Goal: Transaction & Acquisition: Purchase product/service

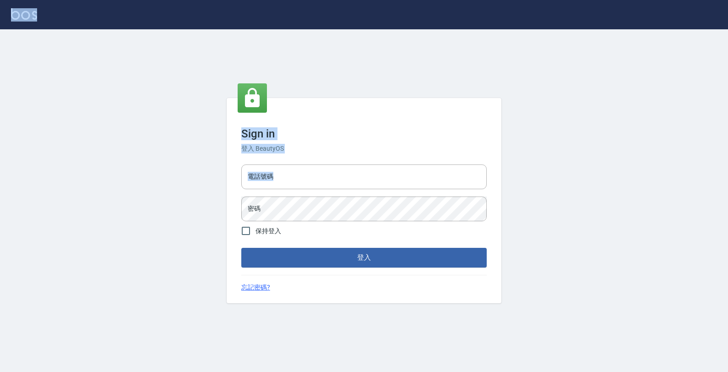
click at [514, 190] on div "Sign in 登入 BeautyOS 電話號碼 電話號碼 密碼 密碼 保持登入 登入 忘記密碼?" at bounding box center [364, 186] width 728 height 372
click at [374, 181] on input "電話號碼" at bounding box center [363, 176] width 245 height 25
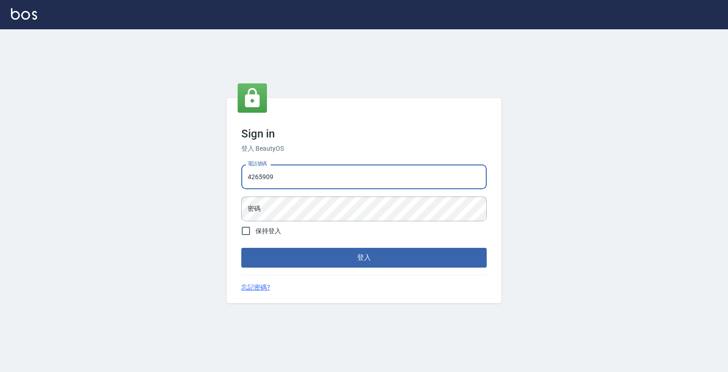
type input "4265909"
click at [241, 248] on button "登入" at bounding box center [363, 257] width 245 height 19
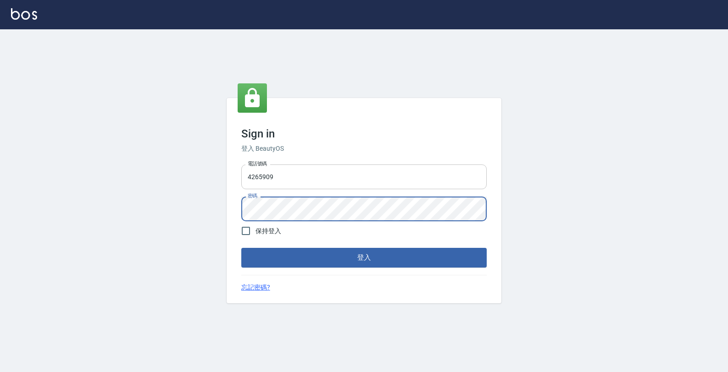
click at [241, 248] on button "登入" at bounding box center [363, 257] width 245 height 19
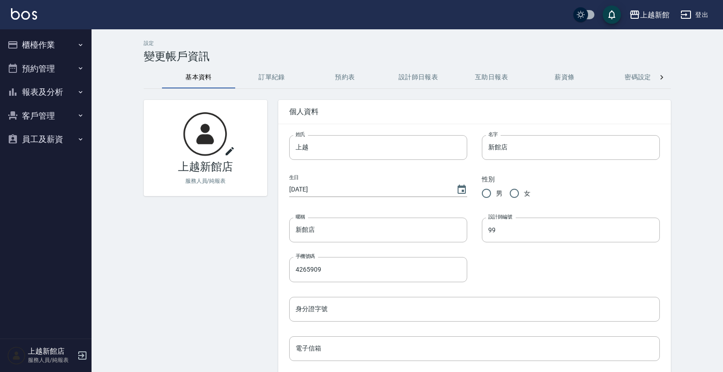
click at [38, 113] on button "客戶管理" at bounding box center [46, 116] width 84 height 24
click at [58, 137] on link "客戶列表" at bounding box center [46, 141] width 84 height 21
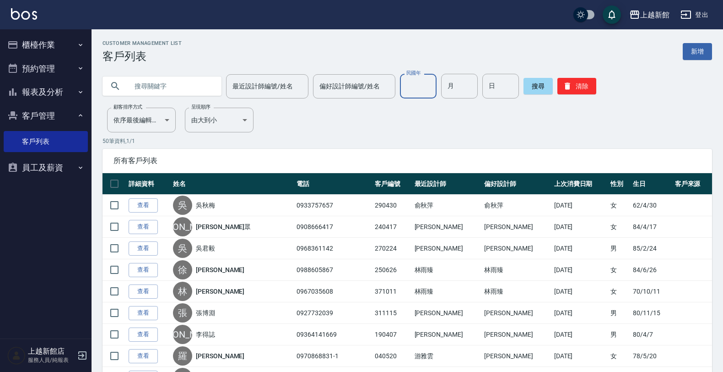
click at [401, 83] on input "民國年" at bounding box center [418, 86] width 37 height 25
type input "81"
type input "09"
type input "17"
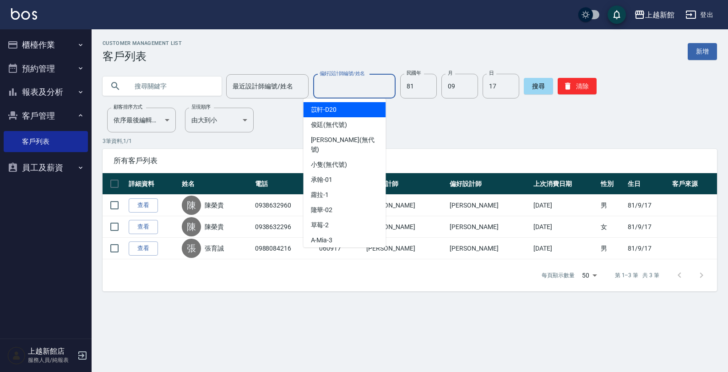
click at [355, 86] on input "偏好設計師編號/姓名" at bounding box center [354, 86] width 74 height 16
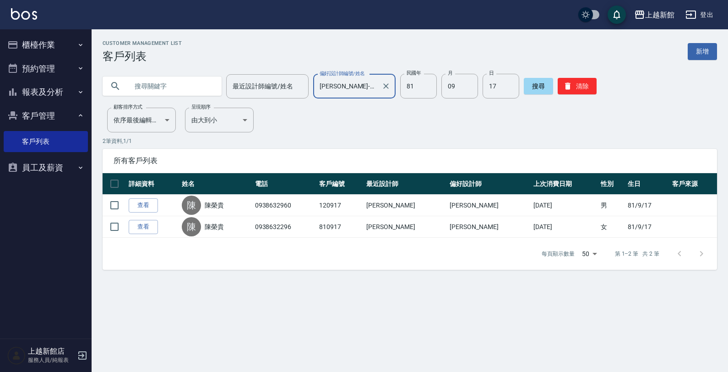
type input "黃柏森-18"
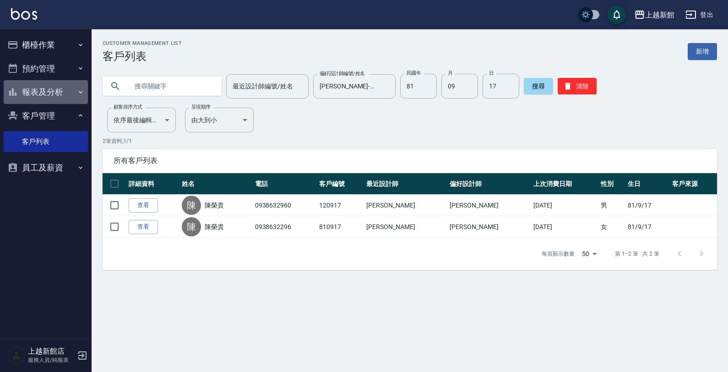
click at [62, 94] on button "報表及分析" at bounding box center [46, 92] width 84 height 24
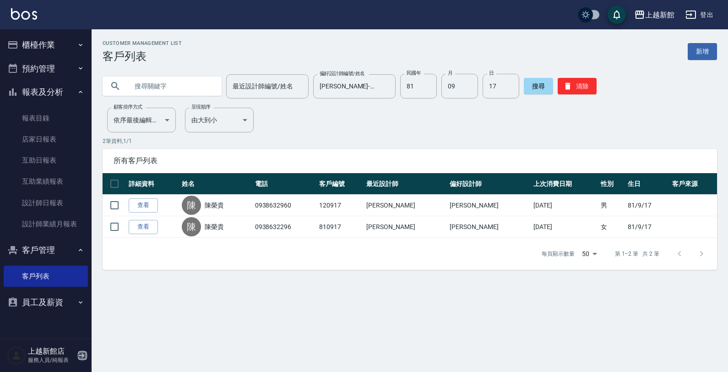
click at [80, 358] on icon "button" at bounding box center [82, 355] width 11 height 11
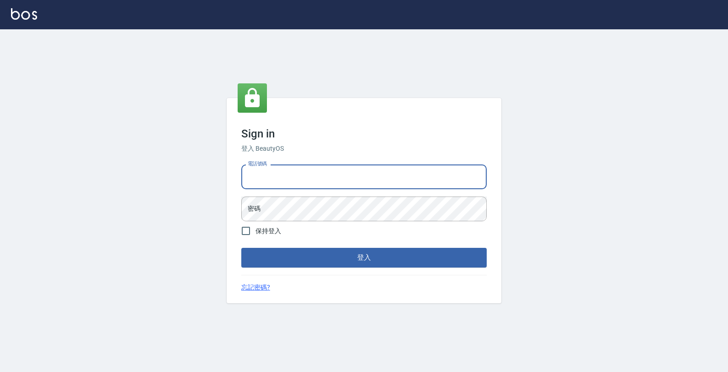
click at [315, 179] on input "電話號碼" at bounding box center [363, 176] width 245 height 25
type input "0933303551"
click at [241, 248] on button "登入" at bounding box center [363, 257] width 245 height 19
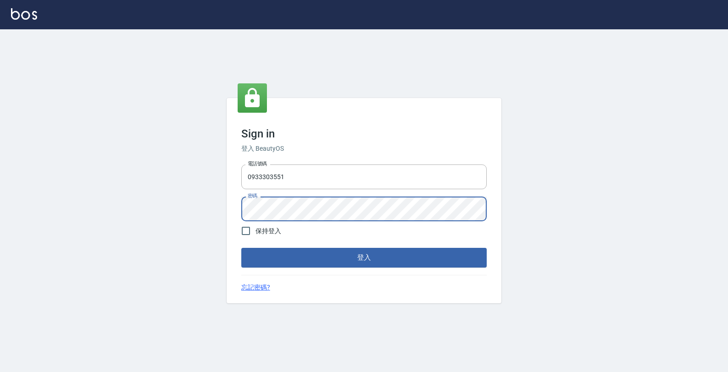
click at [241, 248] on button "登入" at bounding box center [363, 257] width 245 height 19
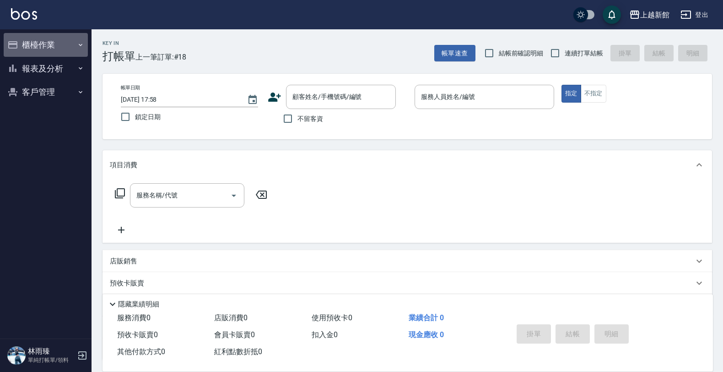
drag, startPoint x: 51, startPoint y: 47, endPoint x: 67, endPoint y: 60, distance: 20.2
click at [53, 47] on button "櫃檯作業" at bounding box center [46, 45] width 84 height 24
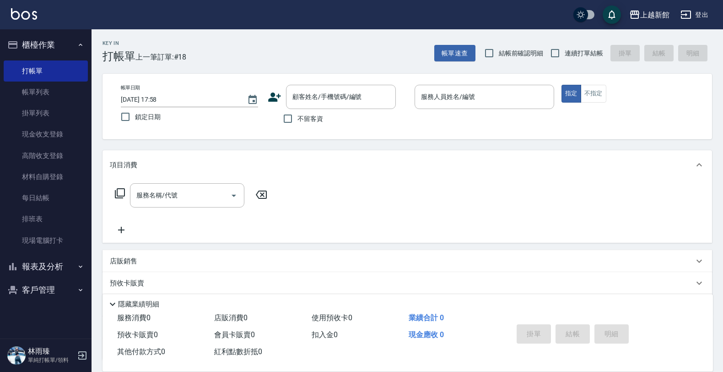
click at [53, 322] on nav "櫃檯作業 打帳單 帳單列表 掛單列表 現金收支登錄 高階收支登錄 材料自購登錄 每日結帳 排班表 現場電腦打卡 報表及分析 報表目錄 店家日報表 互助日報表 …" at bounding box center [46, 183] width 92 height 309
click at [65, 312] on nav "櫃檯作業 打帳單 帳單列表 掛單列表 現金收支登錄 高階收支登錄 材料自購登錄 每日結帳 排班表 現場電腦打卡 報表及分析 報表目錄 店家日報表 互助日報表 …" at bounding box center [46, 183] width 92 height 309
click at [209, 229] on div "服務名稱/代號 服務名稱/代號" at bounding box center [191, 209] width 163 height 52
click at [120, 233] on icon at bounding box center [121, 229] width 23 height 11
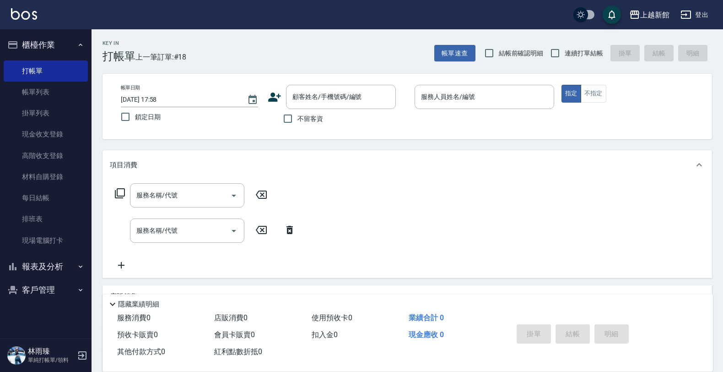
click at [71, 315] on nav "櫃檯作業 打帳單 帳單列表 掛單列表 現金收支登錄 高階收支登錄 材料自購登錄 每日結帳 排班表 現場電腦打卡 報表及分析 報表目錄 店家日報表 互助日報表 …" at bounding box center [46, 183] width 92 height 309
drag, startPoint x: 102, startPoint y: 54, endPoint x: 193, endPoint y: 33, distance: 93.1
click at [193, 33] on div "Key In 打帳單 上一筆訂單:#18 帳單速查 結帳前確認明細 連續打單結帳 掛單 結帳 明細" at bounding box center [402, 45] width 621 height 33
click at [202, 62] on div "Key In 打帳單 上一筆訂單:#18 帳單速查 結帳前確認明細 連續打單結帳 掛單 結帳 明細" at bounding box center [402, 45] width 621 height 33
drag, startPoint x: 120, startPoint y: 85, endPoint x: 250, endPoint y: 136, distance: 139.3
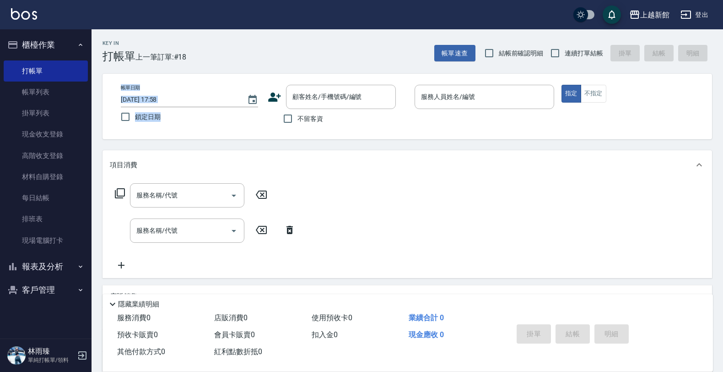
click at [250, 136] on div "帳單日期 [DATE] 17:58 鎖定日期 顧客姓名/手機號碼/編號 顧客姓名/手機號碼/編號 不留客資 服務人員姓名/編號 服務人員姓名/編號 指定 不指定" at bounding box center [408, 106] width 610 height 65
click at [234, 166] on div "項目消費" at bounding box center [402, 165] width 584 height 10
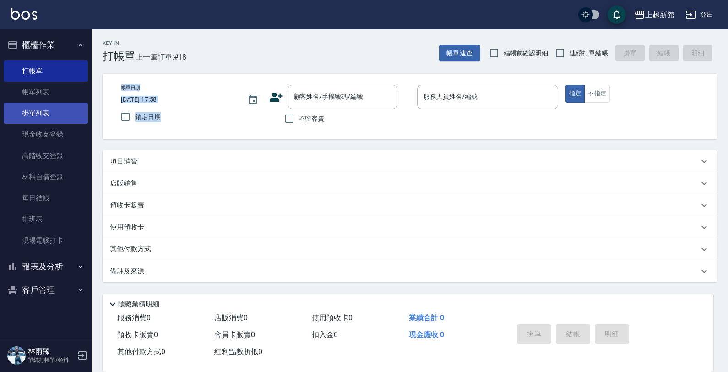
click at [85, 117] on link "掛單列表" at bounding box center [46, 113] width 84 height 21
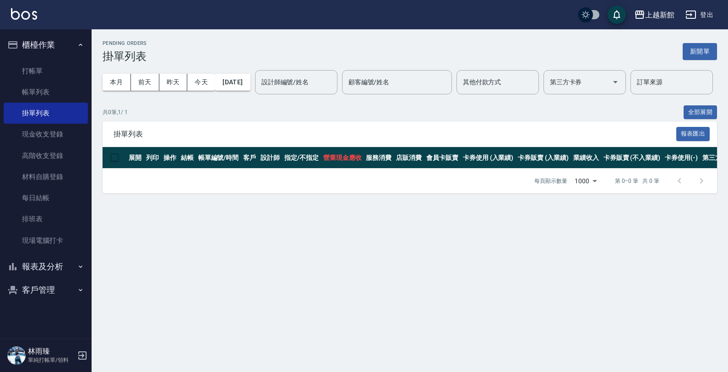
click at [67, 317] on nav "櫃檯作業 打帳單 帳單列表 掛單列表 現金收支登錄 高階收支登錄 材料自購登錄 每日結帳 排班表 現場電腦打卡 報表及分析 報表目錄 店家日報表 互助日報表 …" at bounding box center [46, 183] width 92 height 309
click at [630, 94] on div "訂單來源 訂單來源" at bounding box center [671, 82] width 82 height 24
click at [216, 102] on div "本月 前天 昨天 今天 2025/08/14 設計師編號/姓名 設計師編號/姓名 顧客編號/姓名 顧客編號/姓名 其他付款方式 其他付款方式 第三方卡券 第三…" at bounding box center [410, 82] width 614 height 39
click at [44, 326] on nav "櫃檯作業 打帳單 帳單列表 掛單列表 現金收支登錄 高階收支登錄 材料自購登錄 每日結帳 排班表 現場電腦打卡 報表及分析 報表目錄 店家日報表 互助日報表 …" at bounding box center [46, 183] width 92 height 309
click at [47, 321] on nav "櫃檯作業 打帳單 帳單列表 掛單列表 現金收支登錄 高階收支登錄 材料自購登錄 每日結帳 排班表 現場電腦打卡 報表及分析 報表目錄 店家日報表 互助日報表 …" at bounding box center [46, 183] width 92 height 309
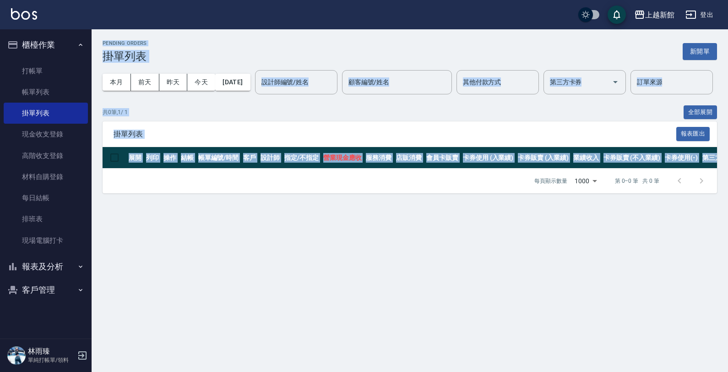
drag, startPoint x: 103, startPoint y: 239, endPoint x: 83, endPoint y: 342, distance: 105.8
click at [85, 344] on div "上越新館 登出 櫃檯作業 打帳單 帳單列表 掛單列表 現金收支登錄 高階收支登錄 材料自購登錄 每日結帳 排班表 現場電腦打卡 報表及分析 報表目錄 店家日報…" at bounding box center [364, 186] width 728 height 372
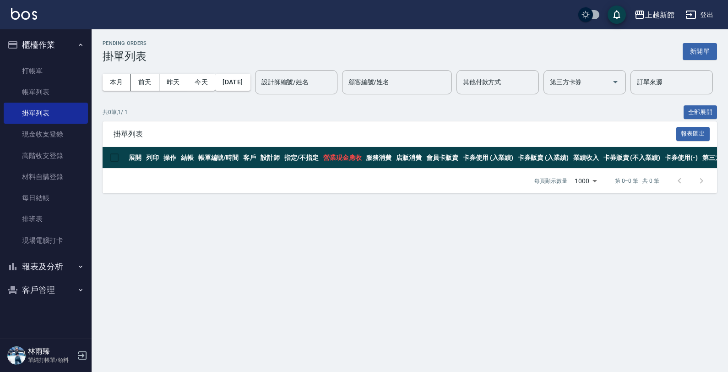
click at [58, 330] on nav "櫃檯作業 打帳單 帳單列表 掛單列表 現金收支登錄 高階收支登錄 材料自購登錄 每日結帳 排班表 現場電腦打卡 報表及分析 報表目錄 店家日報表 互助日報表 …" at bounding box center [46, 183] width 92 height 309
drag, startPoint x: 117, startPoint y: 163, endPoint x: 134, endPoint y: 165, distance: 17.0
click at [138, 139] on span "掛單列表" at bounding box center [395, 134] width 563 height 9
click at [106, 193] on div "每頁顯示數量 1000 1000 第 0–0 筆 共 0 筆" at bounding box center [410, 180] width 614 height 25
drag, startPoint x: 113, startPoint y: 163, endPoint x: 145, endPoint y: 164, distance: 31.6
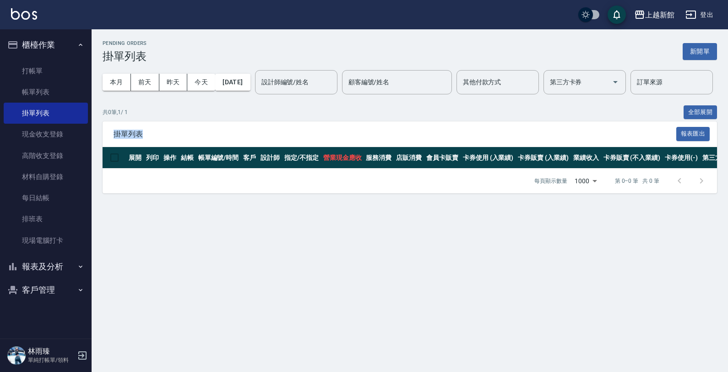
click at [145, 139] on span "掛單列表" at bounding box center [395, 134] width 563 height 9
click at [134, 204] on div "Pending Orders 掛單列表 新開單 本月 前天 昨天 今天 2025/08/14 設計師編號/姓名 設計師編號/姓名 顧客編號/姓名 顧客編號/姓…" at bounding box center [410, 116] width 636 height 175
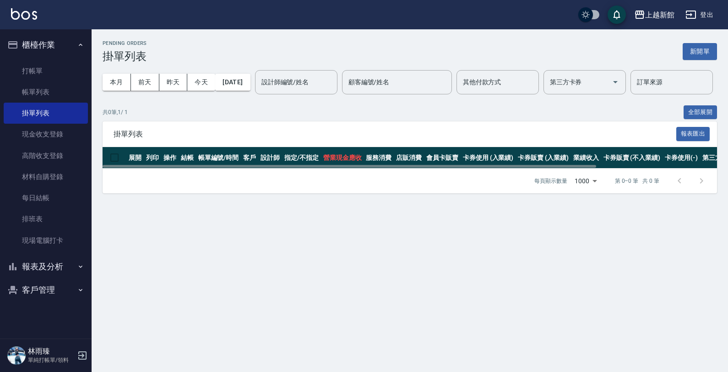
click at [115, 168] on th at bounding box center [115, 158] width 24 height 22
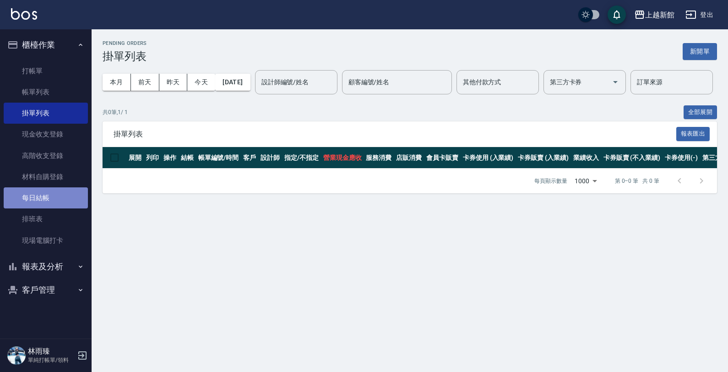
click at [38, 197] on link "每日結帳" at bounding box center [46, 197] width 84 height 21
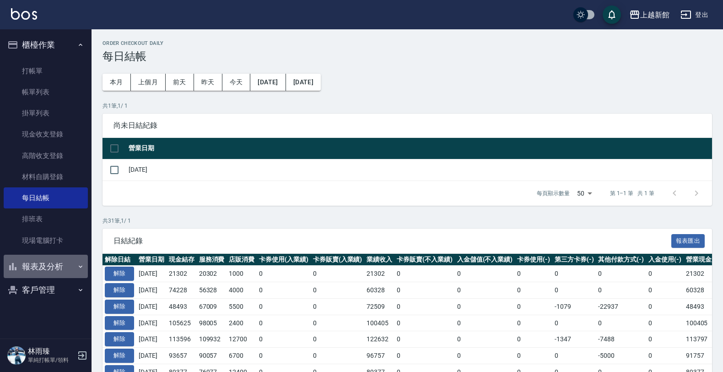
click at [67, 264] on button "報表及分析" at bounding box center [46, 267] width 84 height 24
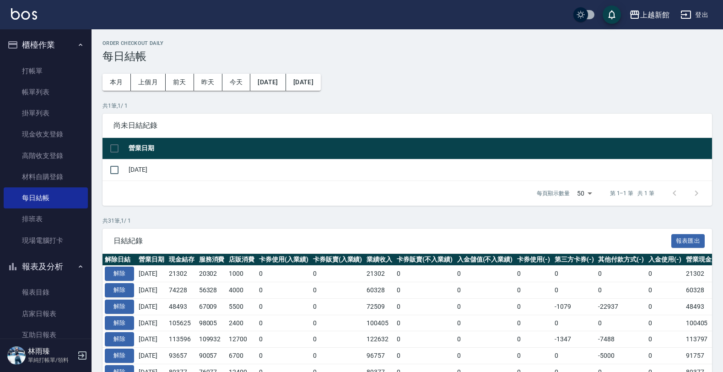
click at [83, 352] on icon "button" at bounding box center [82, 355] width 8 height 8
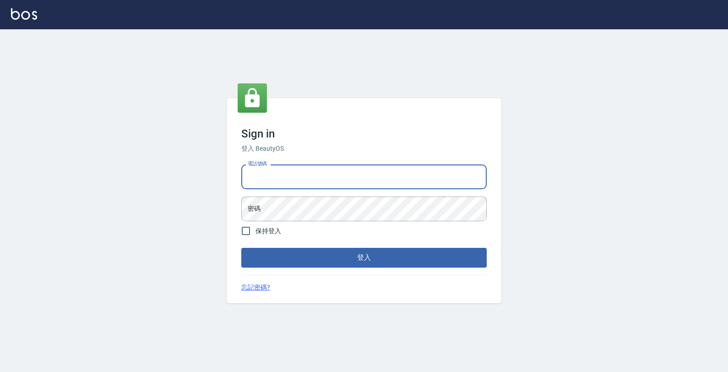
drag, startPoint x: 294, startPoint y: 165, endPoint x: 292, endPoint y: 172, distance: 7.2
click at [292, 172] on input "電話號碼" at bounding box center [363, 176] width 245 height 25
type input "0933303551"
click at [241, 248] on button "登入" at bounding box center [363, 257] width 245 height 19
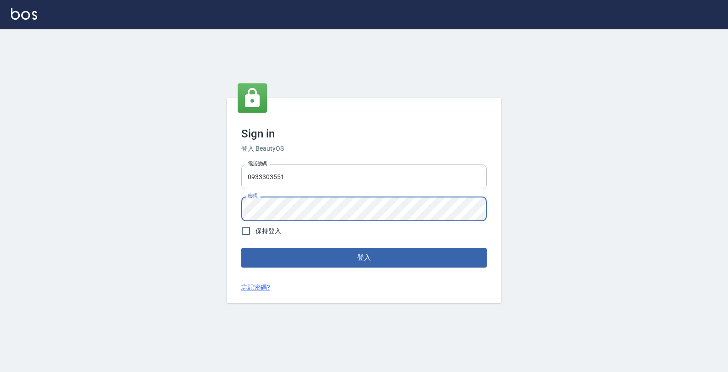
click at [241, 248] on button "登入" at bounding box center [363, 257] width 245 height 19
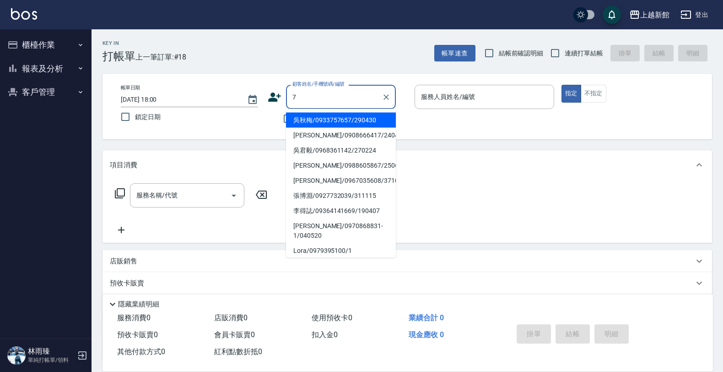
type input "吳秋梅/0933757657/290430"
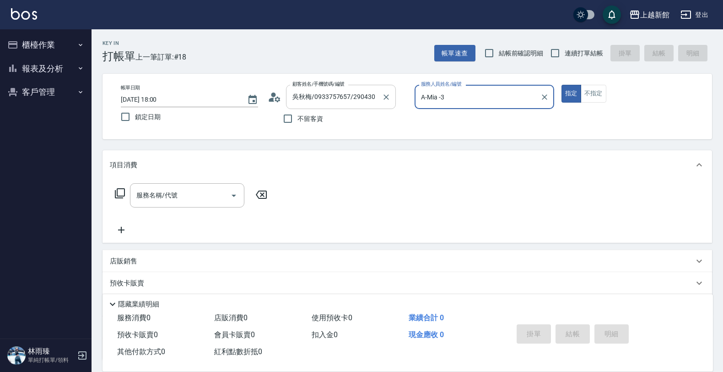
type input "A-Mia -3"
click at [562, 85] on button "指定" at bounding box center [572, 94] width 20 height 18
type button "true"
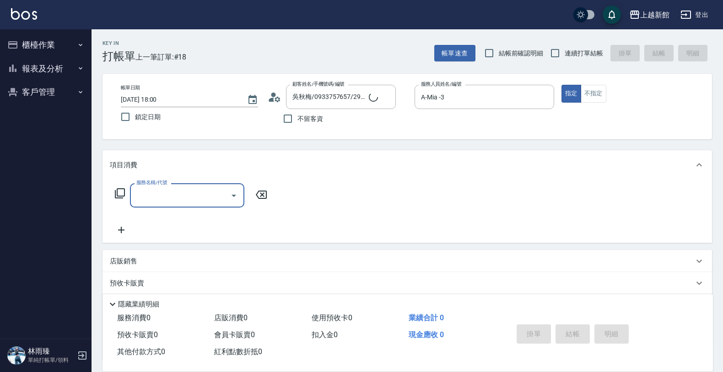
type input "莫尼卡/77/7"
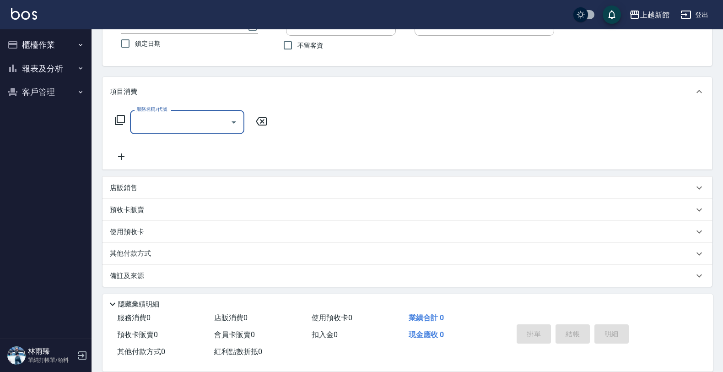
type input "莫尼卡-7"
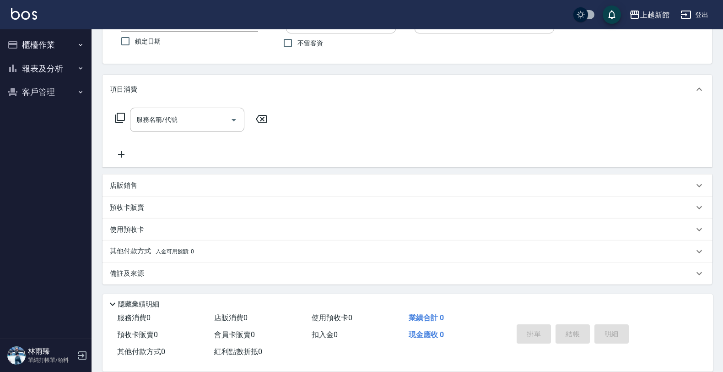
click at [202, 181] on div "店販銷售" at bounding box center [402, 186] width 584 height 10
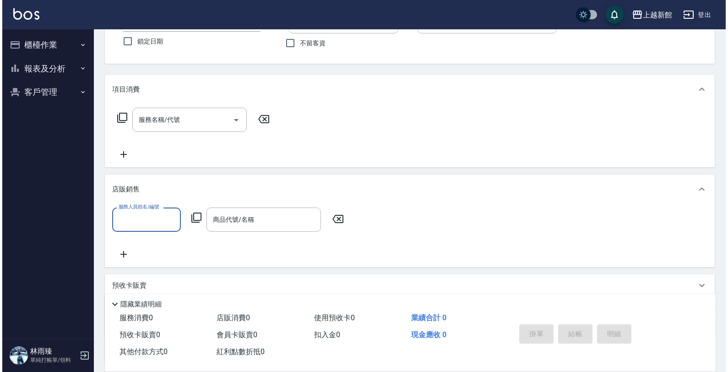
scroll to position [0, 0]
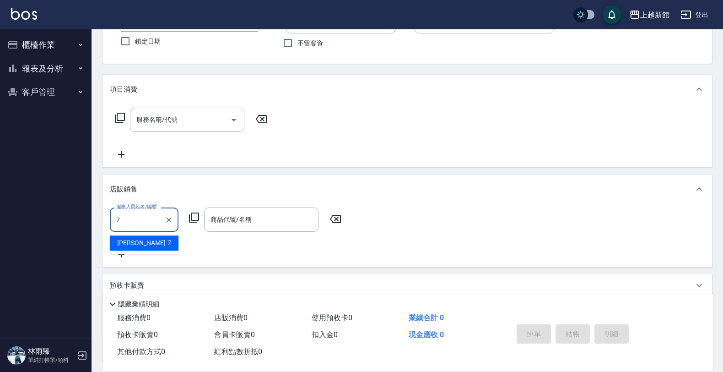
type input "莫尼卡-7"
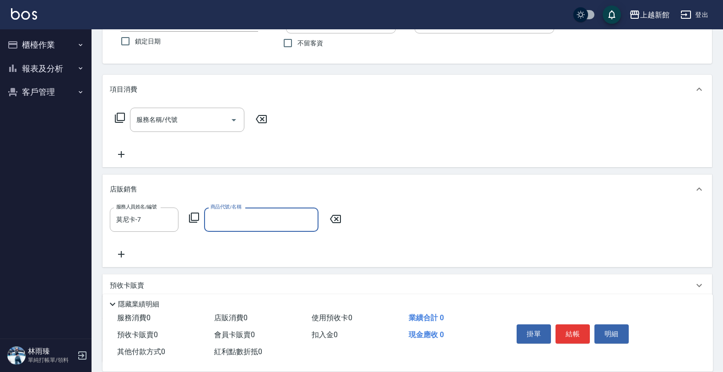
click at [194, 217] on icon at bounding box center [194, 217] width 11 height 11
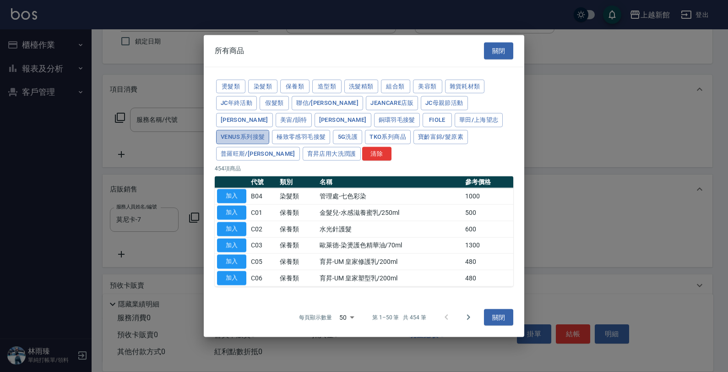
click at [269, 130] on button "Venus系列接髮" at bounding box center [242, 137] width 53 height 14
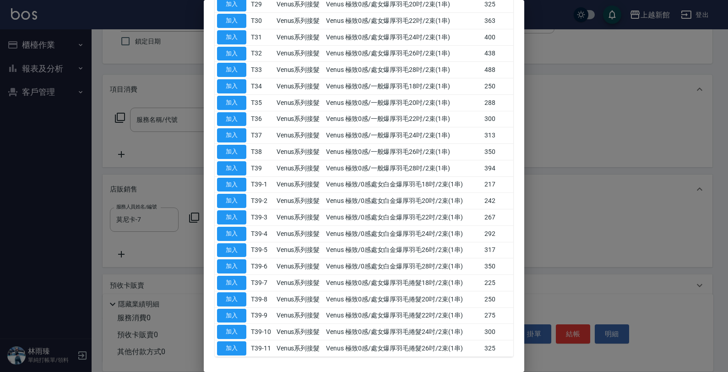
scroll to position [639, 0]
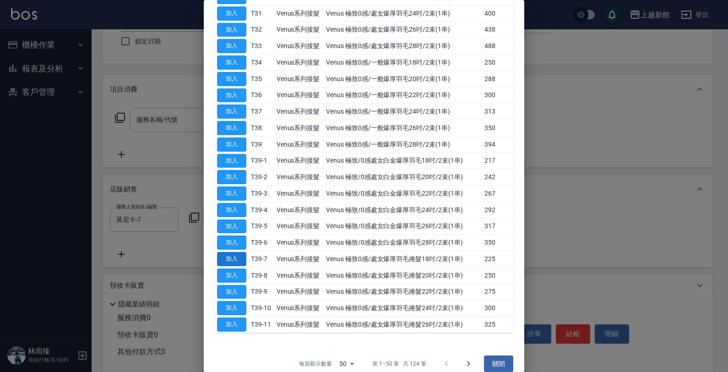
click at [232, 252] on button "加入" at bounding box center [231, 259] width 29 height 14
type input "Venus 極致0感/處女爆厚羽毛捲髮18吋/2束(1串)"
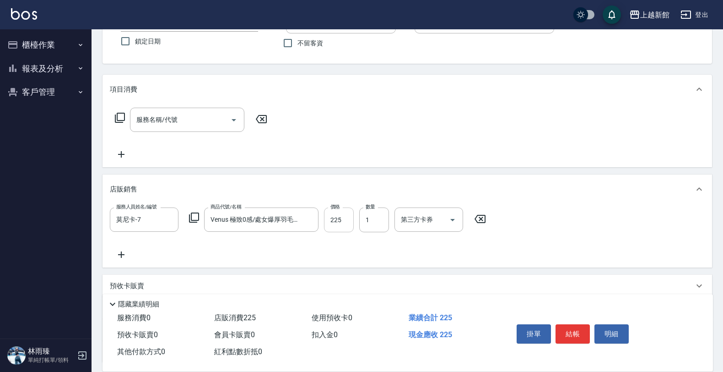
click at [332, 223] on input "225" at bounding box center [339, 219] width 30 height 25
click at [336, 222] on input "225" at bounding box center [339, 219] width 30 height 25
drag, startPoint x: 342, startPoint y: 222, endPoint x: 320, endPoint y: 225, distance: 22.1
click at [320, 225] on div "服務人員姓名/編號 莫尼卡-7 服務人員姓名/編號 商品代號/名稱 Venus 極致0感/處女爆厚羽毛捲髮18吋/2束(1串) 商品代號/名稱 價格 225 …" at bounding box center [301, 219] width 382 height 25
type input "100"
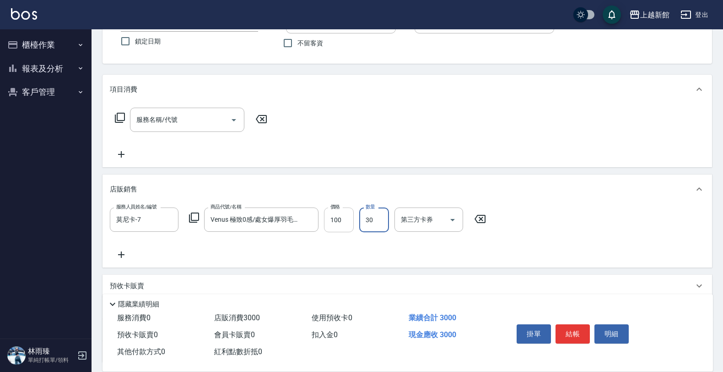
type input "30"
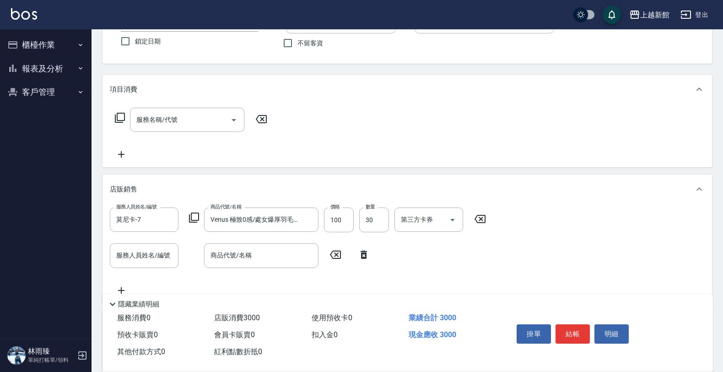
click at [198, 218] on icon at bounding box center [194, 217] width 10 height 10
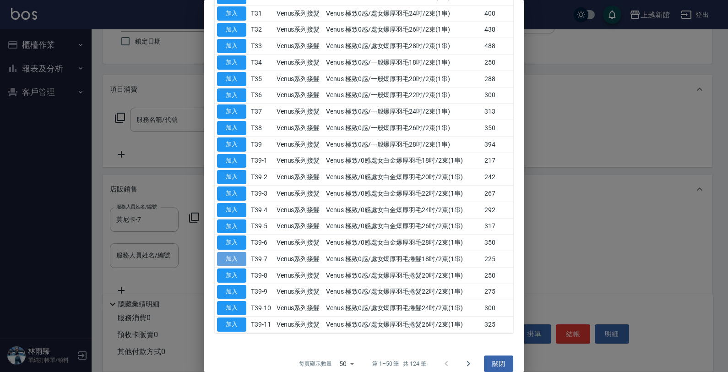
click at [237, 252] on button "加入" at bounding box center [231, 259] width 29 height 14
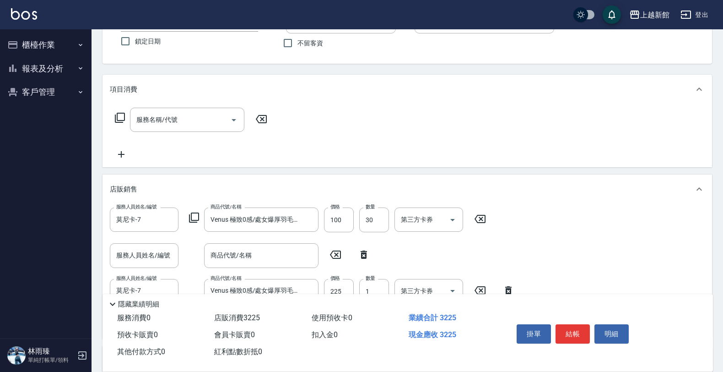
click at [365, 255] on icon at bounding box center [364, 254] width 6 height 8
type input "莫尼卡-7"
type input "Venus 極致0感/處女爆厚羽毛捲髮18吋/2束(1串)"
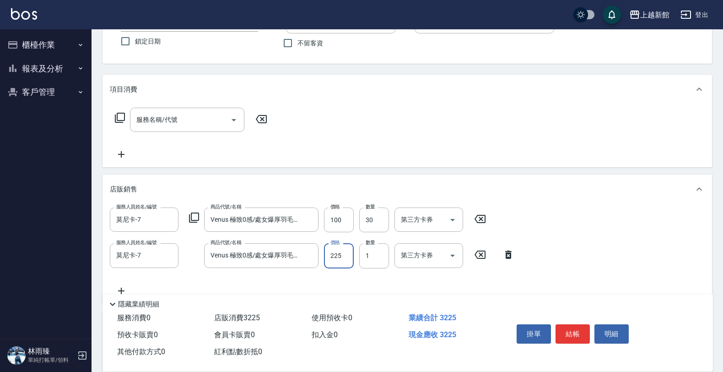
click at [343, 259] on input "225" at bounding box center [339, 255] width 30 height 25
type input "150"
type input "20"
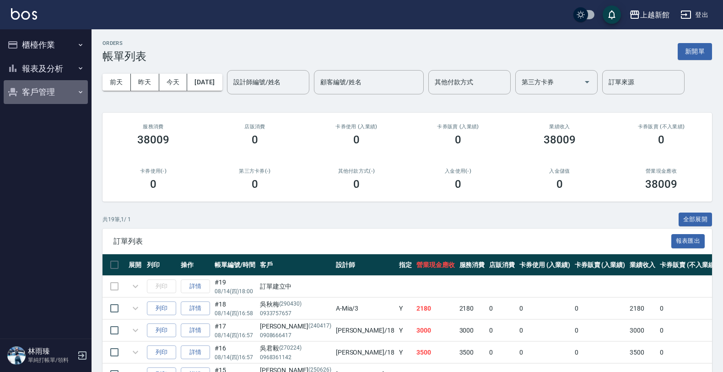
drag, startPoint x: 14, startPoint y: 90, endPoint x: 20, endPoint y: 82, distance: 9.2
click at [14, 89] on icon "button" at bounding box center [12, 92] width 9 height 8
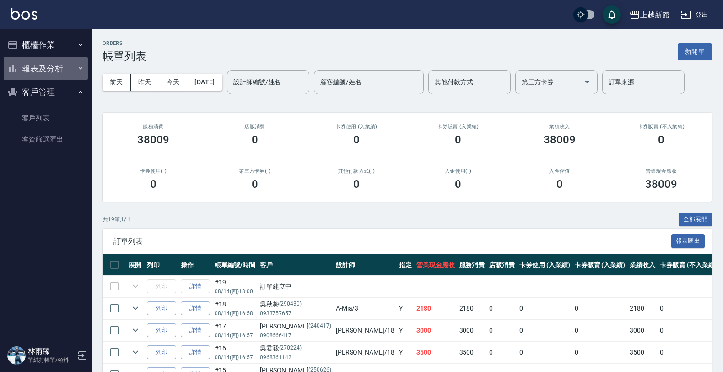
click at [26, 76] on button "報表及分析" at bounding box center [46, 69] width 84 height 24
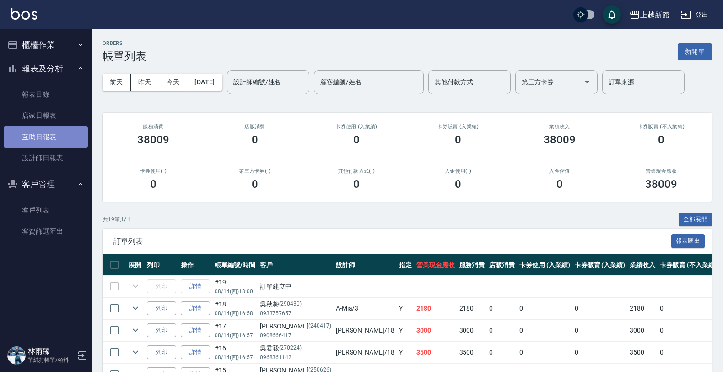
click at [61, 126] on link "互助日報表" at bounding box center [46, 136] width 84 height 21
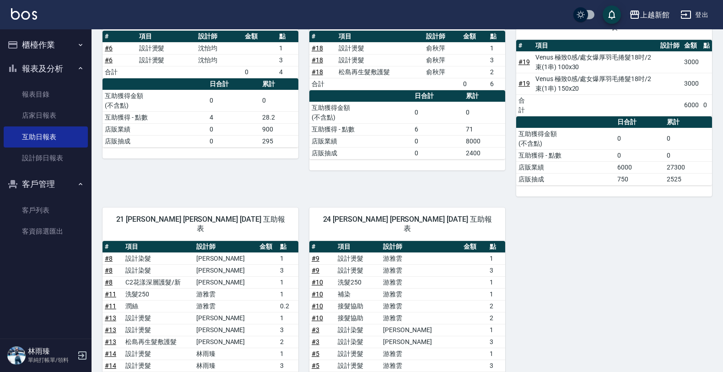
scroll to position [57, 0]
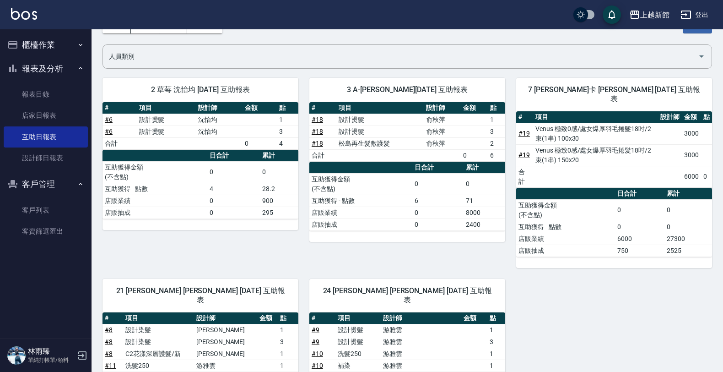
click at [660, 144] on td "a dense table" at bounding box center [670, 155] width 24 height 22
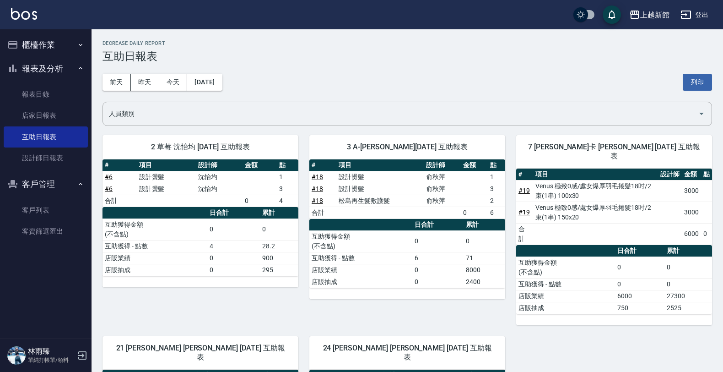
click at [54, 48] on button "櫃檯作業" at bounding box center [46, 45] width 84 height 24
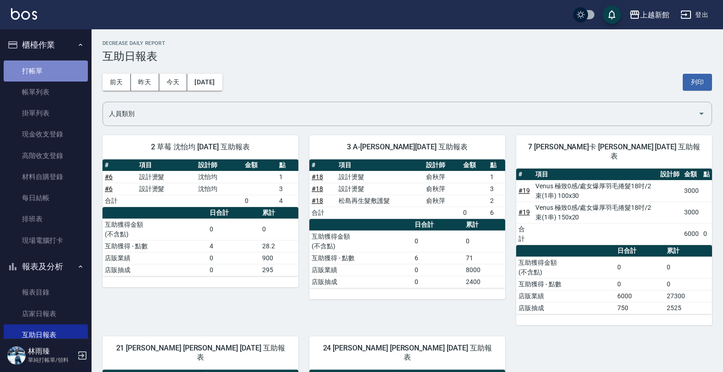
click at [49, 67] on link "打帳單" at bounding box center [46, 70] width 84 height 21
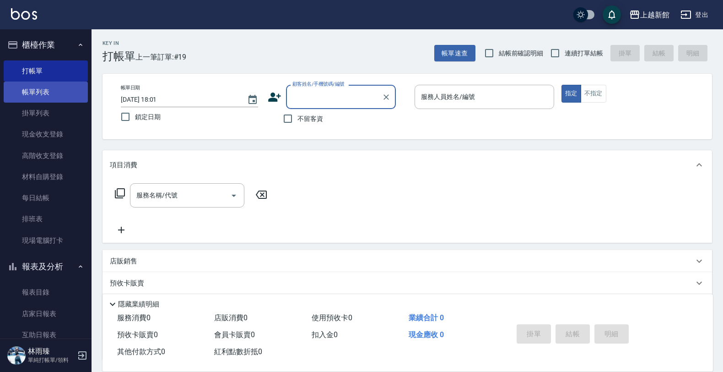
click at [37, 98] on link "帳單列表" at bounding box center [46, 91] width 84 height 21
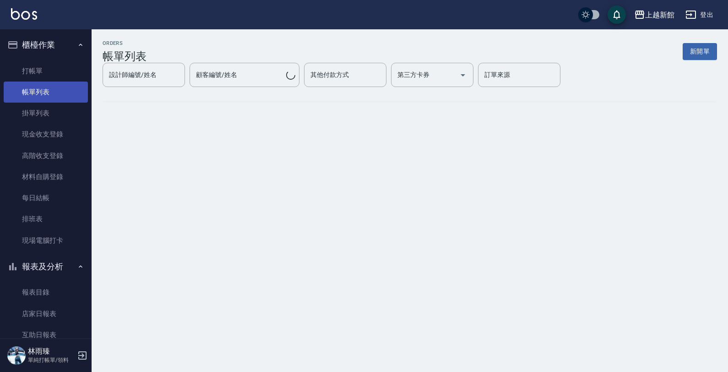
click at [36, 89] on link "帳單列表" at bounding box center [46, 91] width 84 height 21
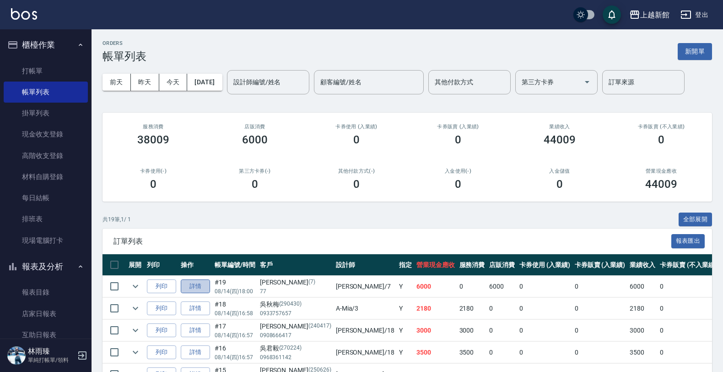
click at [199, 284] on link "詳情" at bounding box center [195, 286] width 29 height 14
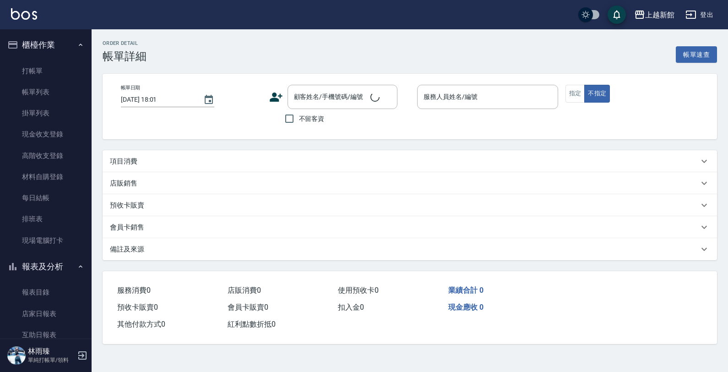
type input "2025/08/14 18:00"
type input "莫尼卡-7"
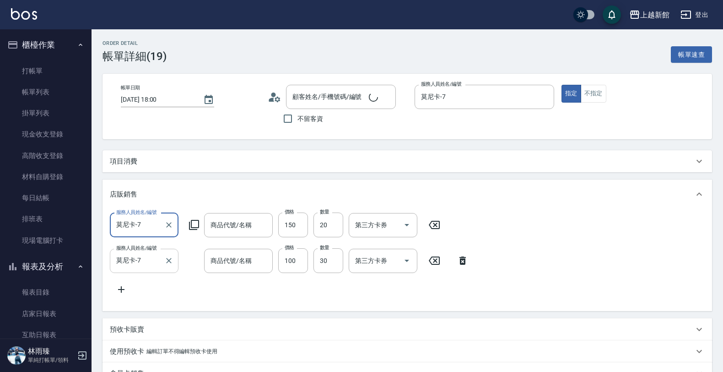
type input "[PERSON_NAME]卡/77/7"
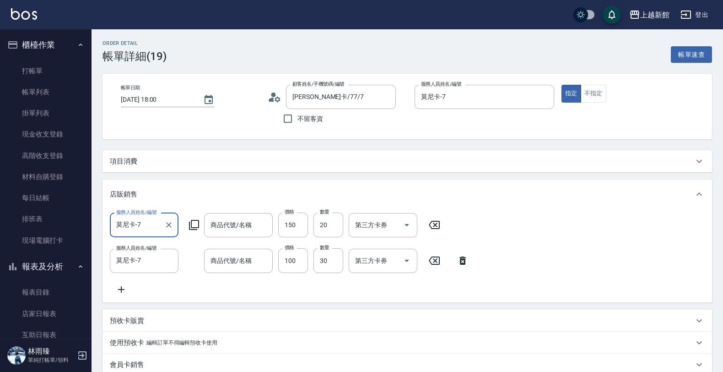
type input "Venus 極致0感/處女爆厚羽毛捲髮18吋/2束(1串)"
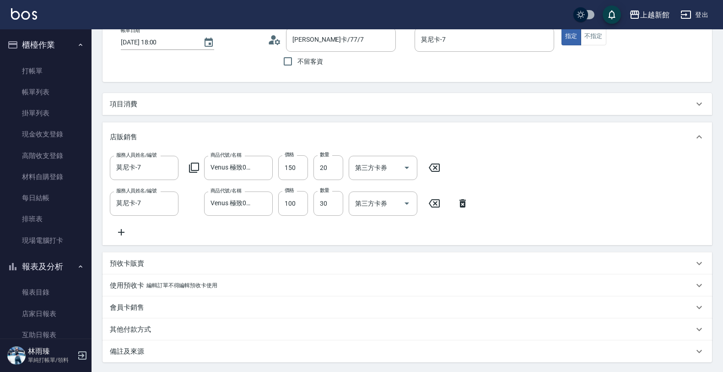
click at [465, 199] on icon at bounding box center [462, 203] width 23 height 11
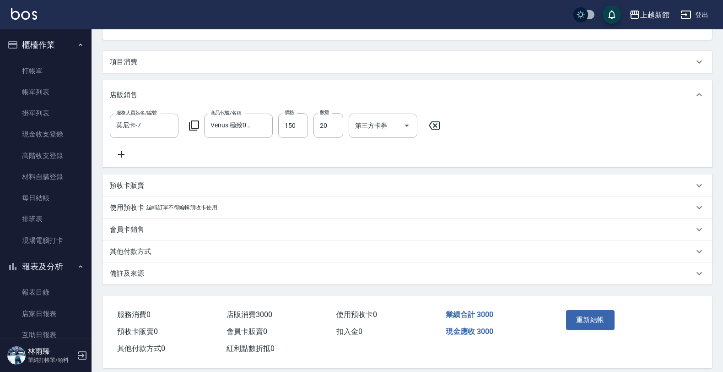
scroll to position [118, 0]
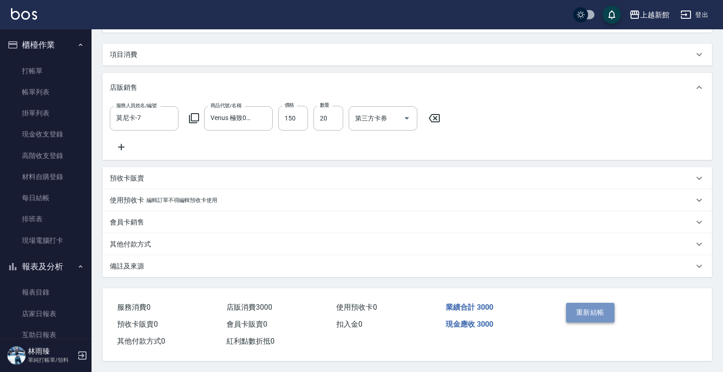
click at [577, 305] on button "重新結帳" at bounding box center [590, 312] width 49 height 19
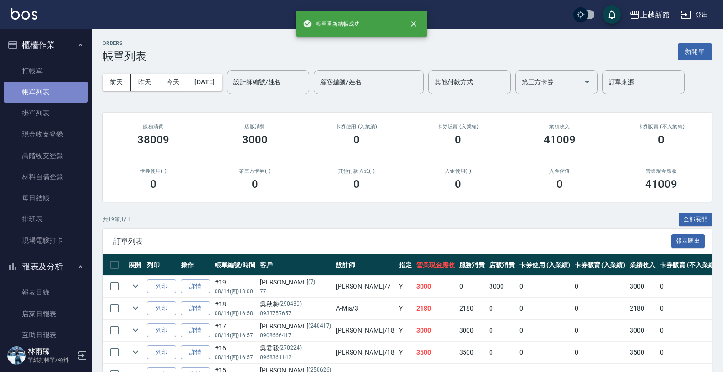
click at [46, 92] on link "帳單列表" at bounding box center [46, 91] width 84 height 21
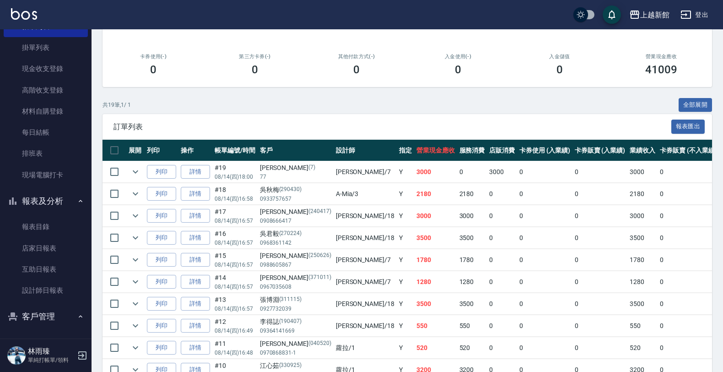
scroll to position [116, 0]
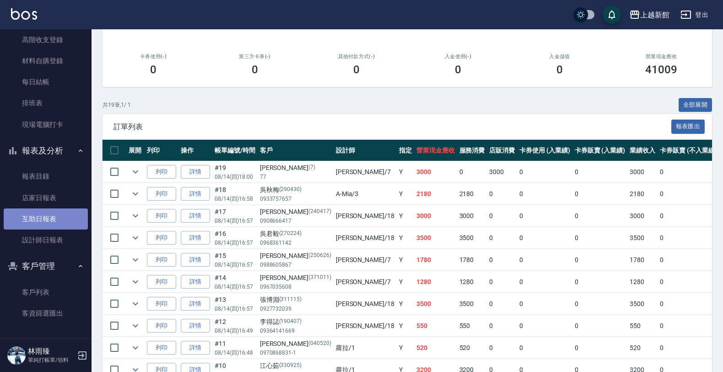
click at [61, 214] on link "互助日報表" at bounding box center [46, 218] width 84 height 21
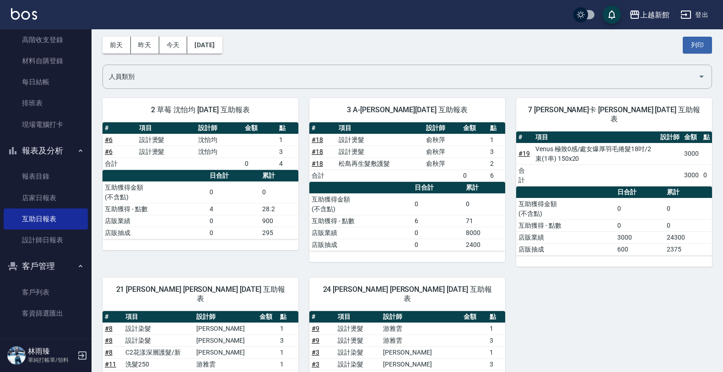
scroll to position [57, 0]
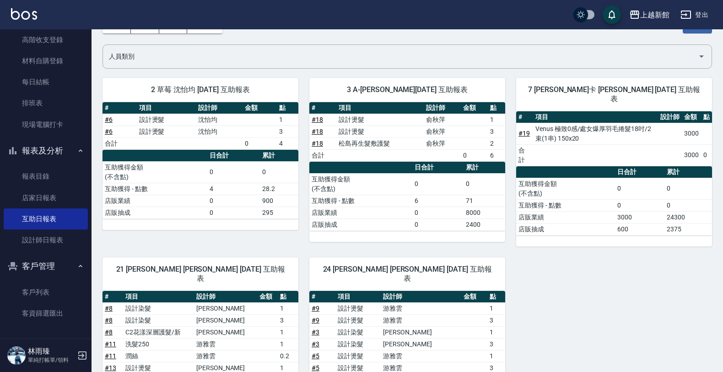
click at [528, 130] on link "# 19" at bounding box center [524, 133] width 11 height 7
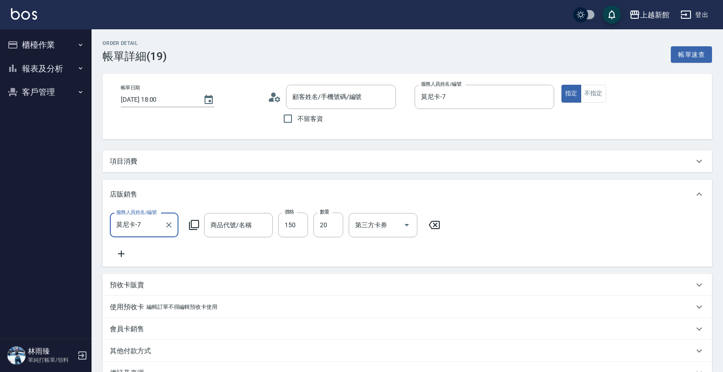
scroll to position [57, 0]
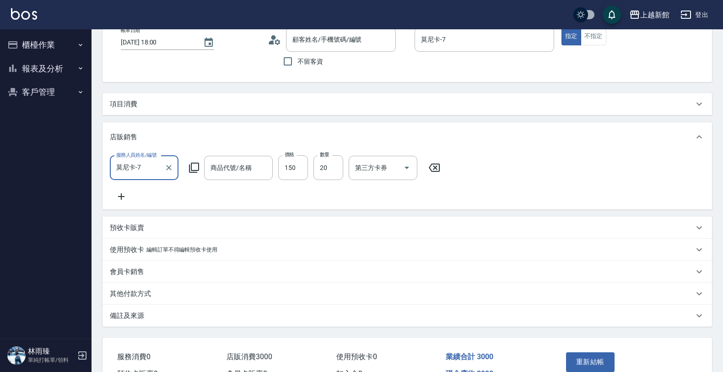
type input "Venus 極致0感/處女爆厚羽毛捲髮18吋/2束(1串)"
type input "[PERSON_NAME]卡/77/7"
click at [287, 170] on input "150" at bounding box center [293, 167] width 30 height 25
type input "100"
type input "30"
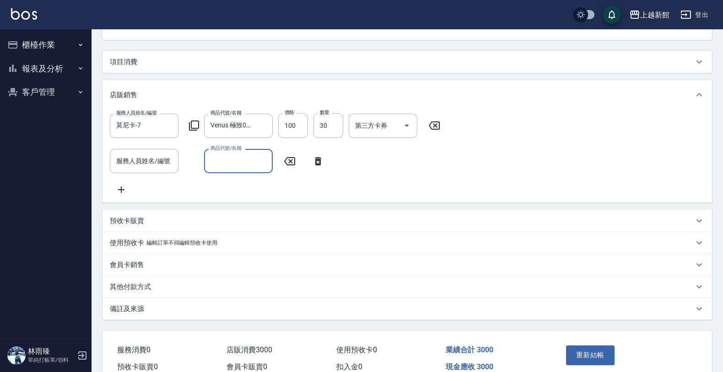
scroll to position [154, 0]
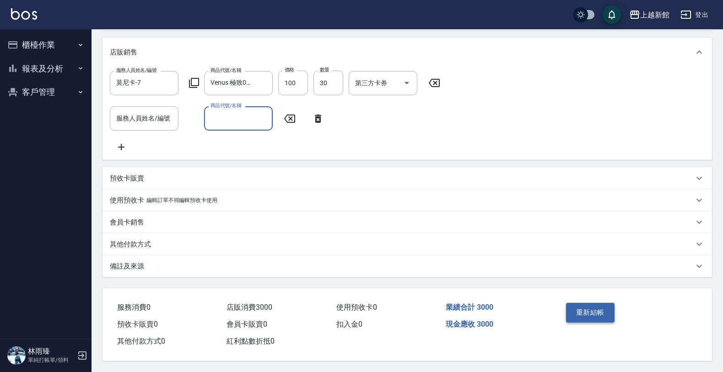
click at [591, 303] on button "重新結帳" at bounding box center [590, 312] width 49 height 19
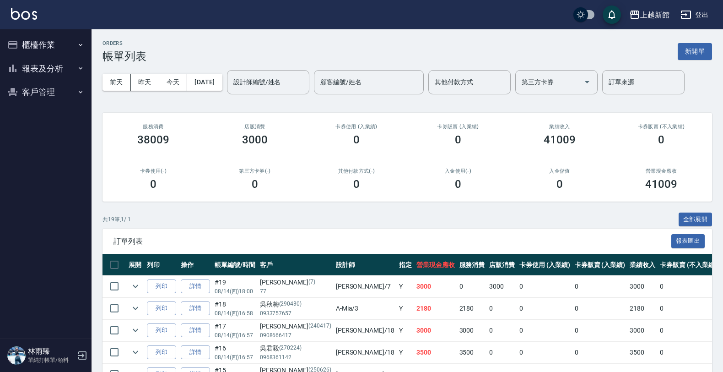
click at [50, 60] on button "報表及分析" at bounding box center [46, 69] width 84 height 24
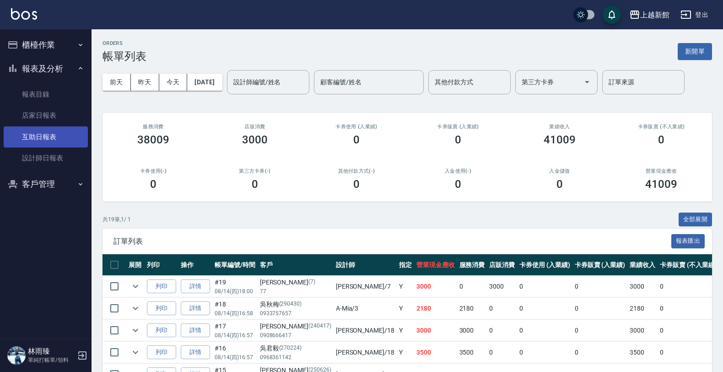
click at [57, 126] on link "互助日報表" at bounding box center [46, 136] width 84 height 21
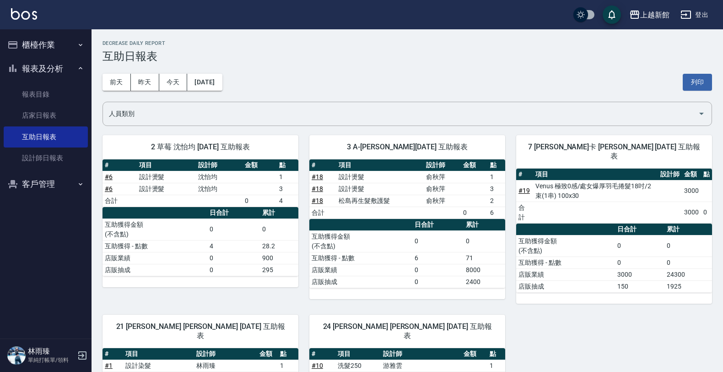
click at [525, 187] on link "# 19" at bounding box center [524, 190] width 11 height 7
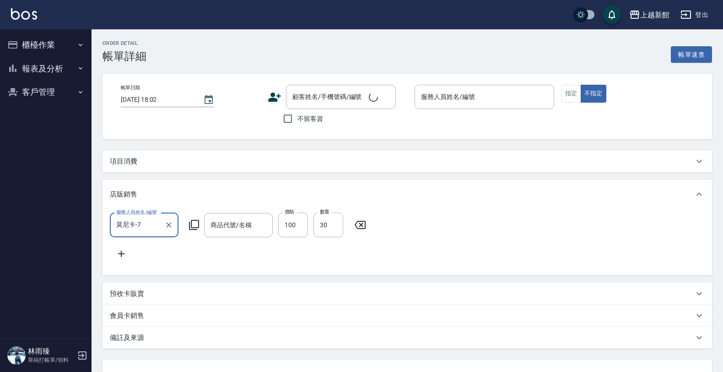
type input "[DATE] 18:00"
type input "莫尼卡-7"
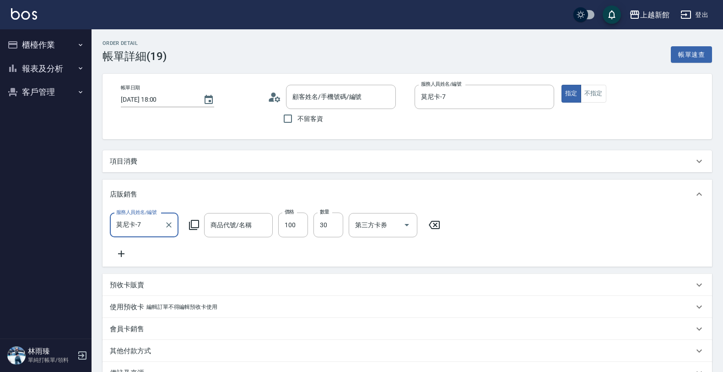
type input "[PERSON_NAME]卡/77/7"
type input "Venus 極致0感/處女爆厚羽毛捲髮18吋/2束(1串)"
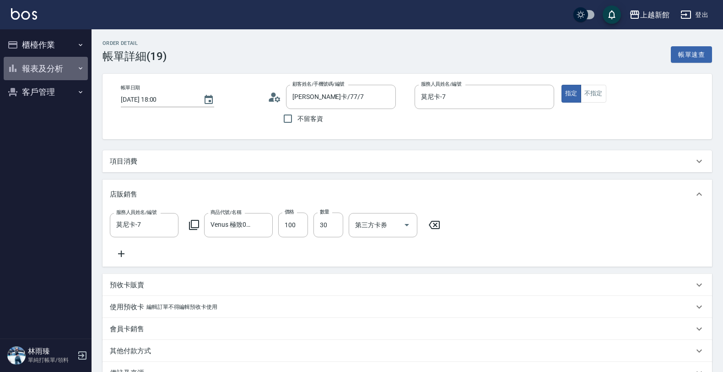
click at [55, 65] on button "報表及分析" at bounding box center [46, 69] width 84 height 24
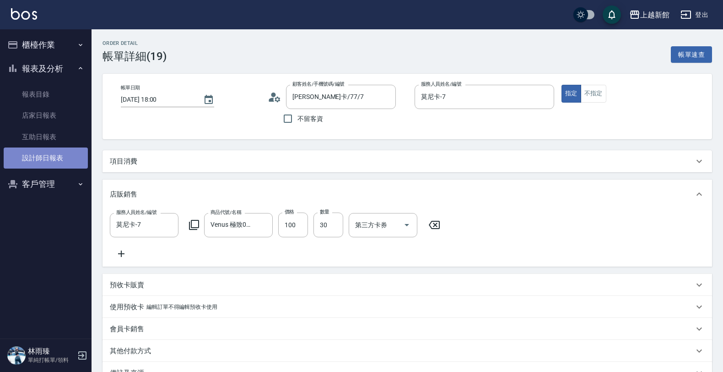
click at [59, 151] on link "設計師日報表" at bounding box center [46, 157] width 84 height 21
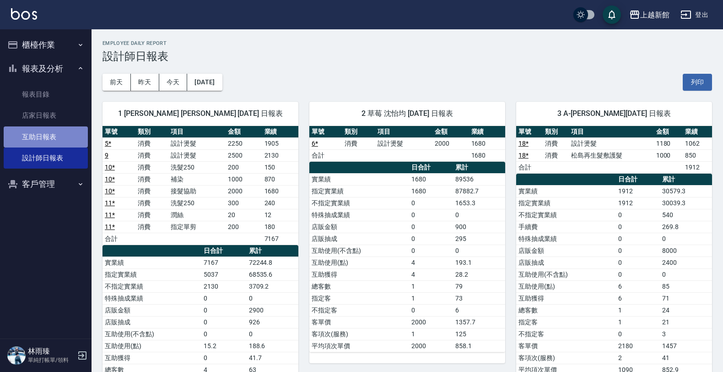
click at [60, 139] on link "互助日報表" at bounding box center [46, 136] width 84 height 21
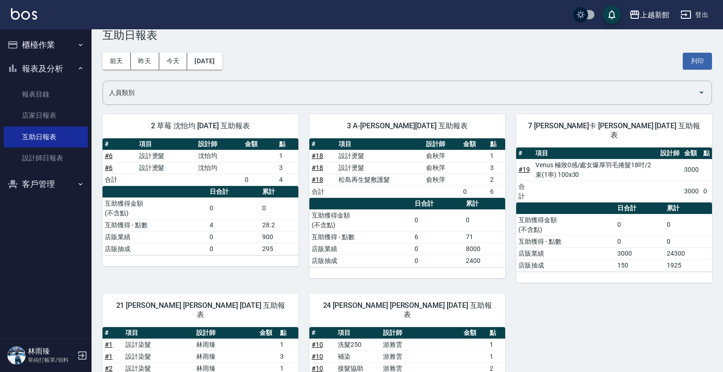
scroll to position [57, 0]
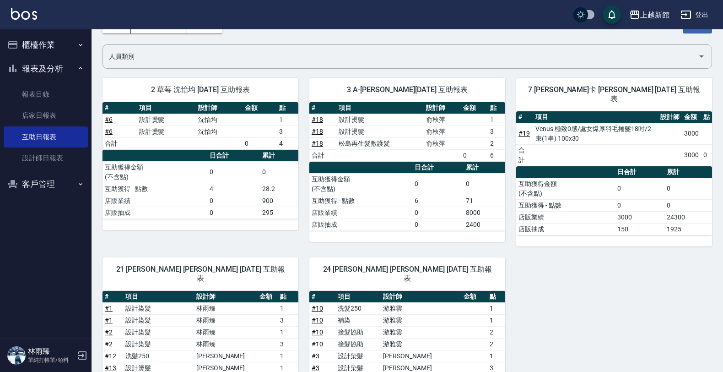
click at [51, 45] on button "櫃檯作業" at bounding box center [46, 45] width 84 height 24
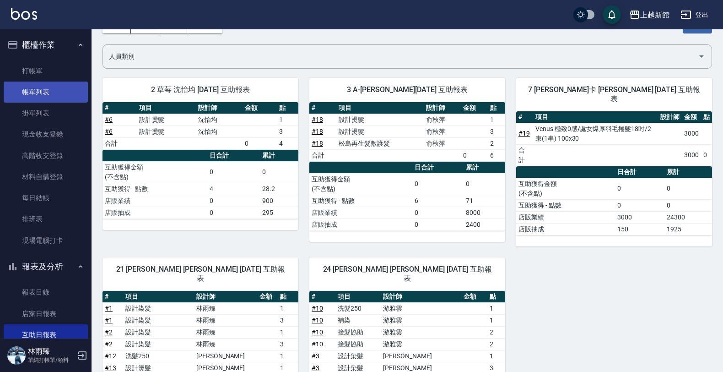
click at [33, 101] on link "帳單列表" at bounding box center [46, 91] width 84 height 21
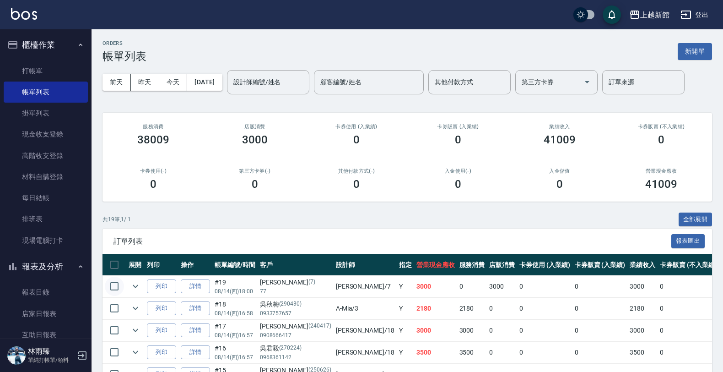
click at [115, 283] on input "checkbox" at bounding box center [114, 286] width 19 height 19
checkbox input "true"
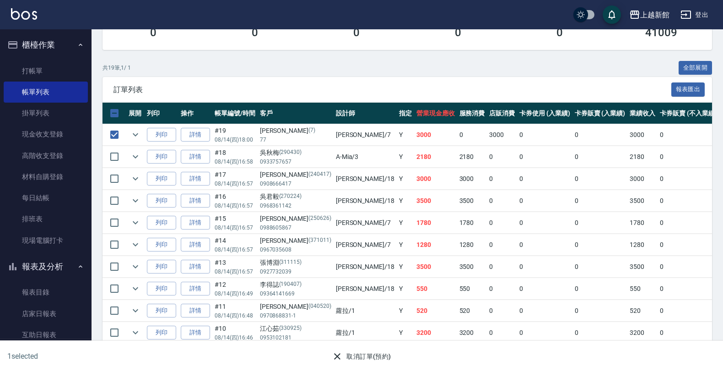
scroll to position [172, 0]
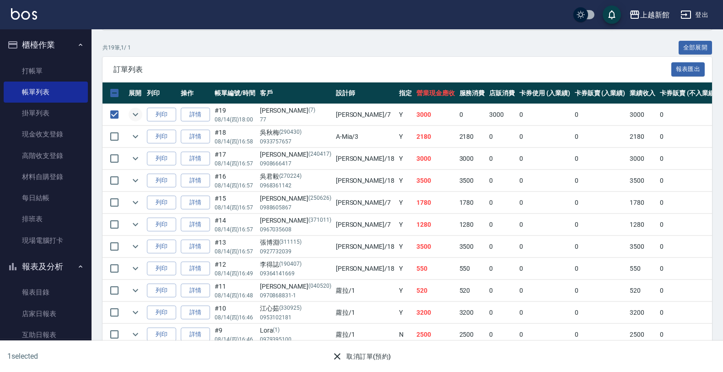
click at [134, 115] on icon "expand row" at bounding box center [135, 114] width 5 height 3
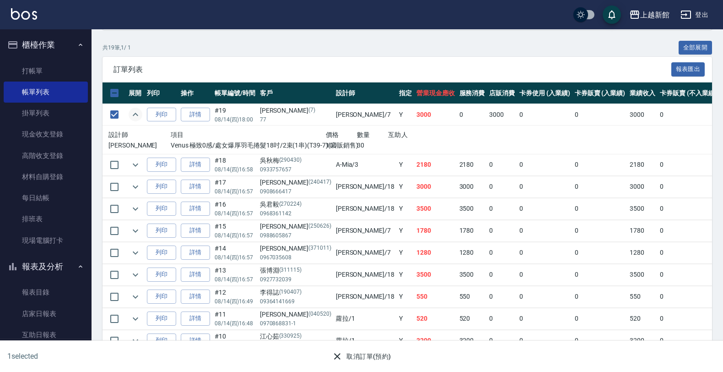
click at [211, 142] on p "Venus 極致0感/處女爆厚羽毛捲髮18吋/2束(1串)(T39-7)(店販銷售)" at bounding box center [248, 146] width 155 height 10
click at [130, 114] on icon "expand row" at bounding box center [135, 114] width 11 height 11
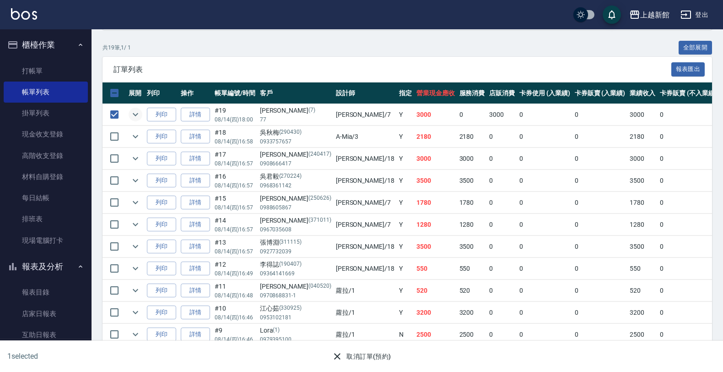
click at [230, 112] on td "#19 08/14 (四) 18:00" at bounding box center [234, 115] width 45 height 22
click at [272, 110] on div "莫尼卡 (7)" at bounding box center [295, 111] width 71 height 10
click at [344, 357] on button "取消訂單(預約)" at bounding box center [361, 356] width 66 height 17
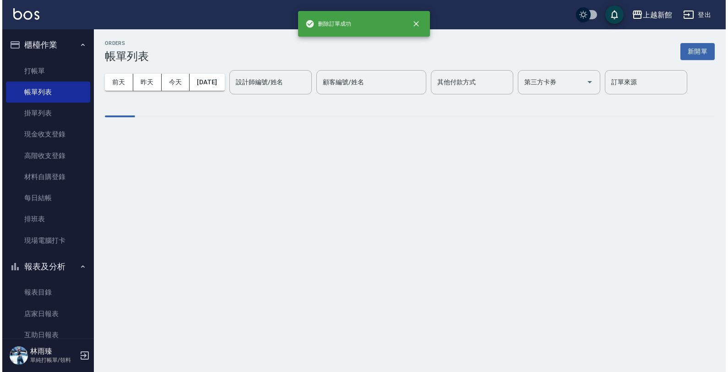
scroll to position [0, 0]
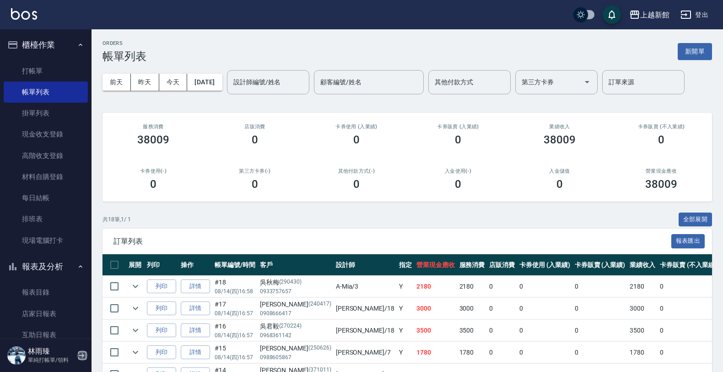
click at [79, 353] on icon "button" at bounding box center [82, 355] width 11 height 11
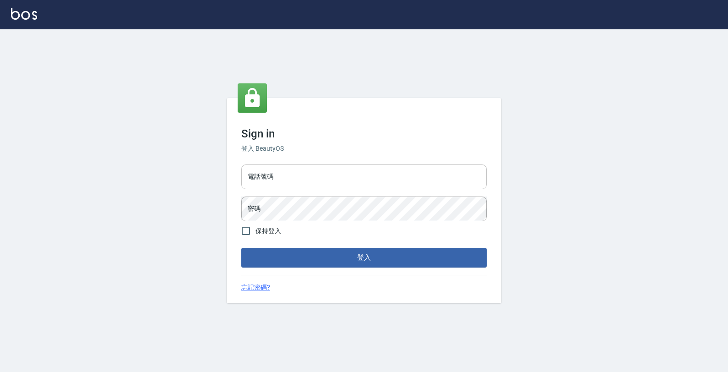
drag, startPoint x: 281, startPoint y: 177, endPoint x: 307, endPoint y: 170, distance: 26.9
click at [278, 174] on input "電話號碼" at bounding box center [363, 176] width 245 height 25
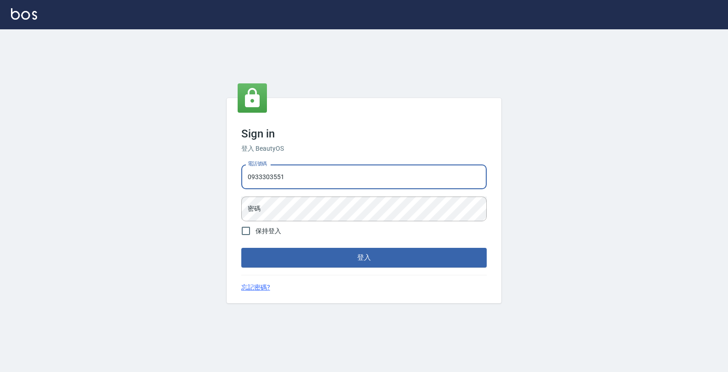
type input "0933303551"
click at [241, 248] on button "登入" at bounding box center [363, 257] width 245 height 19
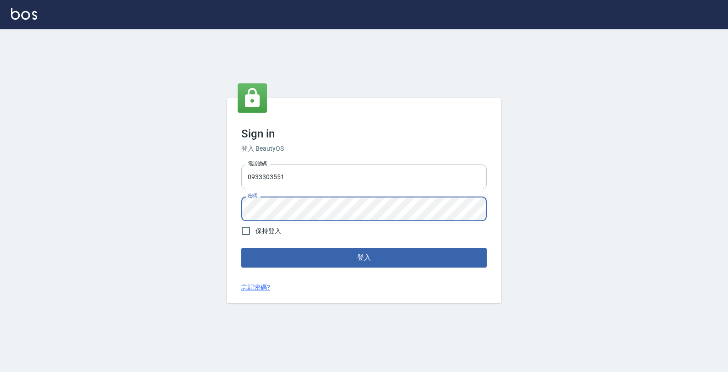
click at [241, 248] on button "登入" at bounding box center [363, 257] width 245 height 19
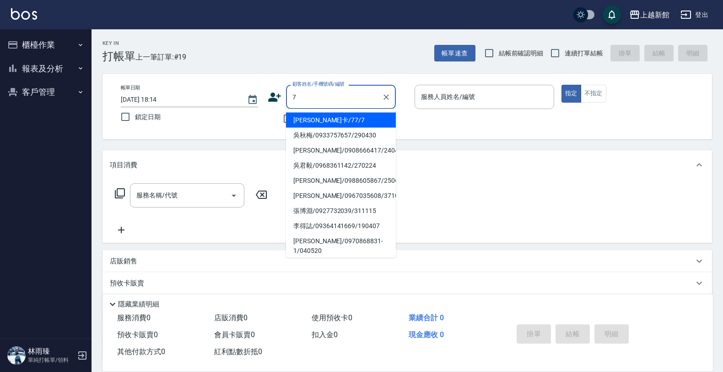
type input "[PERSON_NAME]卡/77/7"
click at [562, 85] on button "指定" at bounding box center [572, 94] width 20 height 18
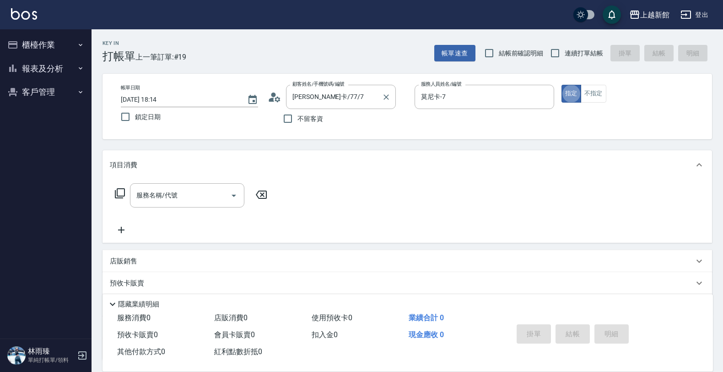
type input "莫尼卡-7"
type button "true"
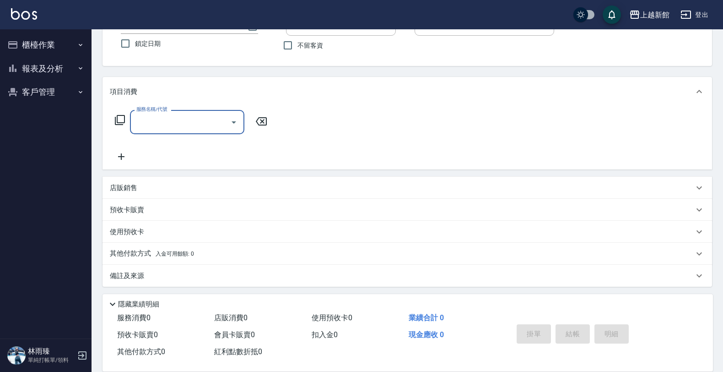
scroll to position [76, 0]
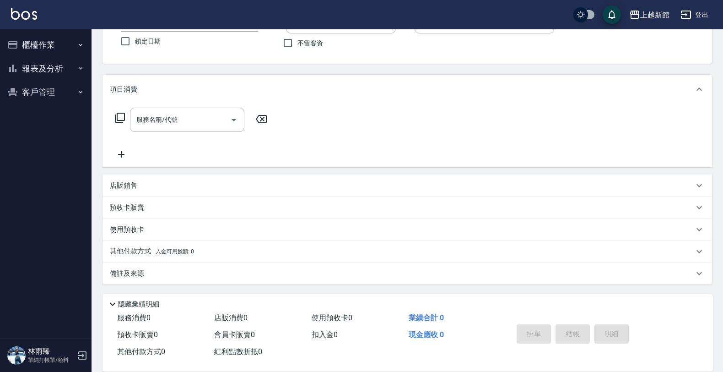
click at [158, 192] on div "店販銷售" at bounding box center [408, 185] width 610 height 22
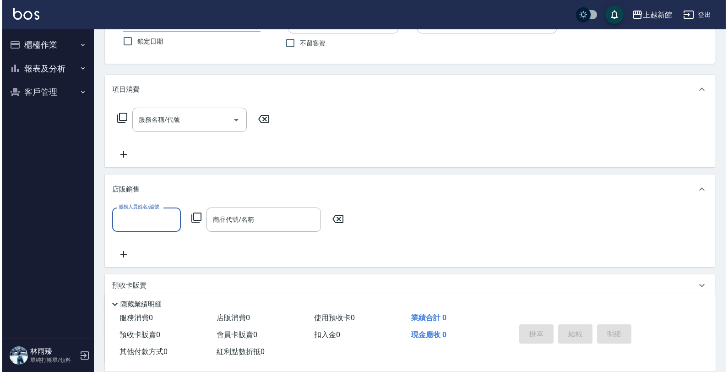
scroll to position [0, 0]
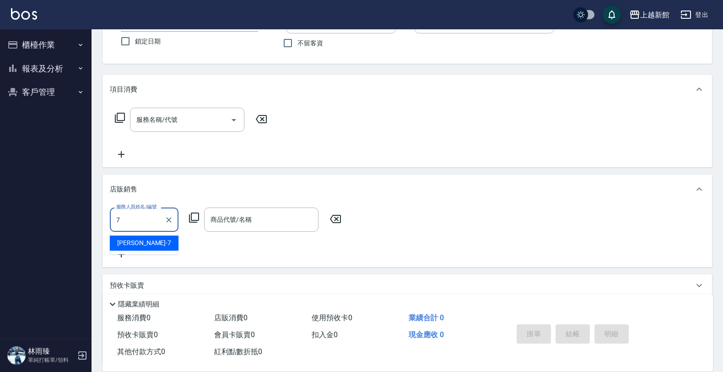
type input "莫尼卡-7"
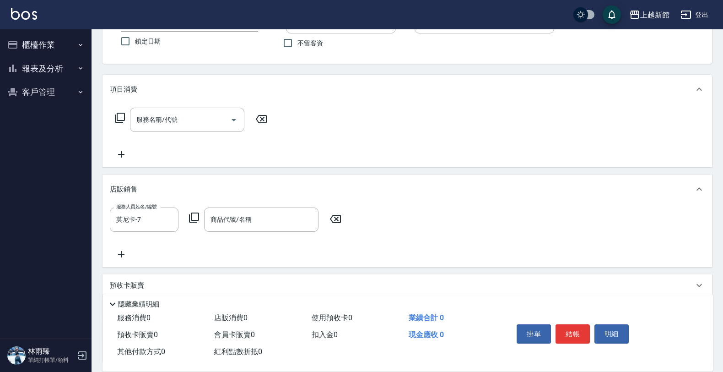
click at [191, 214] on icon at bounding box center [194, 217] width 10 height 10
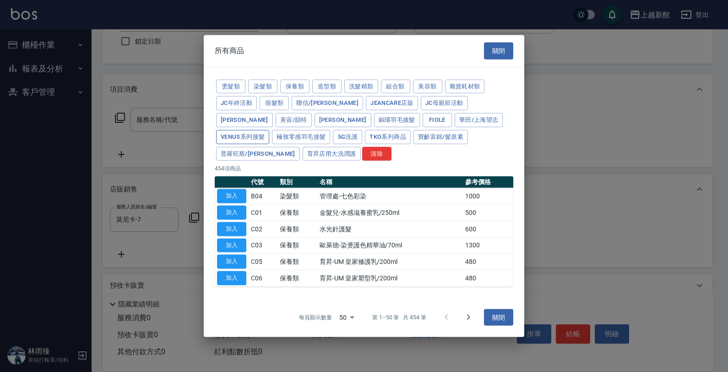
click at [269, 134] on button "Venus系列接髮" at bounding box center [242, 137] width 53 height 14
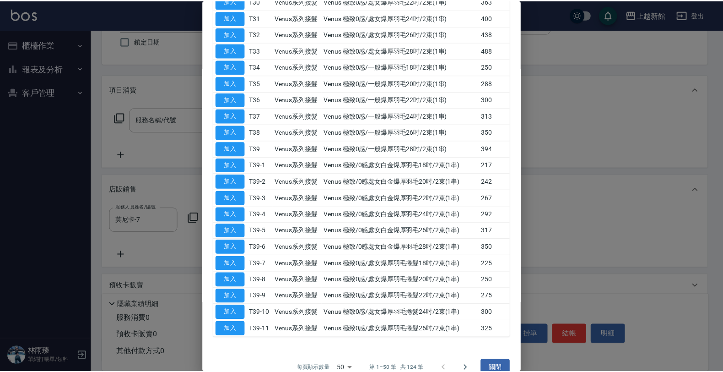
scroll to position [639, 0]
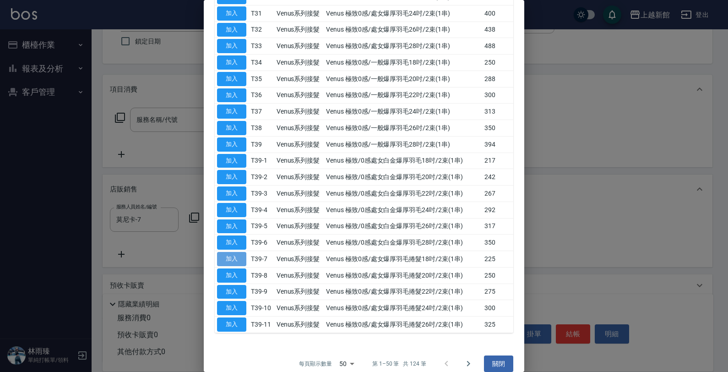
click at [239, 252] on button "加入" at bounding box center [231, 259] width 29 height 14
type input "Venus 極致0感/處女爆厚羽毛捲髮18吋/2束(1串)"
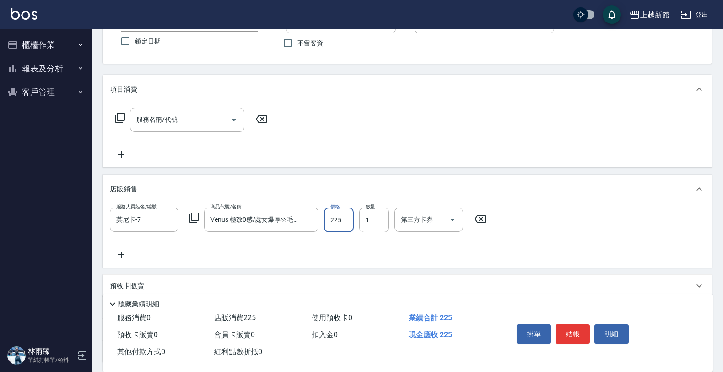
click at [346, 219] on input "225" at bounding box center [339, 219] width 30 height 25
type input "100"
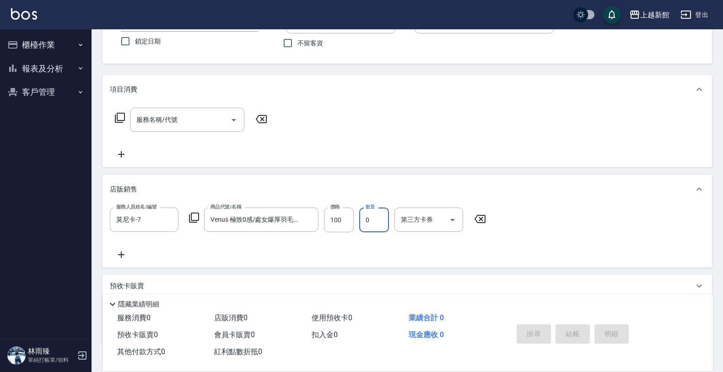
click at [372, 218] on input "0" at bounding box center [374, 219] width 30 height 25
click at [353, 215] on input "100" at bounding box center [339, 219] width 30 height 25
click at [374, 223] on input "0" at bounding box center [374, 219] width 30 height 25
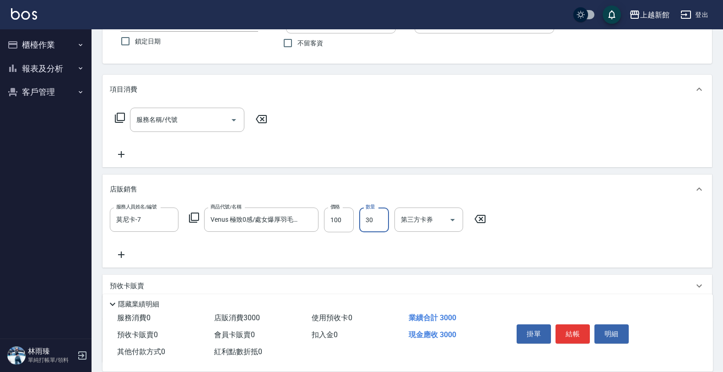
type input "30"
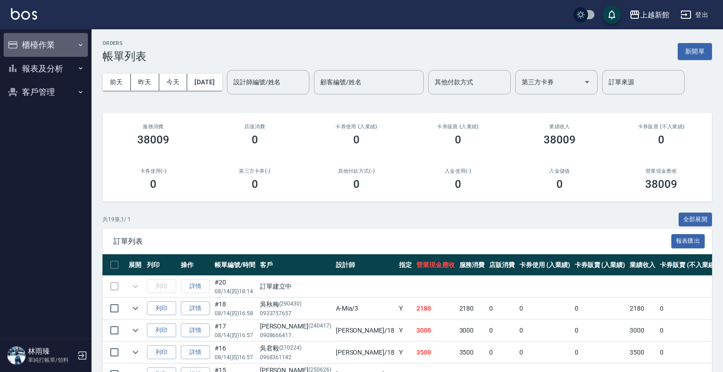
click at [60, 40] on button "櫃檯作業" at bounding box center [46, 45] width 84 height 24
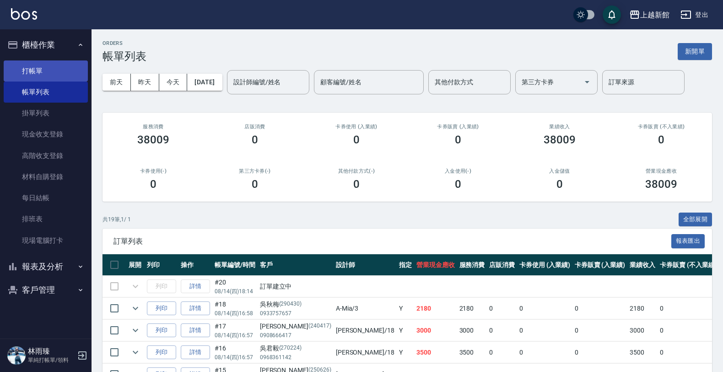
drag, startPoint x: 66, startPoint y: 58, endPoint x: 66, endPoint y: 64, distance: 6.0
click at [66, 62] on ul "打帳單 帳單列表 掛單列表 現金收支登錄 高階收支登錄 材料自購登錄 每日結帳 排班表 現場電腦打卡" at bounding box center [46, 156] width 84 height 198
click at [66, 65] on link "打帳單" at bounding box center [46, 70] width 84 height 21
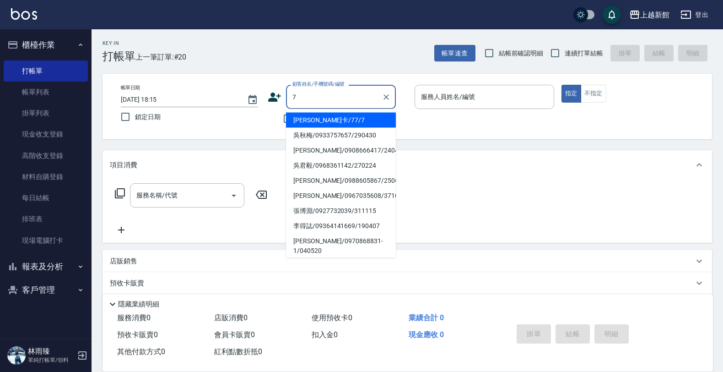
type input "莫尼卡/77/7"
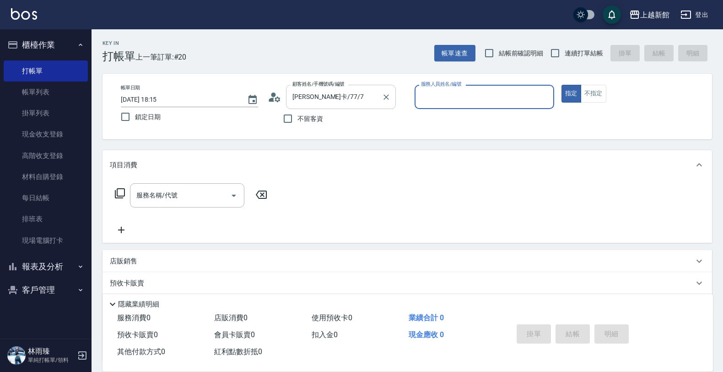
type input "莫尼卡-7"
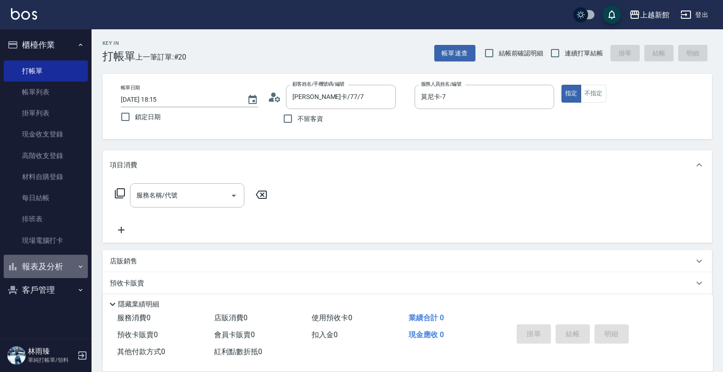
click at [53, 269] on button "報表及分析" at bounding box center [46, 267] width 84 height 24
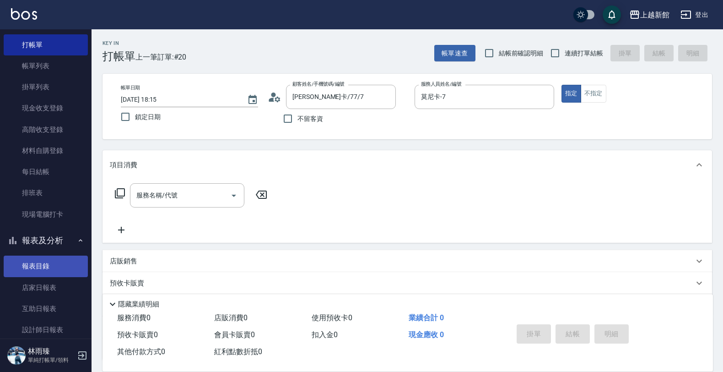
scroll to position [51, 0]
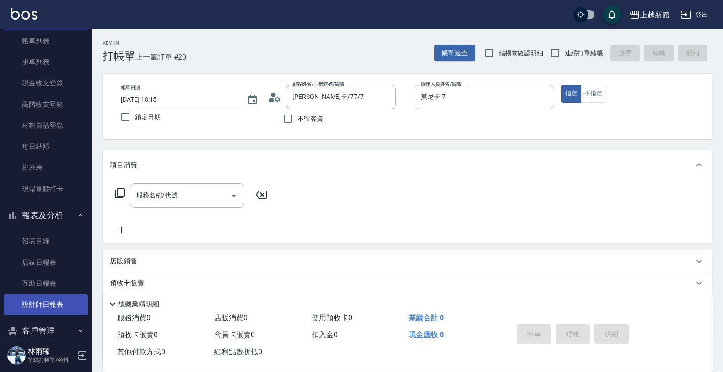
click at [50, 296] on link "設計師日報表" at bounding box center [46, 304] width 84 height 21
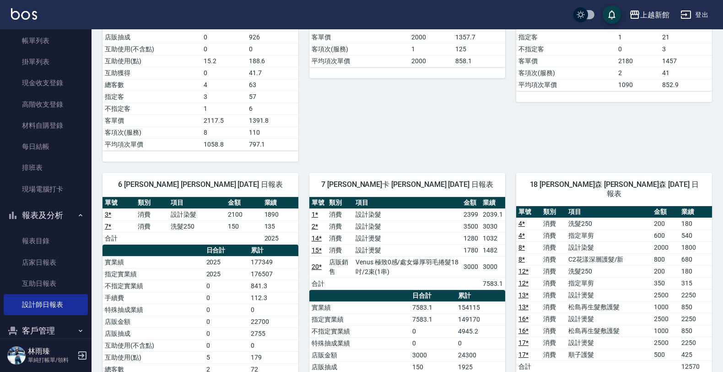
scroll to position [286, 0]
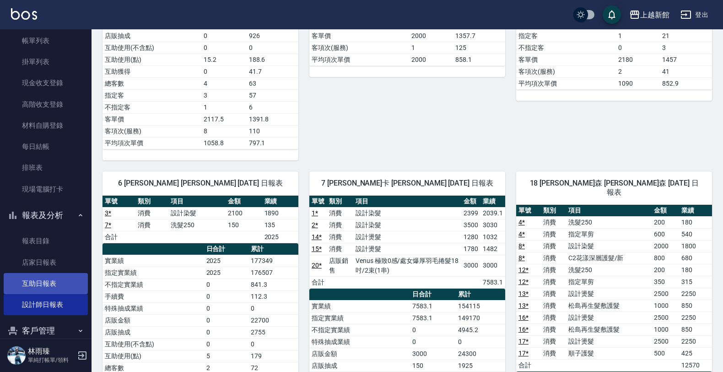
click at [24, 284] on link "互助日報表" at bounding box center [46, 283] width 84 height 21
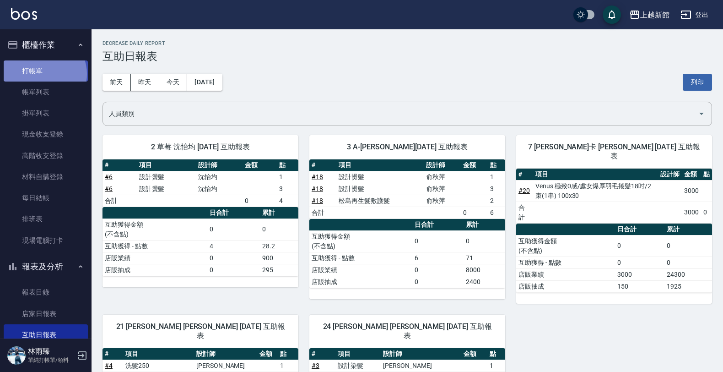
click at [43, 74] on link "打帳單" at bounding box center [46, 70] width 84 height 21
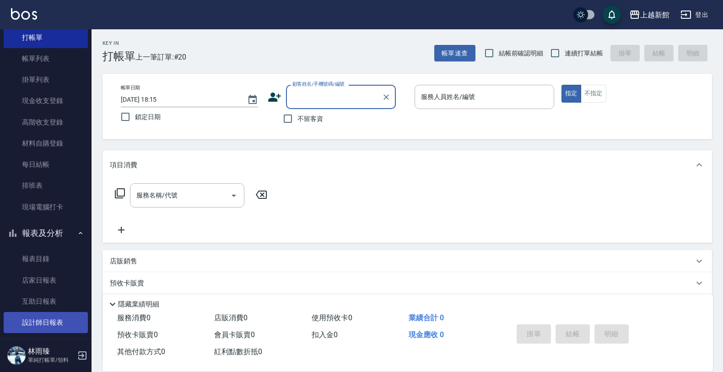
scroll to position [66, 0]
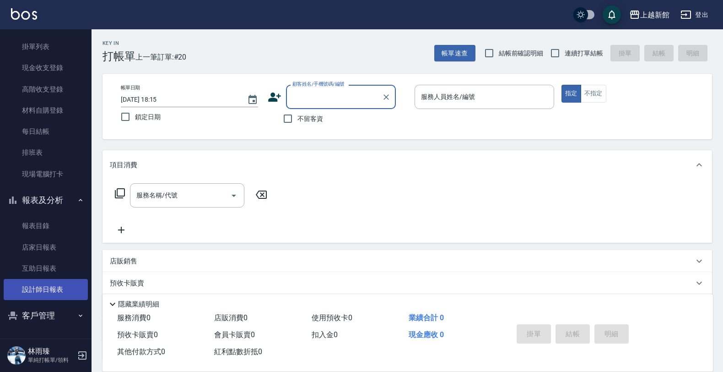
click at [39, 290] on link "設計師日報表" at bounding box center [46, 289] width 84 height 21
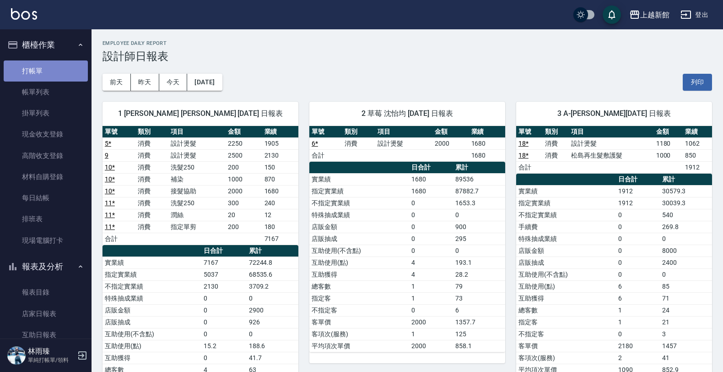
click at [51, 78] on link "打帳單" at bounding box center [46, 70] width 84 height 21
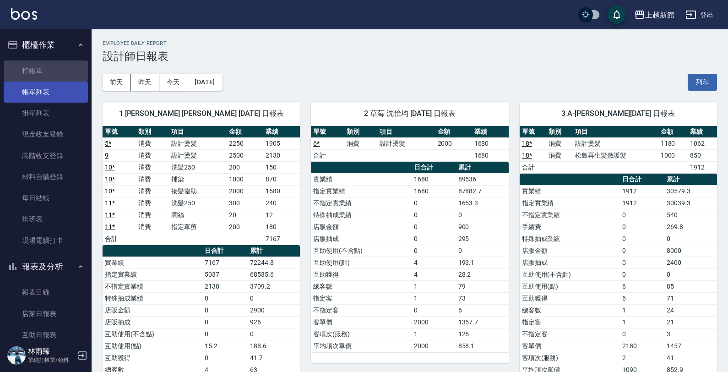
click at [50, 98] on link "帳單列表" at bounding box center [46, 91] width 84 height 21
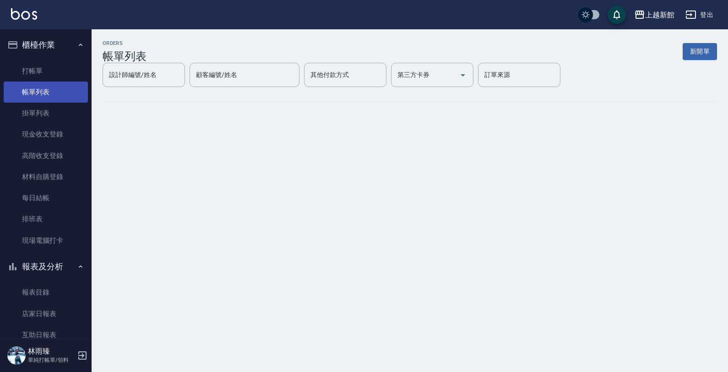
click at [64, 97] on link "帳單列表" at bounding box center [46, 91] width 84 height 21
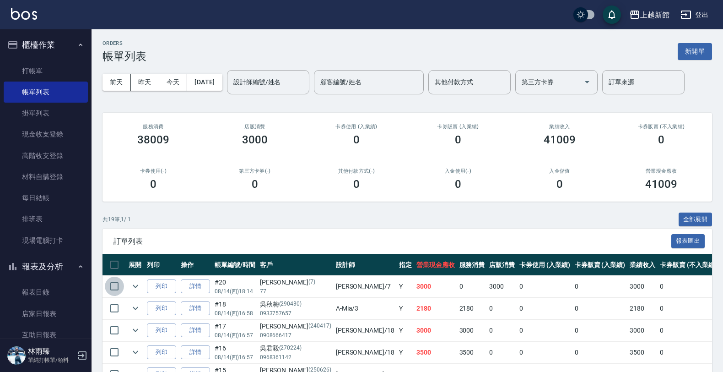
click at [114, 285] on input "checkbox" at bounding box center [114, 286] width 19 height 19
checkbox input "true"
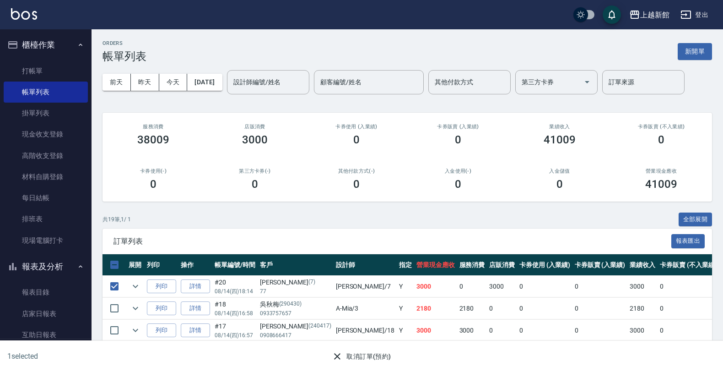
click at [348, 353] on button "取消訂單(預約)" at bounding box center [361, 356] width 66 height 17
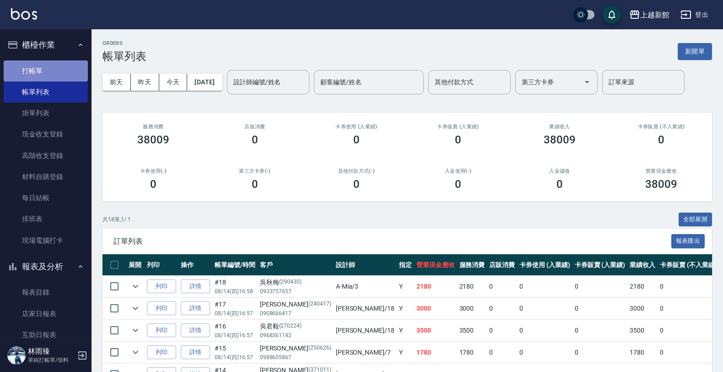
click at [47, 66] on link "打帳單" at bounding box center [46, 70] width 84 height 21
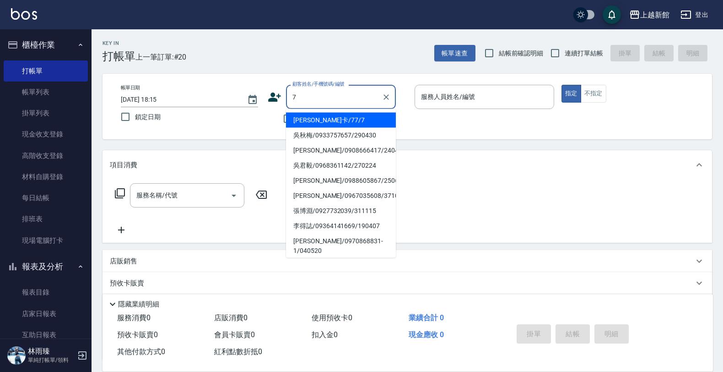
type input "莫尼卡/77/7"
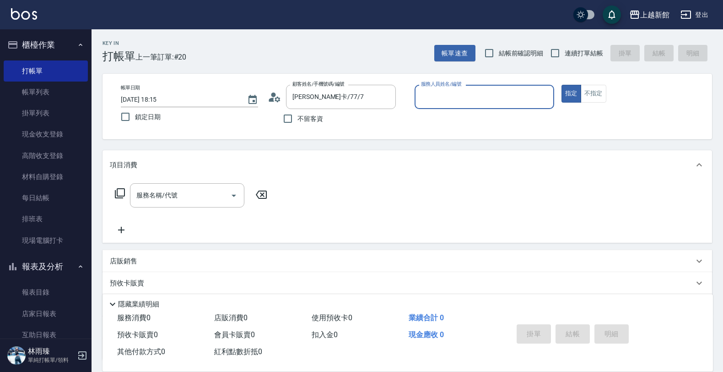
type input "莫尼卡-7"
click at [562, 85] on button "指定" at bounding box center [572, 94] width 20 height 18
type button "true"
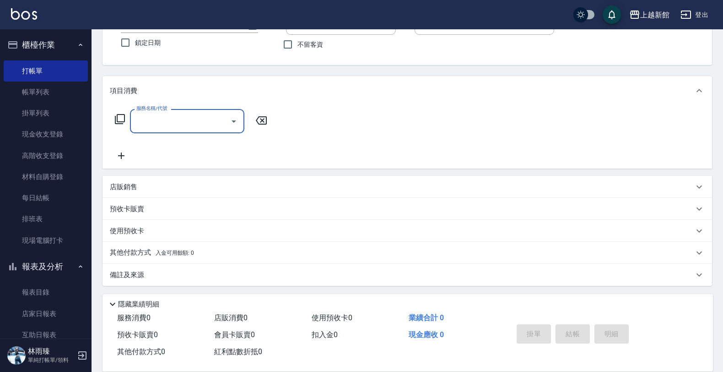
scroll to position [76, 0]
click at [174, 175] on div "店販銷售" at bounding box center [408, 185] width 610 height 22
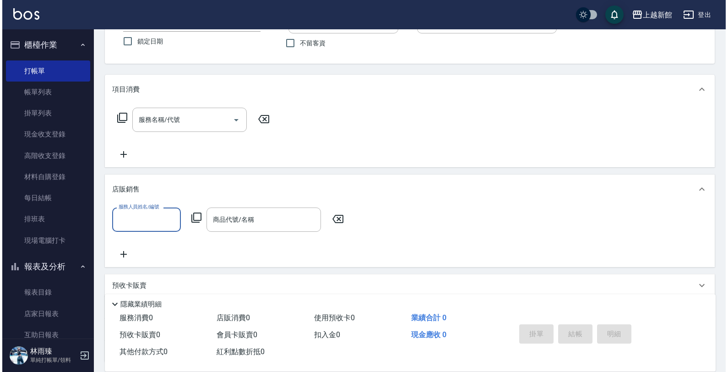
scroll to position [0, 0]
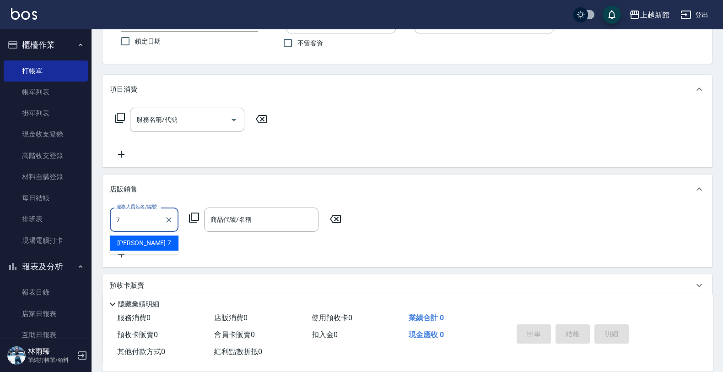
type input "莫尼卡-7"
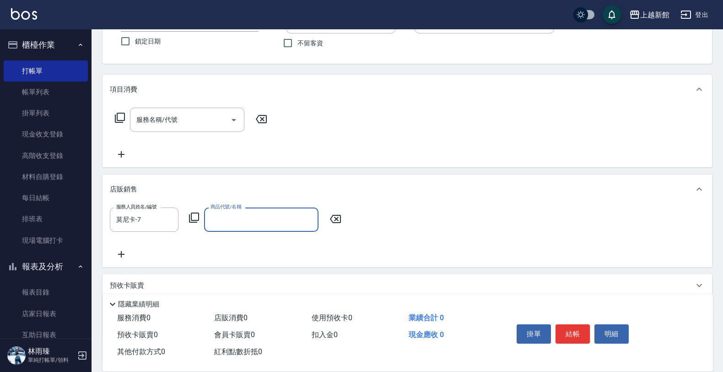
click at [193, 218] on icon at bounding box center [194, 217] width 11 height 11
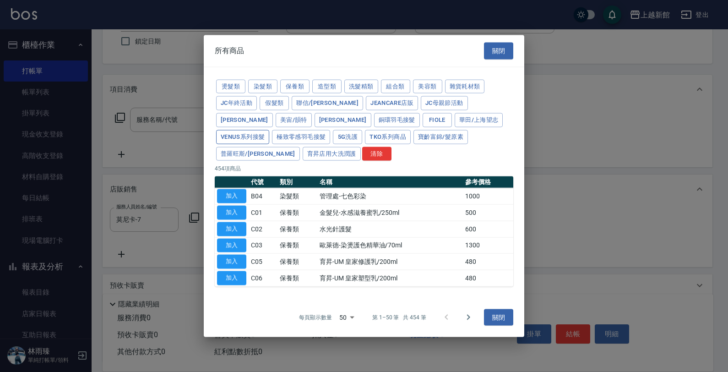
click at [269, 130] on button "Venus系列接髮" at bounding box center [242, 137] width 53 height 14
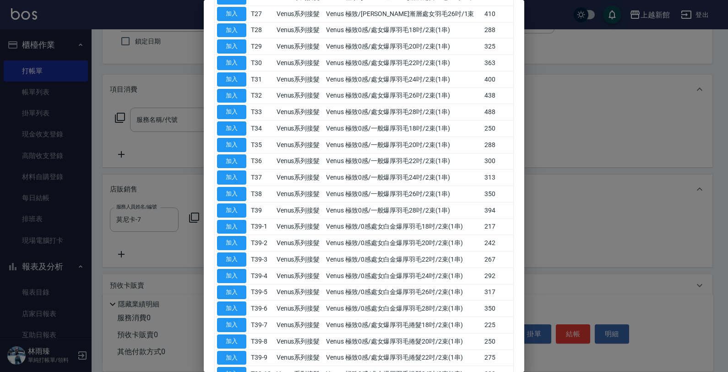
scroll to position [639, 0]
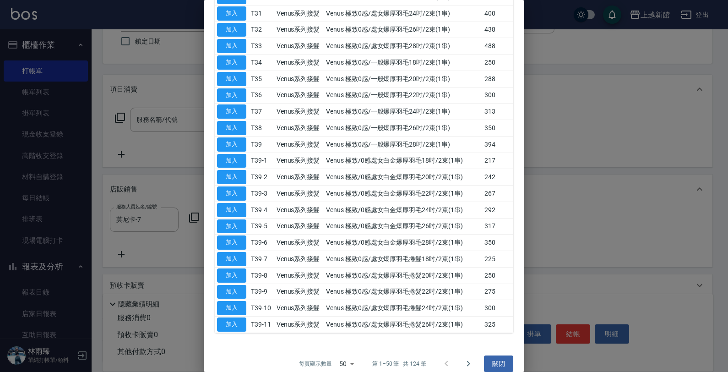
click at [499, 355] on button "關閉" at bounding box center [498, 363] width 29 height 17
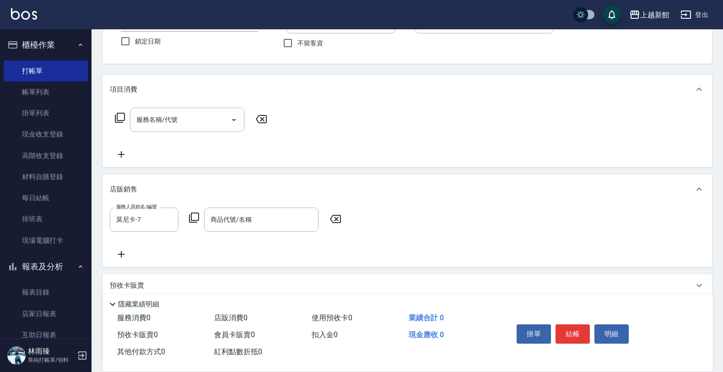
click at [196, 217] on icon at bounding box center [194, 217] width 11 height 11
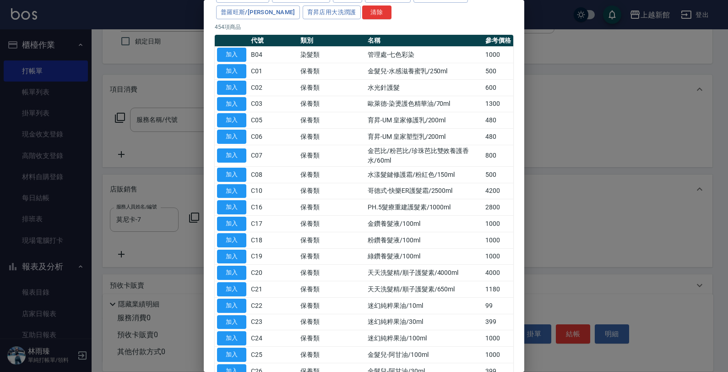
scroll to position [0, 0]
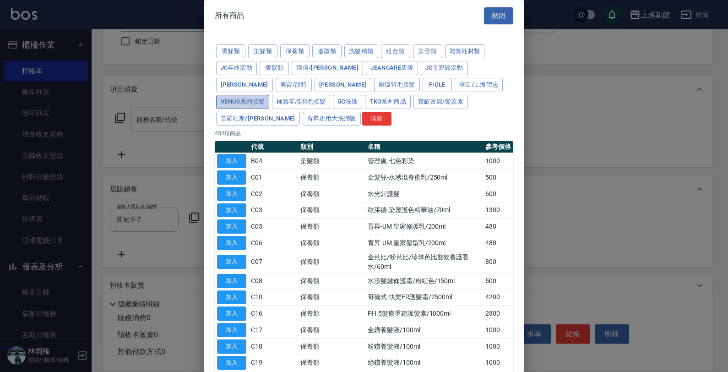
click at [269, 95] on button "Venus系列接髮" at bounding box center [242, 102] width 53 height 14
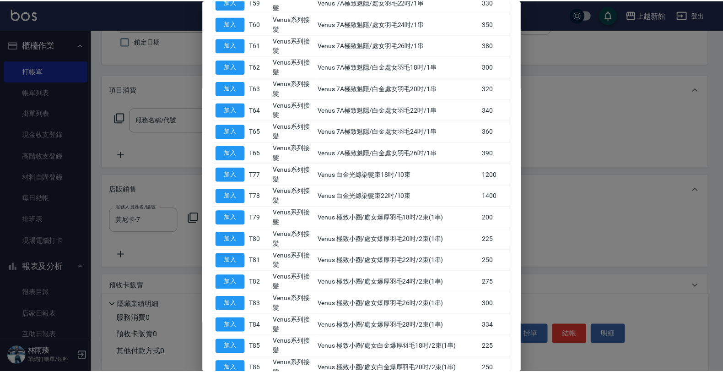
scroll to position [1692, 0]
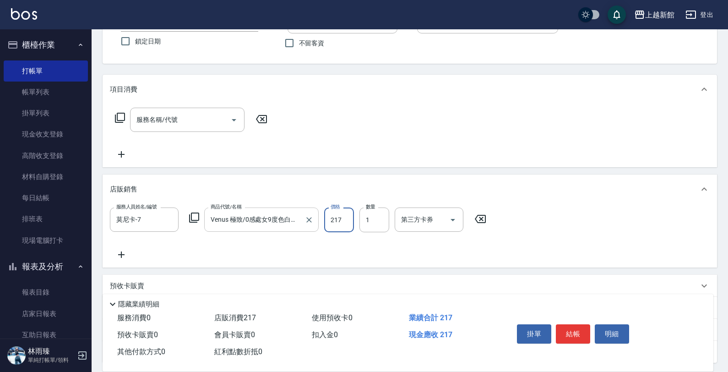
type input "Venus 極致/0感處女9度色白金18吋/2束1串"
type input "150"
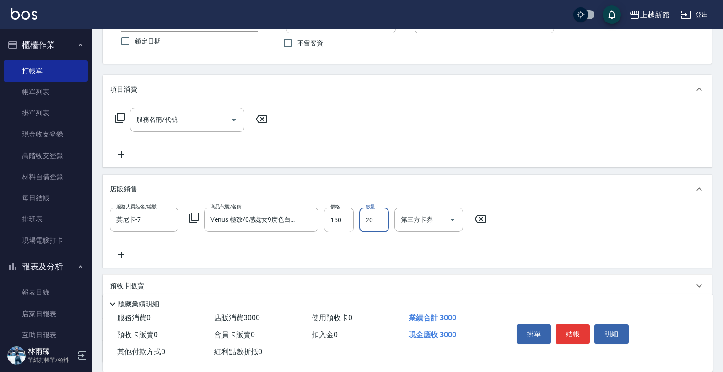
type input "20"
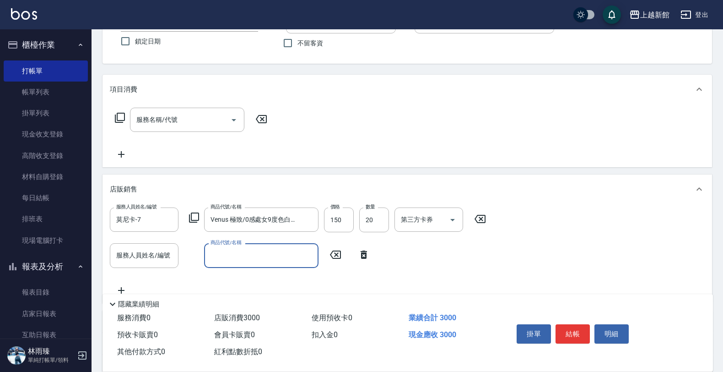
click at [568, 328] on button "結帳" at bounding box center [573, 333] width 34 height 19
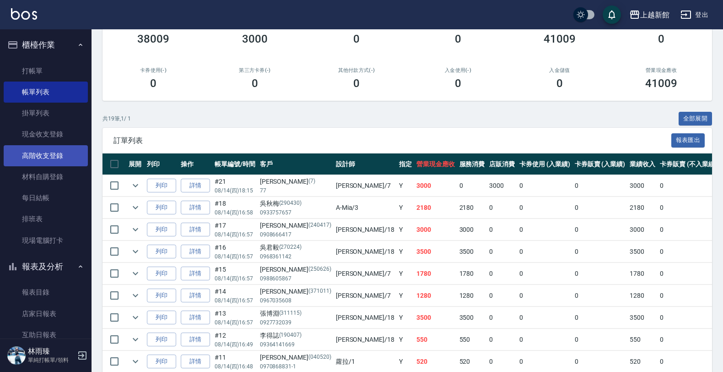
scroll to position [83, 0]
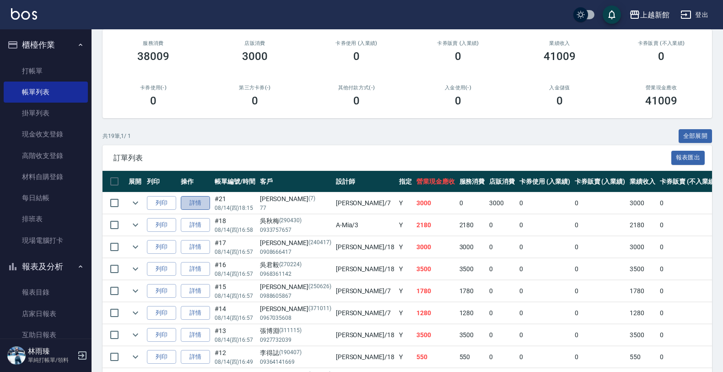
click at [188, 204] on link "詳情" at bounding box center [195, 203] width 29 height 14
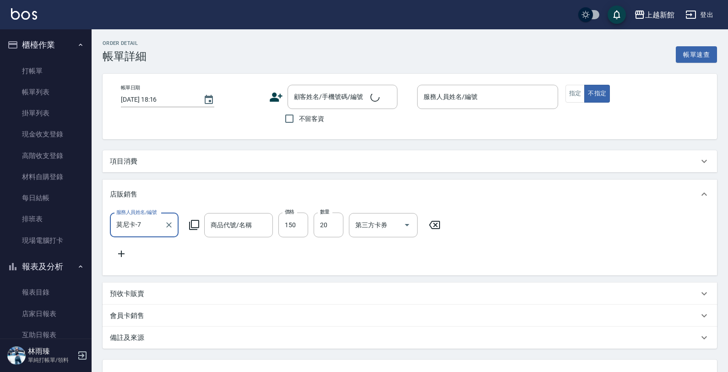
type input "2025/08/14 18:15"
type input "莫尼卡-7"
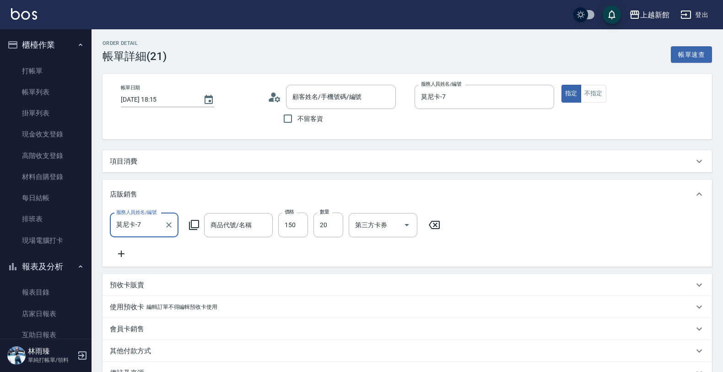
type input "Venus 極致/0感處女9度色白金18吋/2束1串"
type input "莫尼卡/77/7"
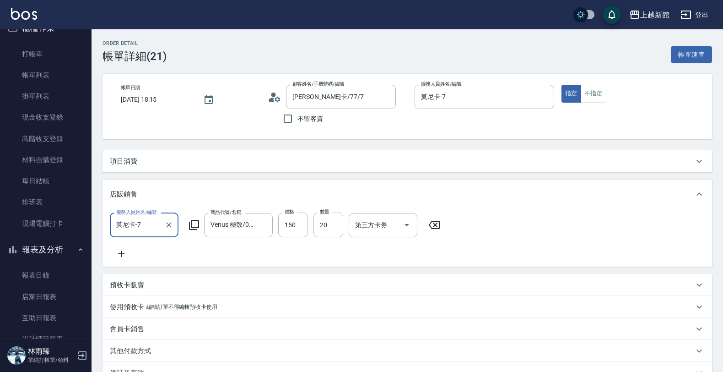
scroll to position [66, 0]
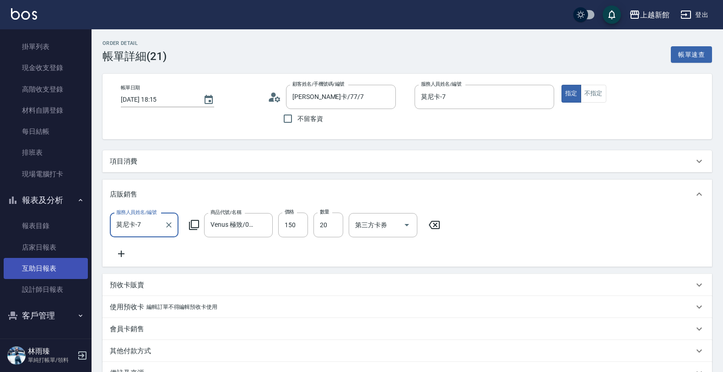
click at [46, 271] on link "互助日報表" at bounding box center [46, 268] width 84 height 21
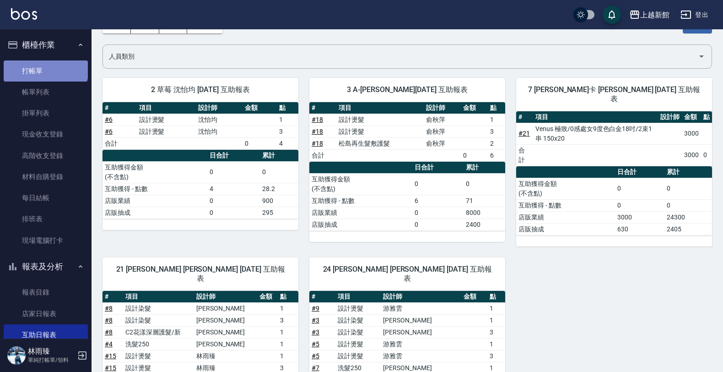
click at [45, 65] on link "打帳單" at bounding box center [46, 70] width 84 height 21
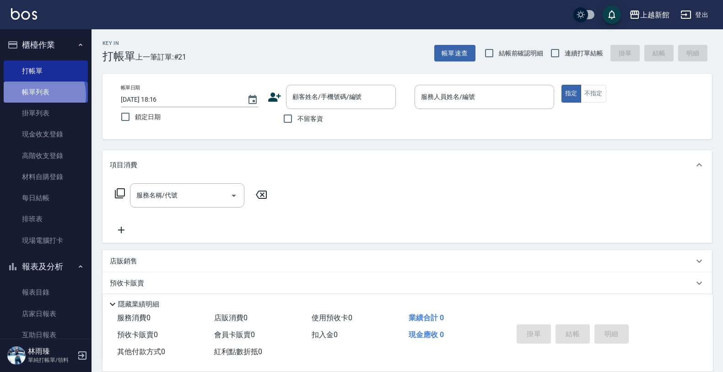
click at [37, 95] on link "帳單列表" at bounding box center [46, 91] width 84 height 21
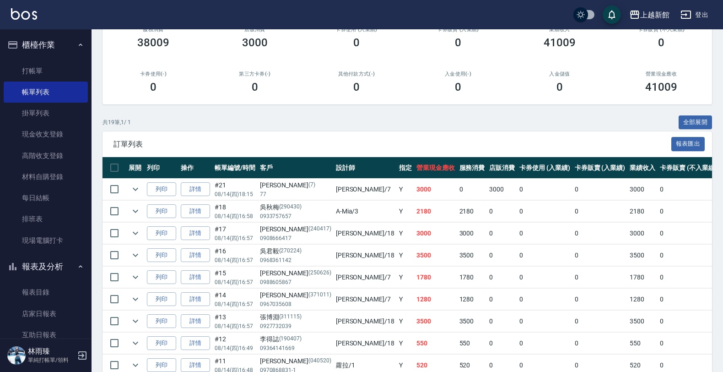
scroll to position [114, 0]
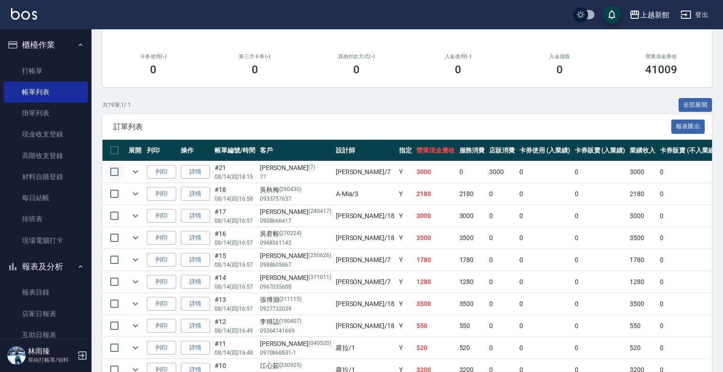
click at [115, 174] on input "checkbox" at bounding box center [114, 171] width 19 height 19
checkbox input "true"
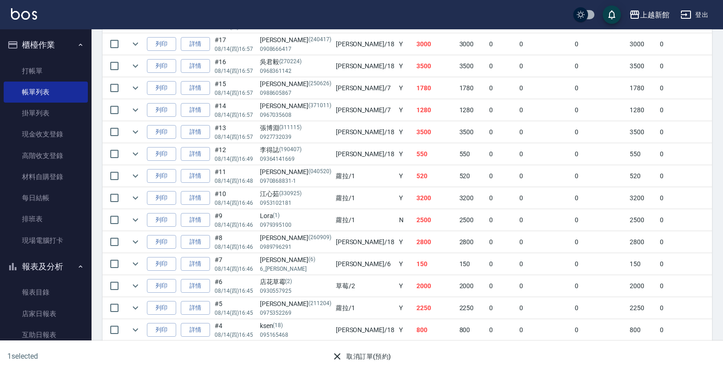
scroll to position [57, 0]
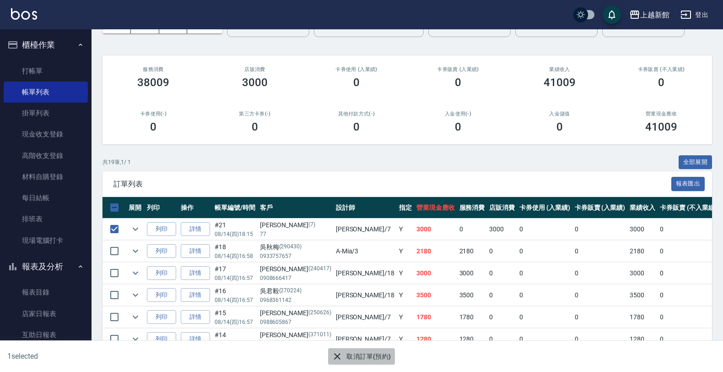
click at [339, 358] on icon "button" at bounding box center [337, 356] width 6 height 6
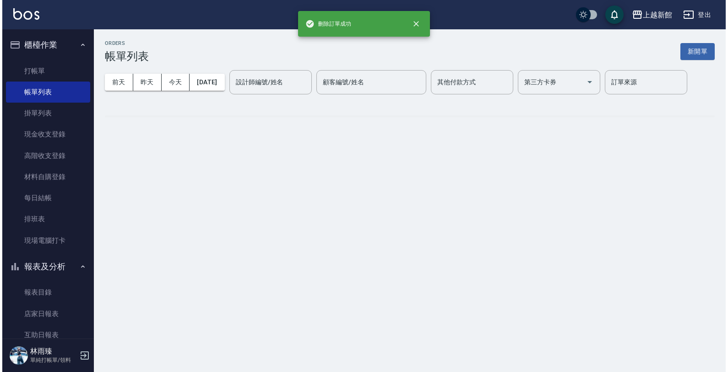
scroll to position [0, 0]
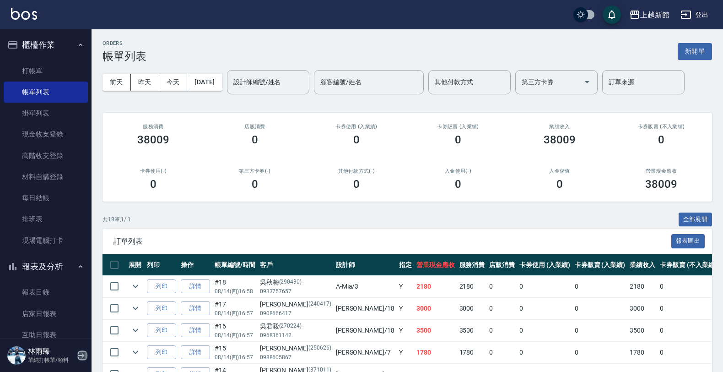
click at [81, 355] on icon "button" at bounding box center [82, 355] width 8 height 8
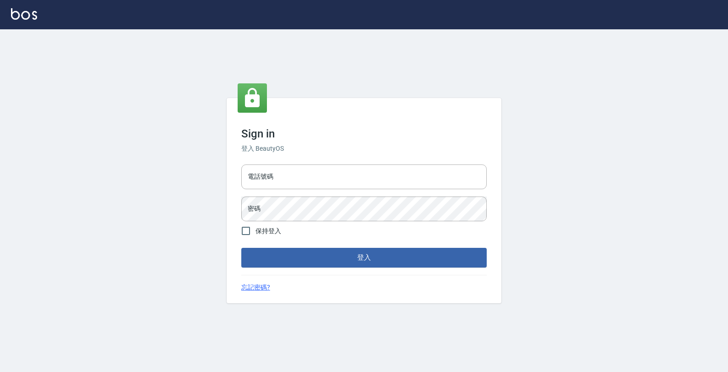
drag, startPoint x: 268, startPoint y: 179, endPoint x: 260, endPoint y: 159, distance: 21.1
click at [266, 173] on input "電話號碼" at bounding box center [363, 176] width 245 height 25
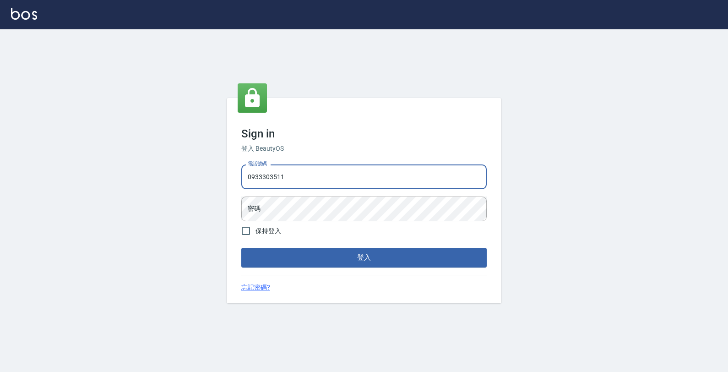
click at [241, 248] on button "登入" at bounding box center [363, 257] width 245 height 19
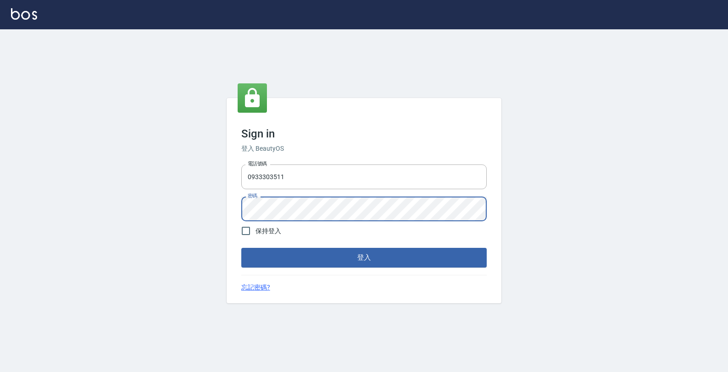
click at [241, 248] on button "登入" at bounding box center [363, 257] width 245 height 19
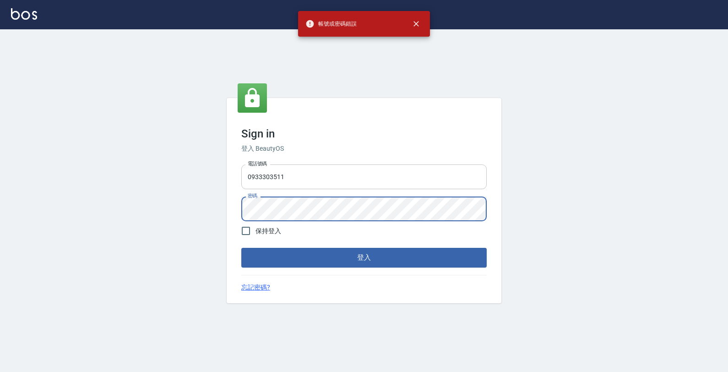
drag, startPoint x: 424, startPoint y: 179, endPoint x: 457, endPoint y: 175, distance: 33.2
click at [424, 179] on input "0933303511" at bounding box center [363, 176] width 245 height 25
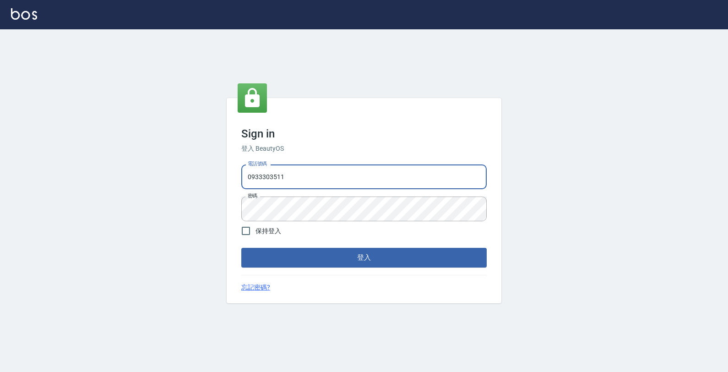
drag, startPoint x: 231, startPoint y: 182, endPoint x: 195, endPoint y: 191, distance: 37.6
click at [195, 191] on div "Sign in 登入 BeautyOS 電話號碼 0933303511 電話號碼 密碼 密碼 保持登入 登入 忘記密碼?" at bounding box center [364, 200] width 728 height 342
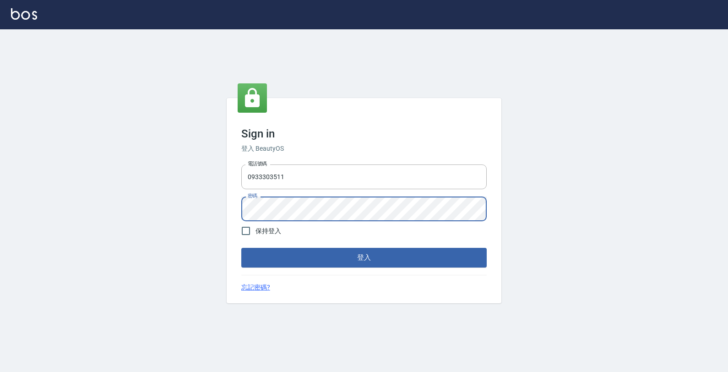
click at [120, 209] on div "Sign in 登入 BeautyOS 電話號碼 0933303511 電話號碼 密碼 密碼 保持登入 登入 忘記密碼?" at bounding box center [364, 200] width 728 height 342
click at [241, 248] on button "登入" at bounding box center [363, 257] width 245 height 19
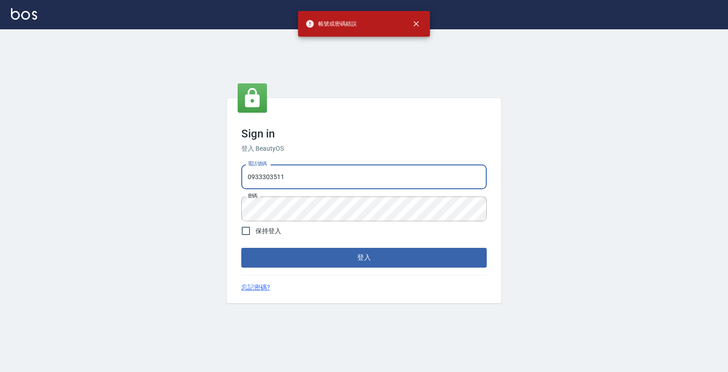
drag, startPoint x: 329, startPoint y: 177, endPoint x: 194, endPoint y: 203, distance: 137.6
click at [194, 203] on div "Sign in 登入 BeautyOS 電話號碼 0933303511 電話號碼 密碼 密碼 保持登入 登入 忘記密碼?" at bounding box center [364, 200] width 728 height 342
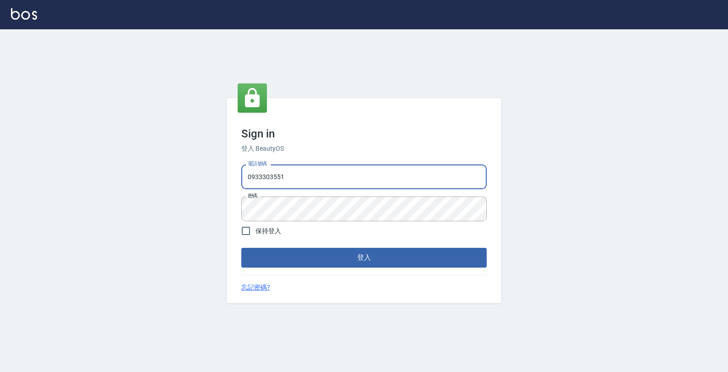
type input "0933303551"
click at [241, 248] on button "登入" at bounding box center [363, 257] width 245 height 19
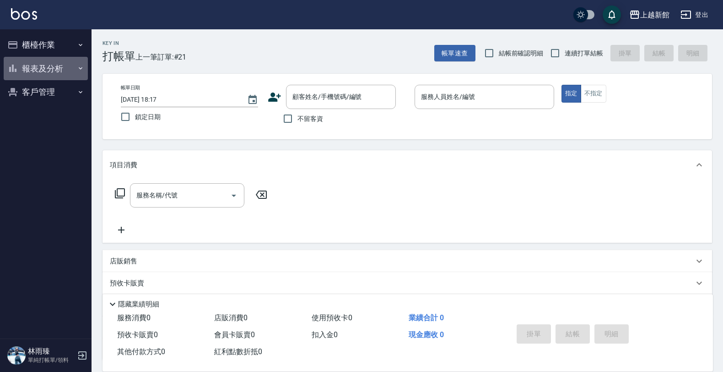
click at [37, 75] on button "報表及分析" at bounding box center [46, 69] width 84 height 24
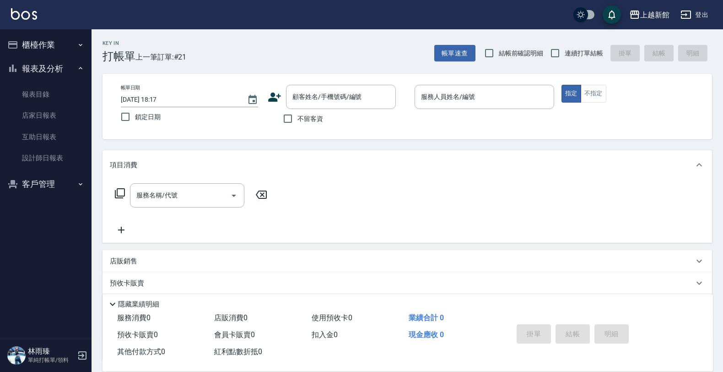
click at [47, 36] on button "櫃檯作業" at bounding box center [46, 45] width 84 height 24
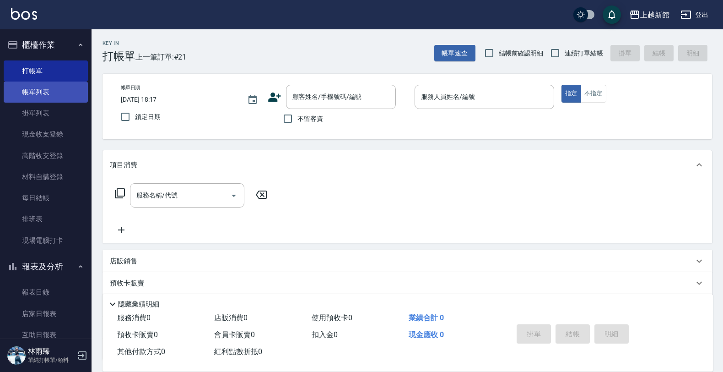
click at [47, 94] on link "帳單列表" at bounding box center [46, 91] width 84 height 21
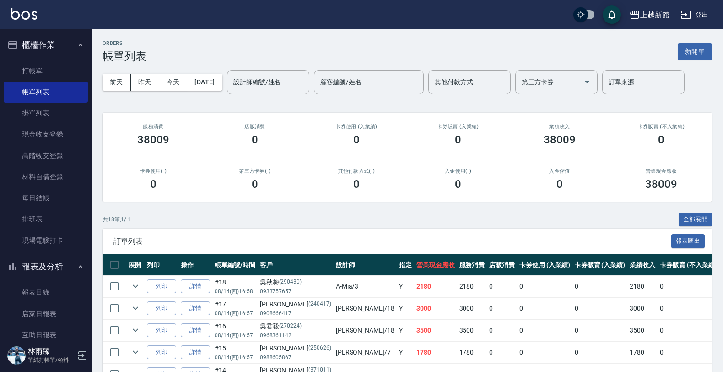
click at [85, 358] on icon "button" at bounding box center [82, 355] width 11 height 11
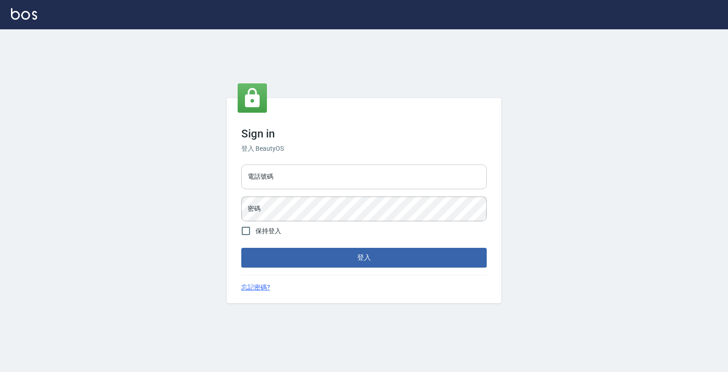
click at [340, 179] on input "電話號碼" at bounding box center [363, 176] width 245 height 25
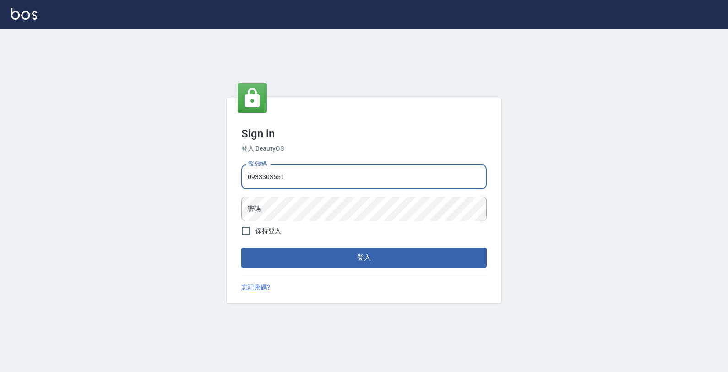
type input "0933303551"
click at [241, 248] on button "登入" at bounding box center [363, 257] width 245 height 19
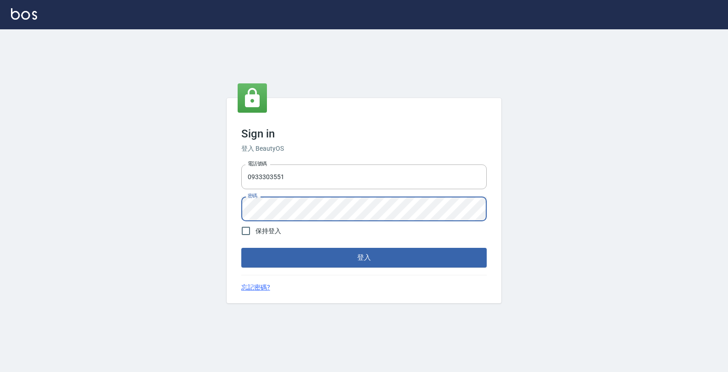
click at [241, 248] on button "登入" at bounding box center [363, 257] width 245 height 19
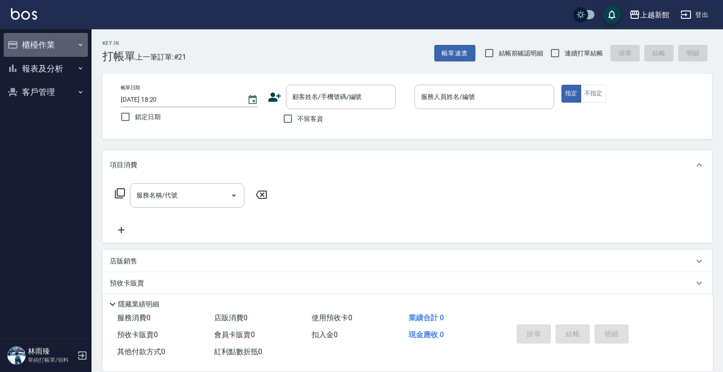
drag, startPoint x: 52, startPoint y: 42, endPoint x: 59, endPoint y: 60, distance: 19.6
click at [52, 43] on button "櫃檯作業" at bounding box center [46, 45] width 84 height 24
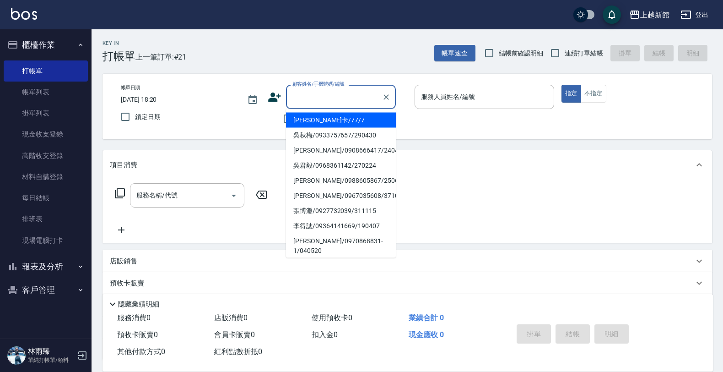
click at [307, 97] on input "顧客姓名/手機號碼/編號" at bounding box center [334, 97] width 88 height 16
type input "[PERSON_NAME]卡/77/7"
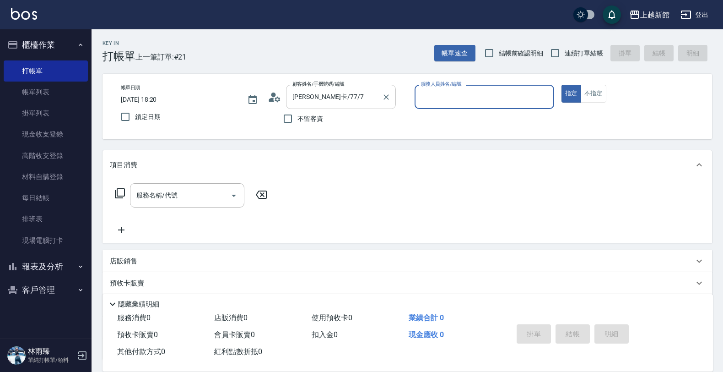
click at [562, 85] on button "指定" at bounding box center [572, 94] width 20 height 18
type button "true"
type input "莫尼卡-7"
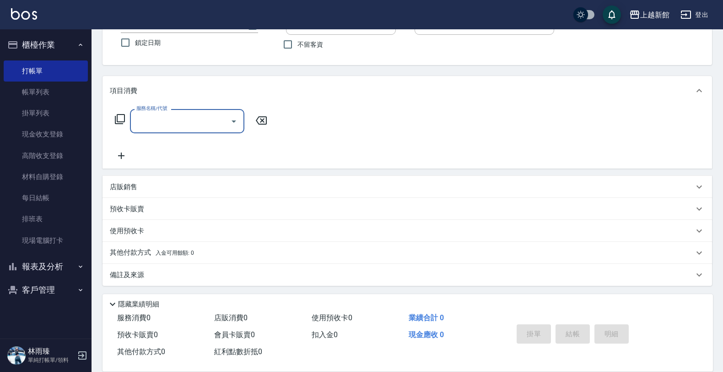
scroll to position [76, 0]
click at [198, 175] on div "店販銷售" at bounding box center [408, 185] width 610 height 22
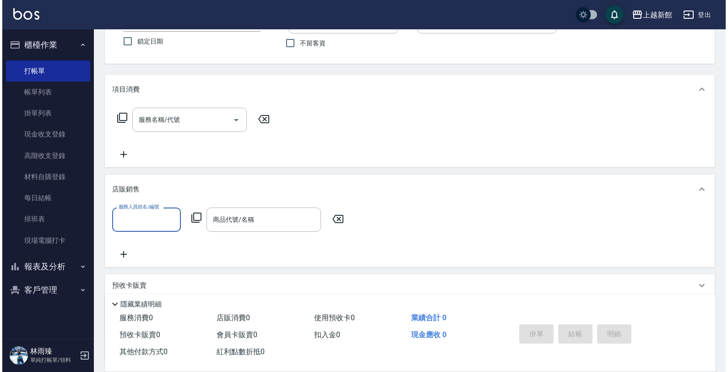
scroll to position [0, 0]
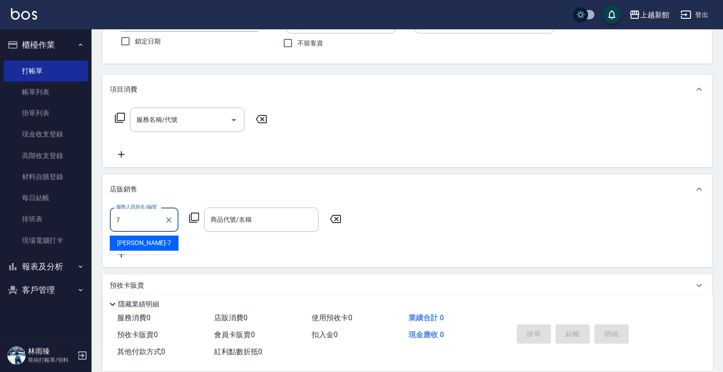
type input "莫尼卡-7"
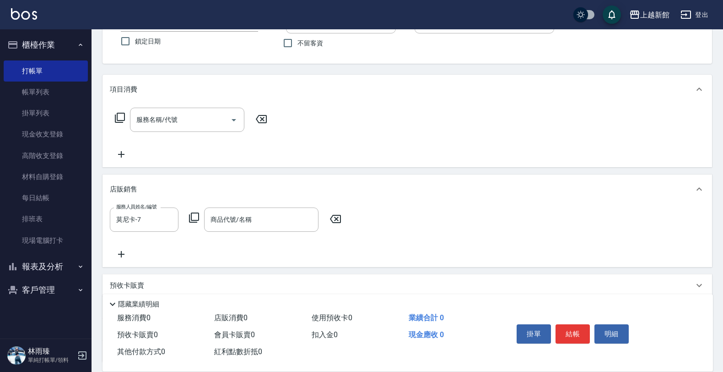
click at [191, 218] on icon at bounding box center [194, 217] width 10 height 10
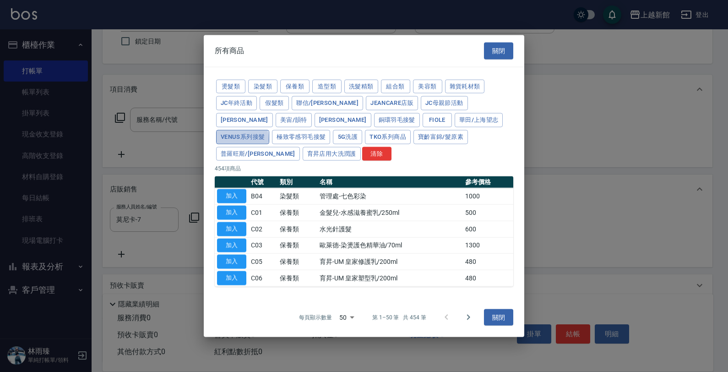
click at [269, 131] on button "Venus系列接髮" at bounding box center [242, 137] width 53 height 14
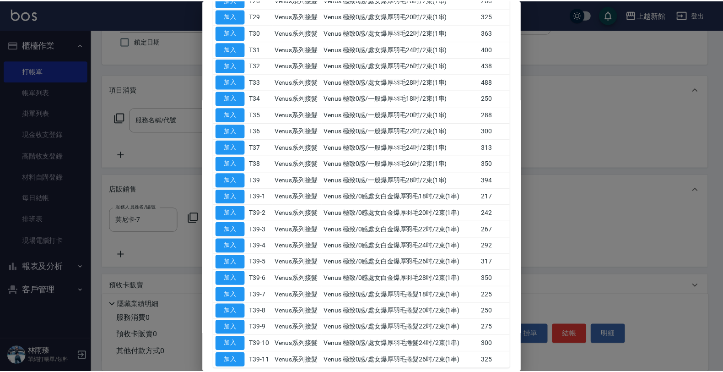
scroll to position [639, 0]
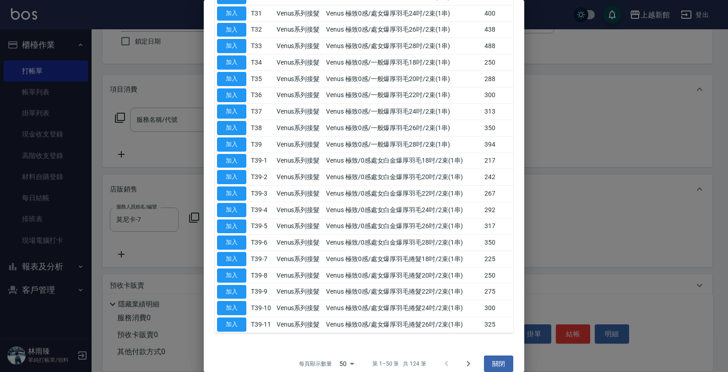
click at [229, 252] on button "加入" at bounding box center [231, 259] width 29 height 14
type input "Venus 極致0感/處女爆厚羽毛捲髮18吋/2束(1串)"
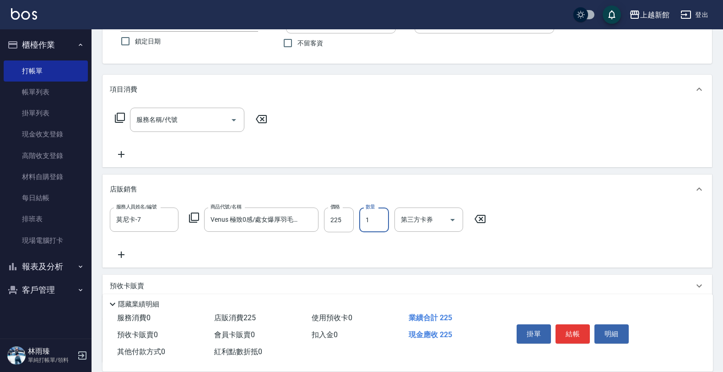
click at [379, 216] on input "1" at bounding box center [374, 219] width 30 height 25
type input "150"
type input "20"
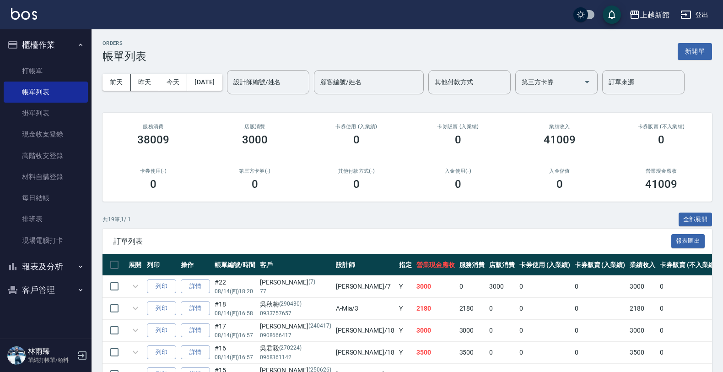
click at [55, 264] on button "報表及分析" at bounding box center [46, 267] width 84 height 24
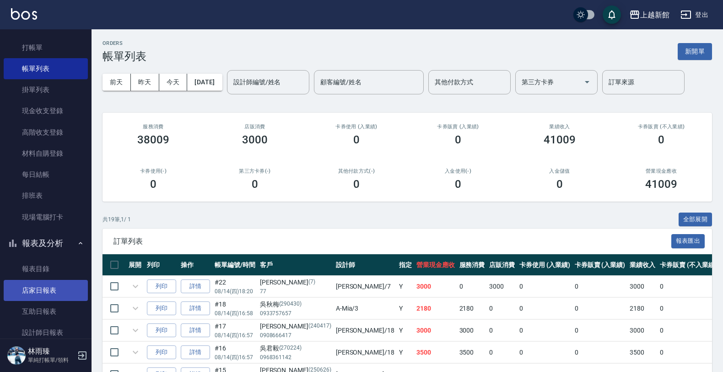
scroll to position [46, 0]
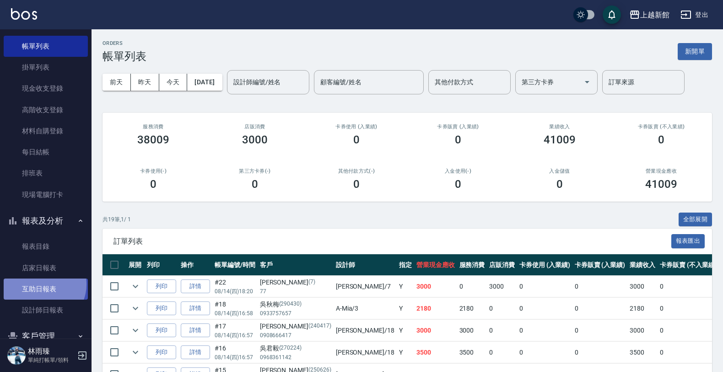
click at [42, 284] on link "互助日報表" at bounding box center [46, 288] width 84 height 21
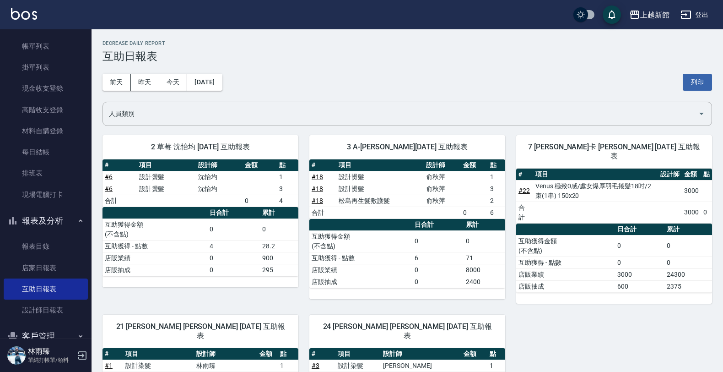
click at [525, 187] on link "# 22" at bounding box center [524, 190] width 11 height 7
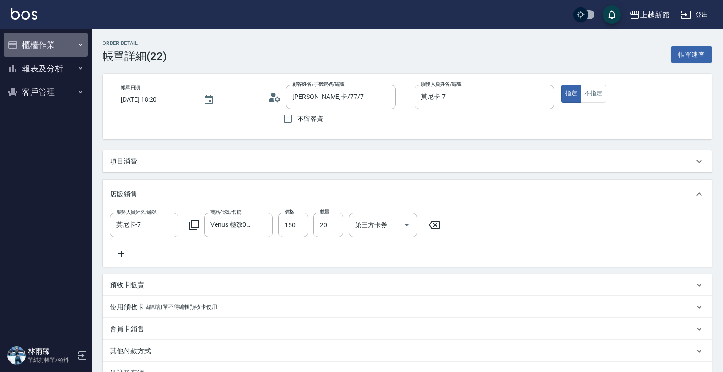
click at [62, 46] on button "櫃檯作業" at bounding box center [46, 45] width 84 height 24
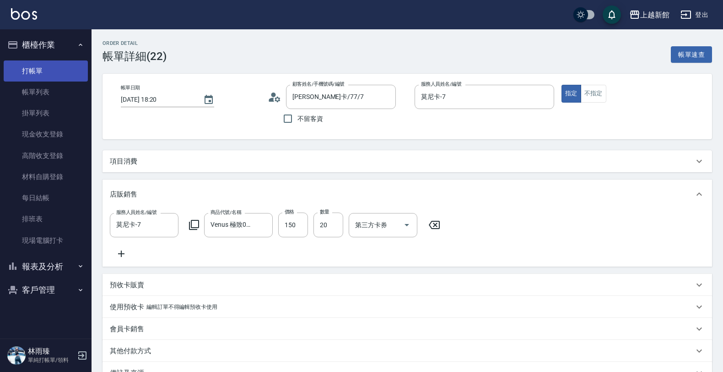
click at [65, 64] on link "打帳單" at bounding box center [46, 70] width 84 height 21
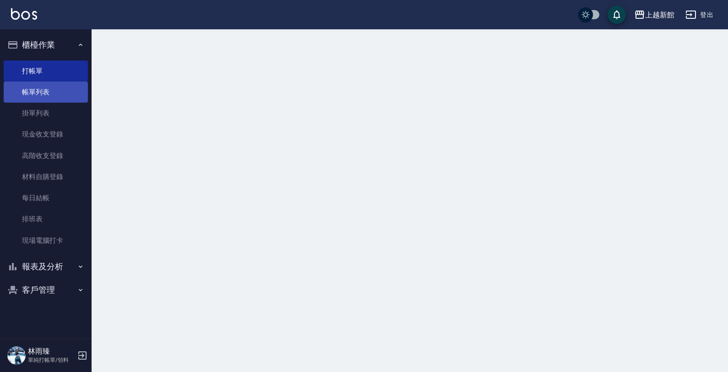
click at [65, 85] on link "帳單列表" at bounding box center [46, 91] width 84 height 21
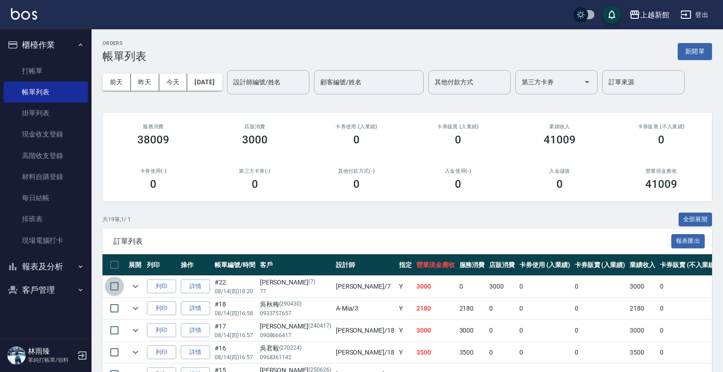
click at [119, 292] on input "checkbox" at bounding box center [114, 286] width 19 height 19
checkbox input "true"
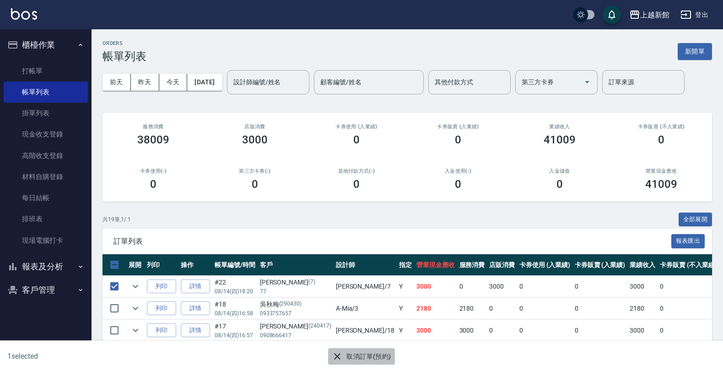
click at [380, 353] on button "取消訂單(預約)" at bounding box center [361, 356] width 66 height 17
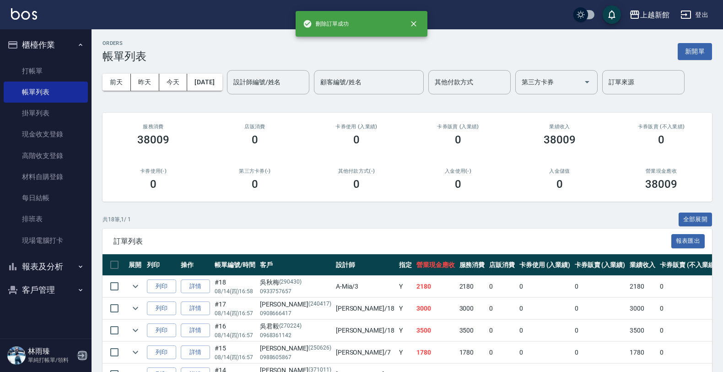
click at [84, 353] on icon "button" at bounding box center [82, 355] width 11 height 11
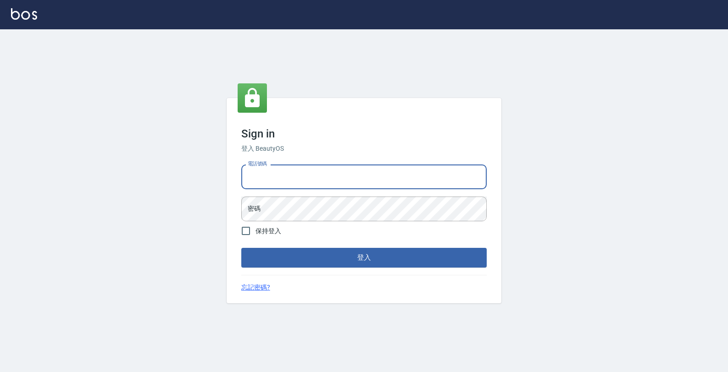
click at [315, 181] on input "電話號碼" at bounding box center [363, 176] width 245 height 25
type input "4265909"
click at [241, 248] on button "登入" at bounding box center [363, 257] width 245 height 19
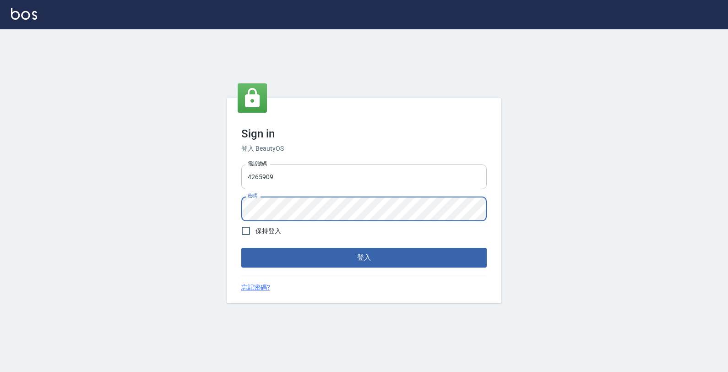
click at [241, 248] on button "登入" at bounding box center [363, 257] width 245 height 19
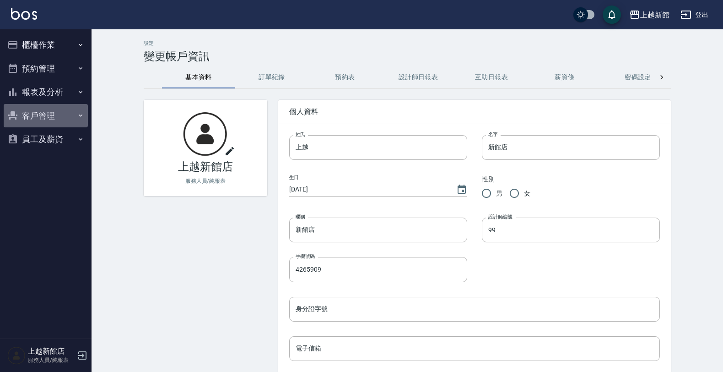
click at [59, 110] on button "客戶管理" at bounding box center [46, 116] width 84 height 24
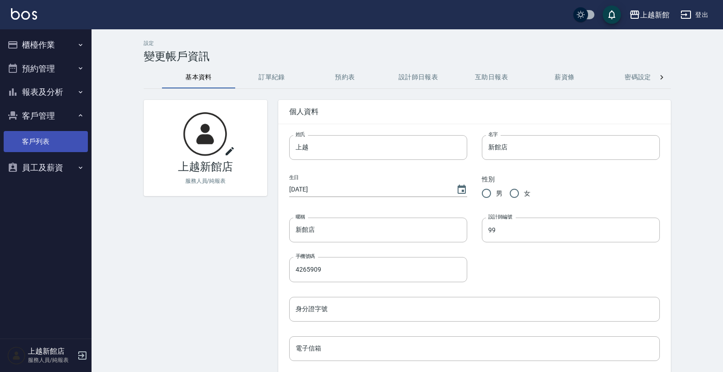
click at [50, 145] on link "客戶列表" at bounding box center [46, 141] width 84 height 21
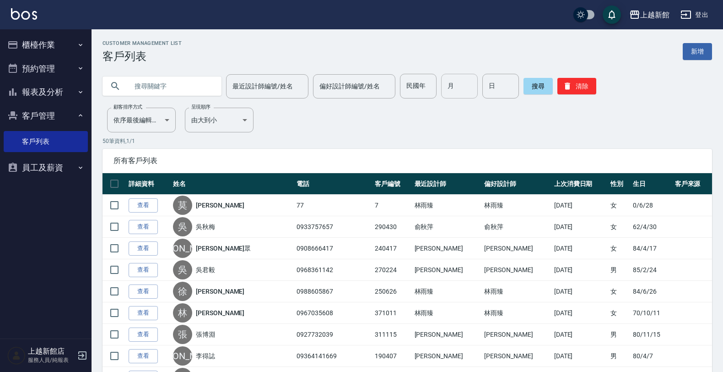
click at [443, 80] on input "月" at bounding box center [459, 86] width 37 height 25
click at [444, 87] on input "月" at bounding box center [459, 86] width 37 height 25
type input "06"
type input "25"
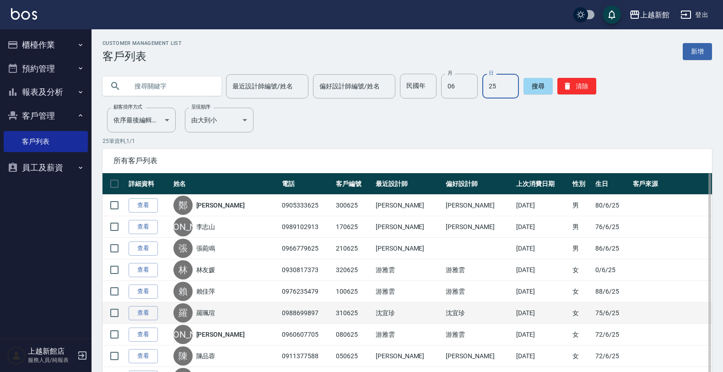
scroll to position [57, 0]
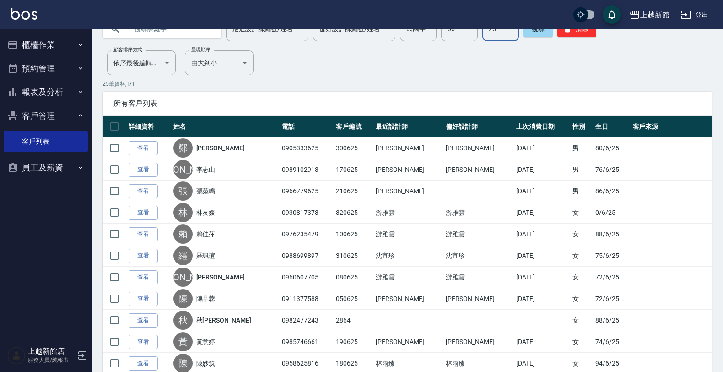
drag, startPoint x: 82, startPoint y: 356, endPoint x: 85, endPoint y: 351, distance: 5.3
click at [82, 356] on icon "button" at bounding box center [82, 355] width 11 height 11
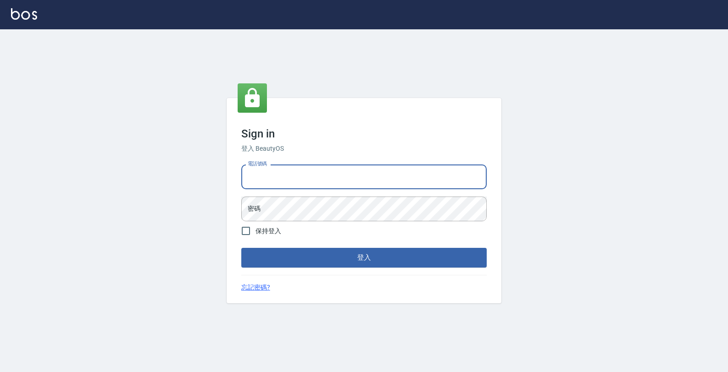
click at [309, 168] on input "電話號碼" at bounding box center [363, 176] width 245 height 25
type input "0933303551"
click at [241, 248] on button "登入" at bounding box center [363, 257] width 245 height 19
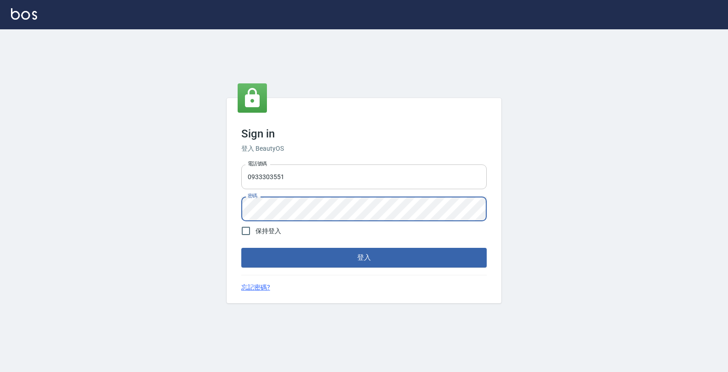
click at [241, 248] on button "登入" at bounding box center [363, 257] width 245 height 19
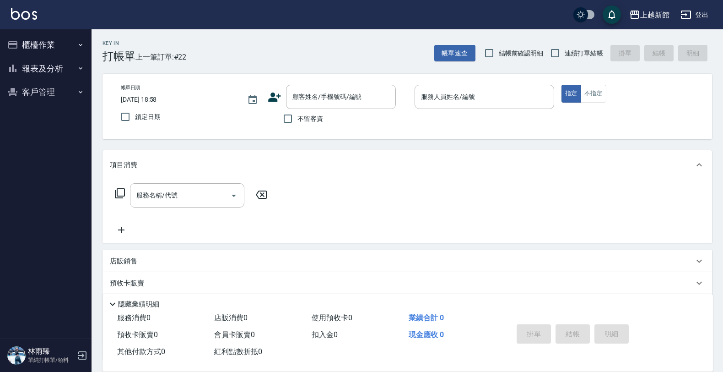
click at [564, 65] on div "Key In 打帳單 上一筆訂單:#22 帳單速查 結帳前確認明細 連續打單結帳 掛單 結帳 明細 帳單日期 2025/08/14 18:58 鎖定日期 顧客…" at bounding box center [408, 238] width 632 height 418
click at [554, 60] on input "連續打單結帳" at bounding box center [555, 52] width 19 height 19
checkbox input "true"
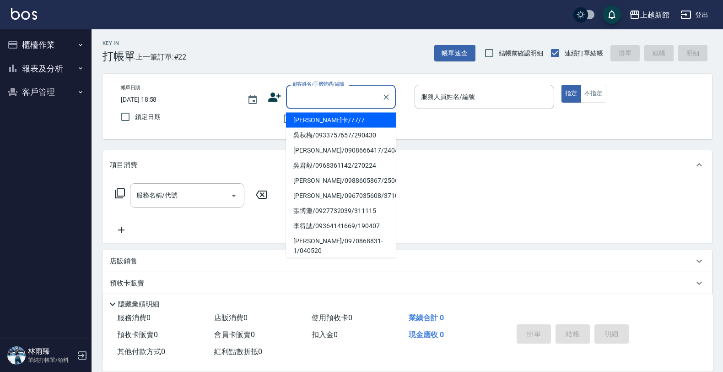
click at [363, 95] on input "顧客姓名/手機號碼/編號" at bounding box center [334, 97] width 88 height 16
type input "莫尼卡/77/7"
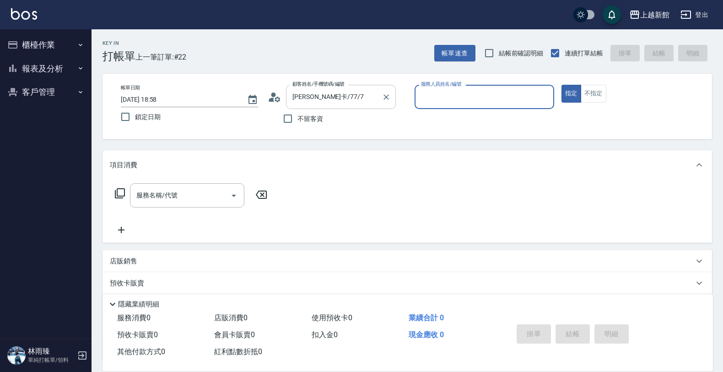
click at [562, 85] on button "指定" at bounding box center [572, 94] width 20 height 18
type input "莫尼卡-7"
type button "true"
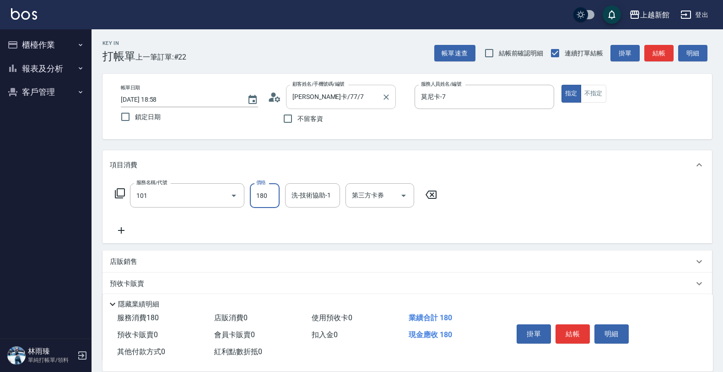
type input "洗髮250(101)"
type input "200"
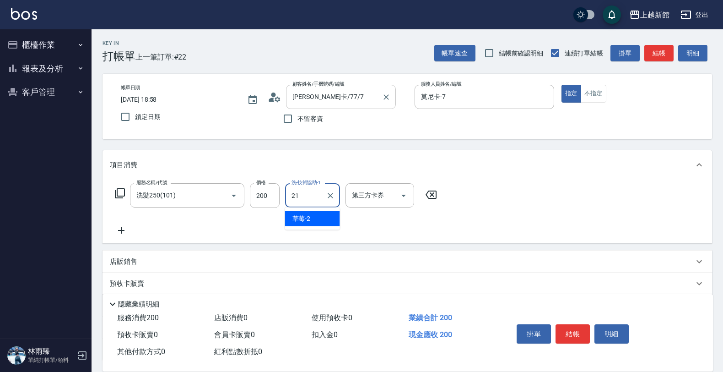
type input "容綺-21"
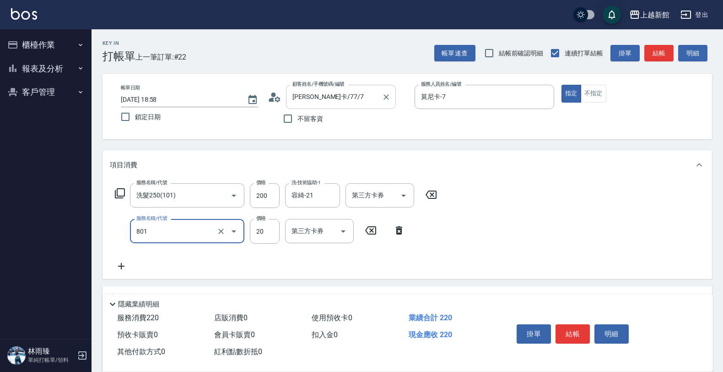
type input "潤絲(801)"
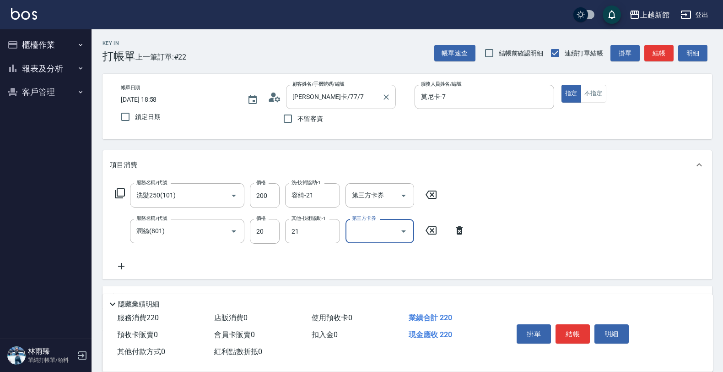
type input "容綺-21"
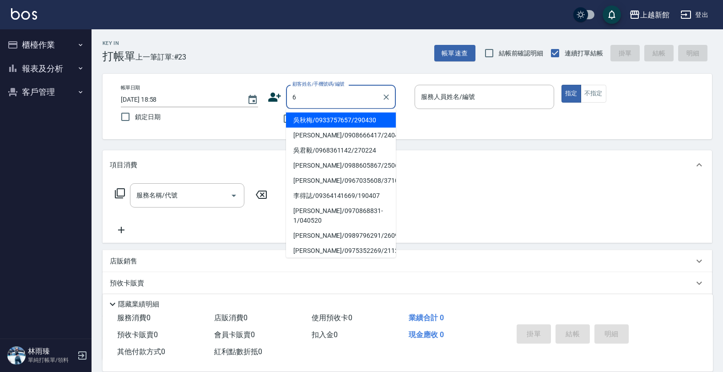
type input "吳秋梅/0933757657/290430"
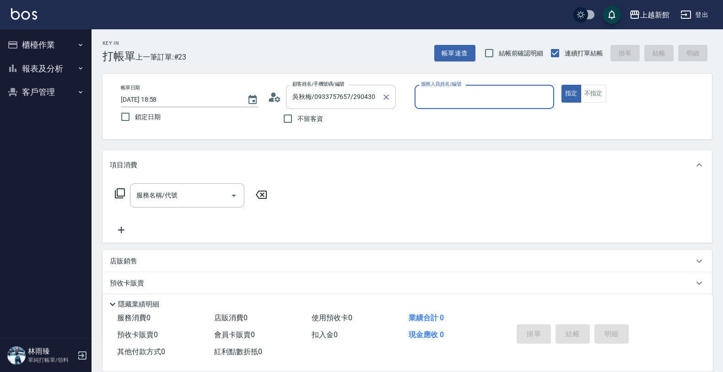
click at [562, 85] on button "指定" at bounding box center [572, 94] width 20 height 18
type input "A-Mia -3"
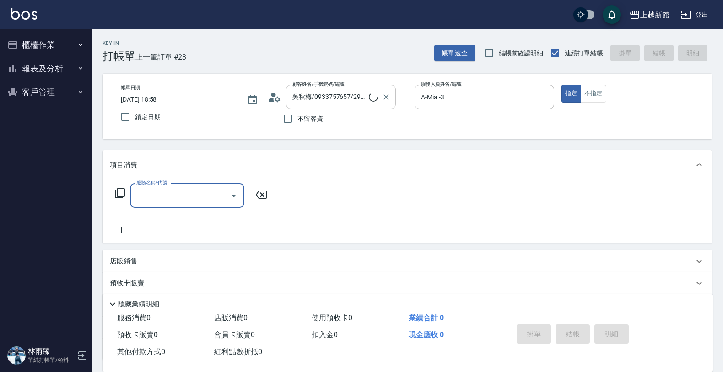
type input "[PERSON_NAME]/6_[PERSON_NAME]/6"
type input "[PERSON_NAME]-6"
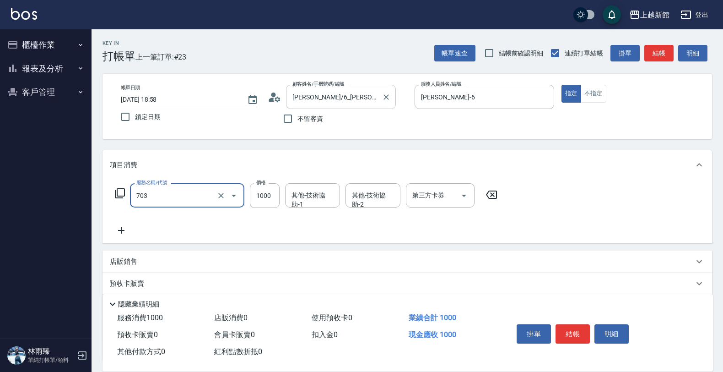
type input "接髮協助(703)"
type input "8000"
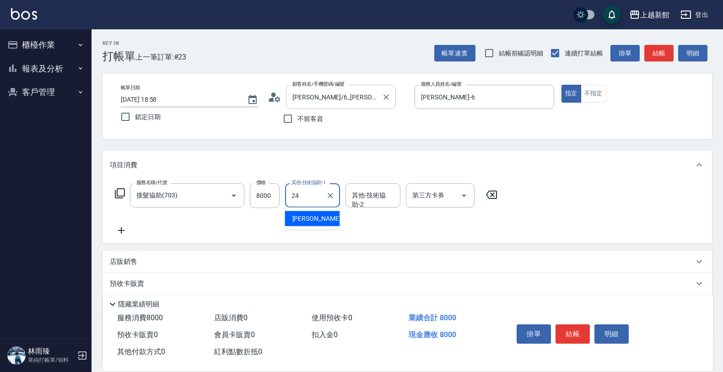
type input "[PERSON_NAME]-24"
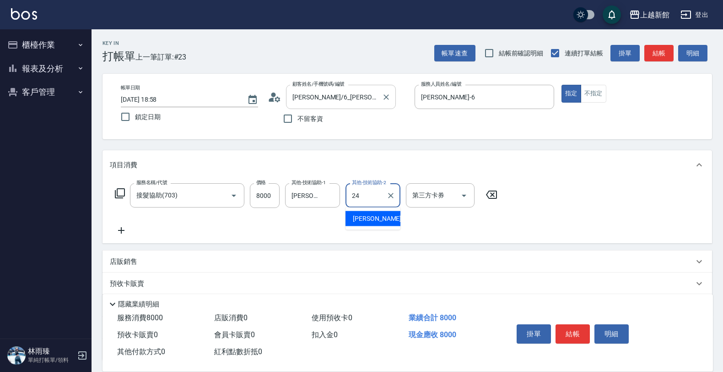
type input "[PERSON_NAME]-24"
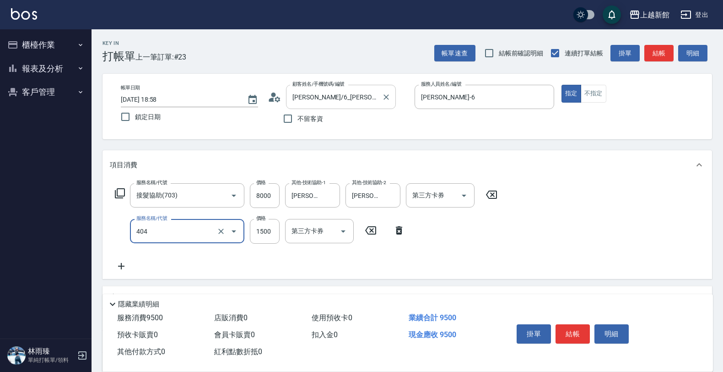
type input "設計染髮(404)"
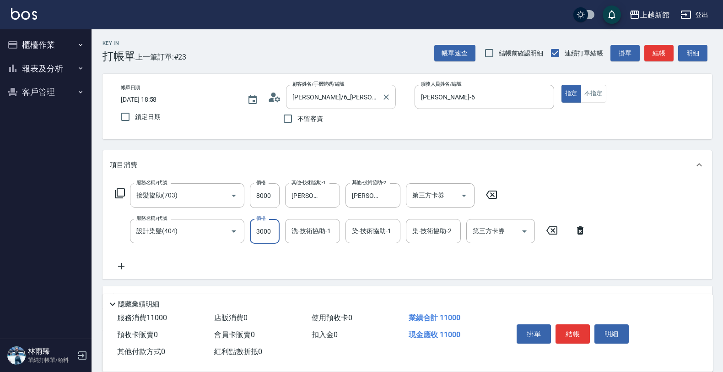
type input "3000"
type input "[PERSON_NAME]-24"
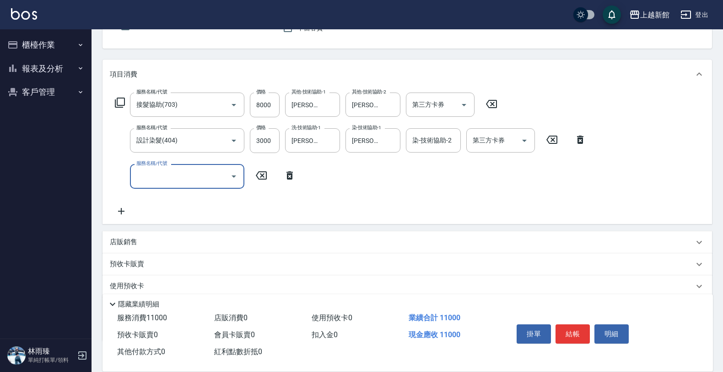
scroll to position [147, 0]
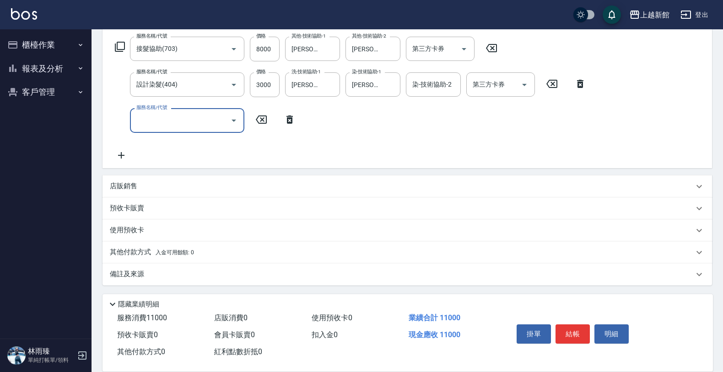
click at [153, 185] on div "店販銷售" at bounding box center [402, 186] width 584 height 10
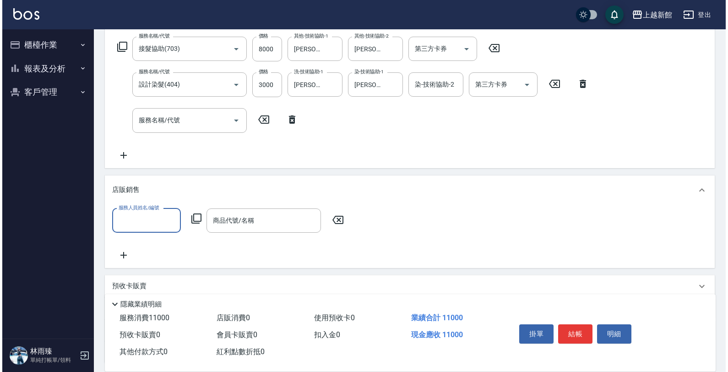
scroll to position [0, 0]
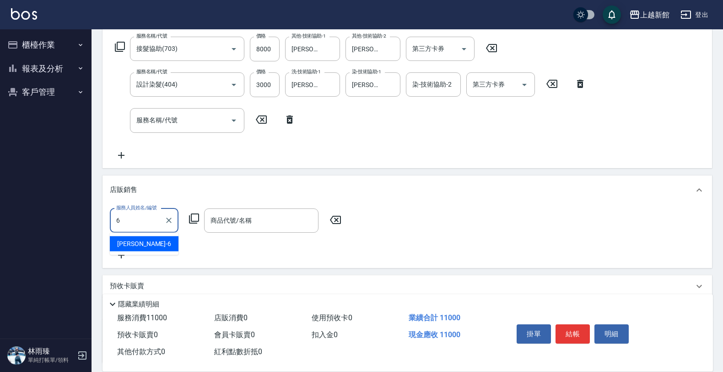
type input "[PERSON_NAME]-6"
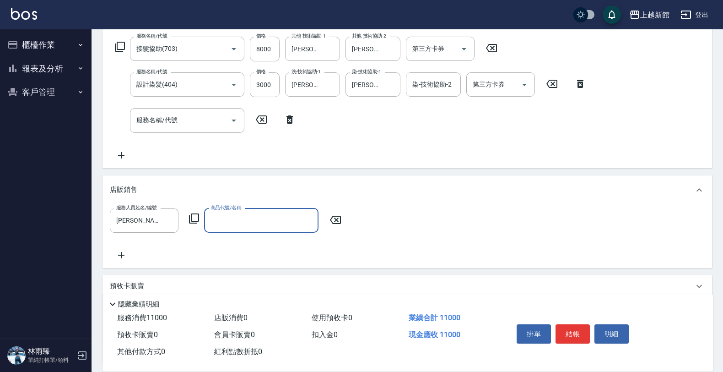
click at [195, 214] on icon at bounding box center [194, 218] width 11 height 11
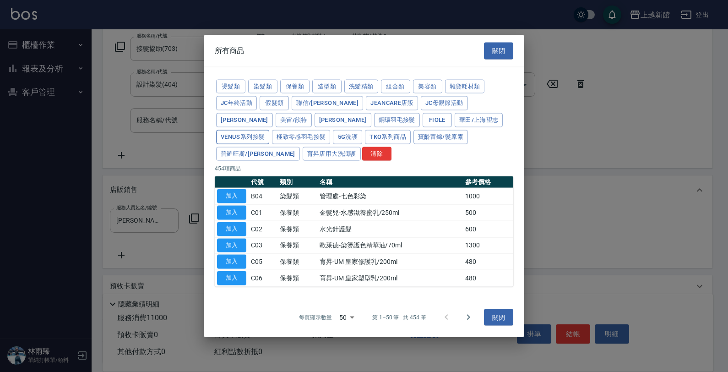
click at [269, 130] on button "Venus系列接髮" at bounding box center [242, 137] width 53 height 14
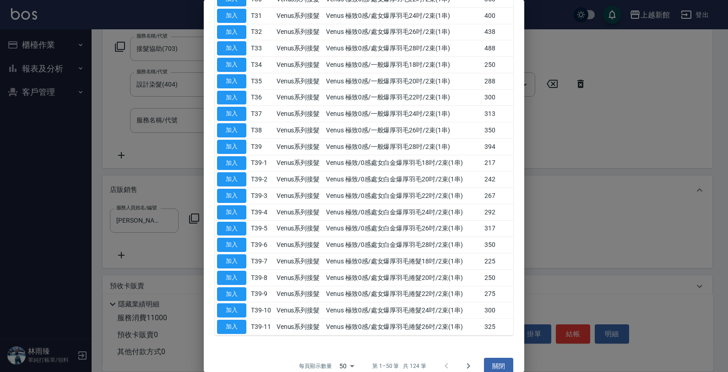
scroll to position [639, 0]
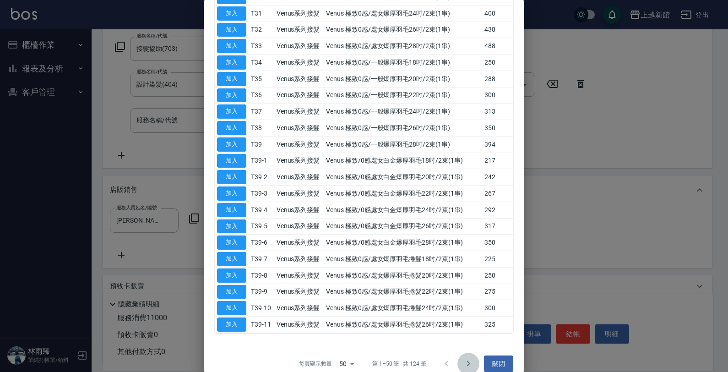
click at [463, 358] on icon "Go to next page" at bounding box center [468, 363] width 11 height 11
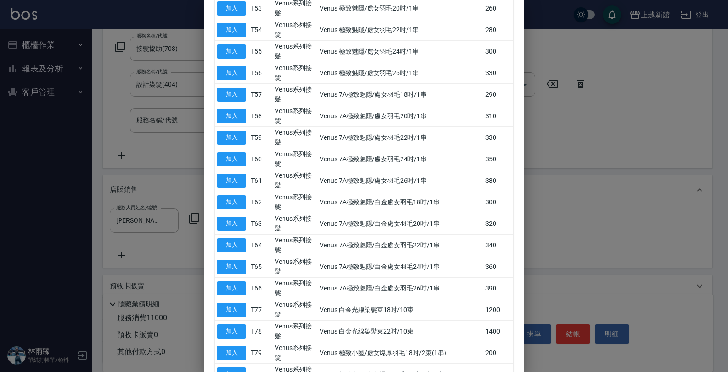
scroll to position [474, 0]
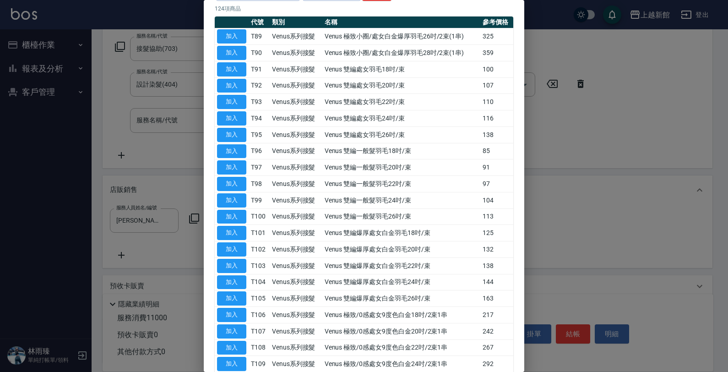
scroll to position [211, 0]
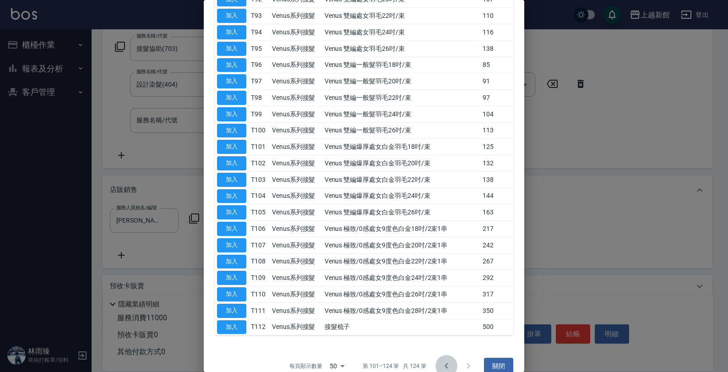
click at [435, 355] on button "Go to previous page" at bounding box center [446, 366] width 22 height 22
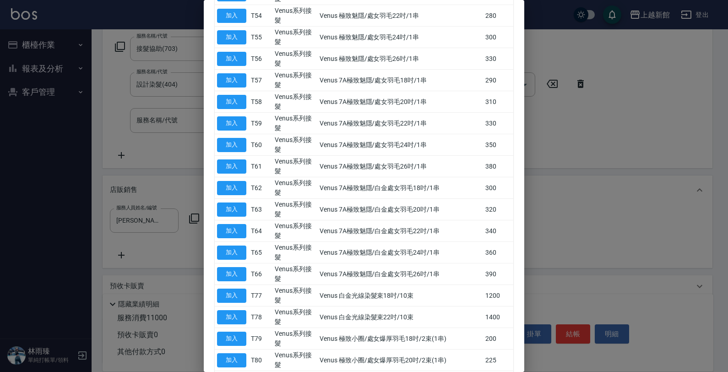
scroll to position [474, 0]
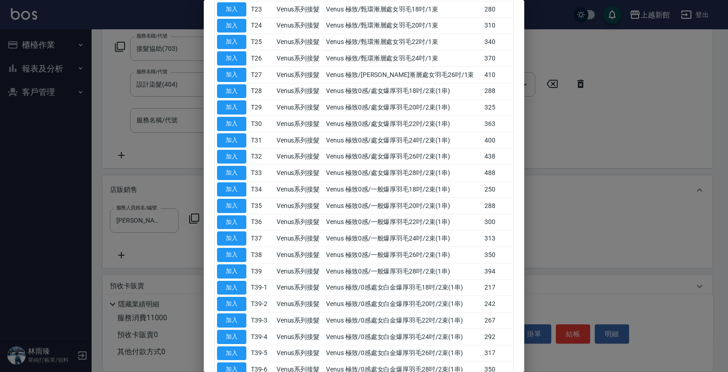
scroll to position [532, 0]
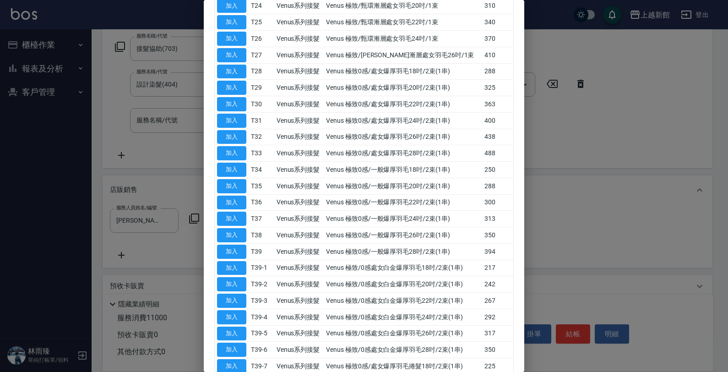
click at [585, 240] on div at bounding box center [364, 186] width 728 height 372
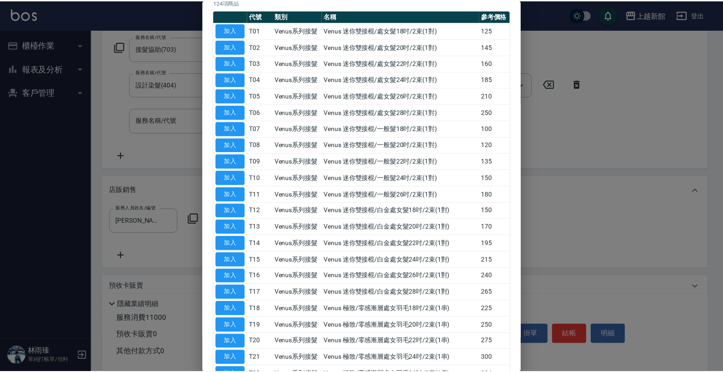
scroll to position [0, 0]
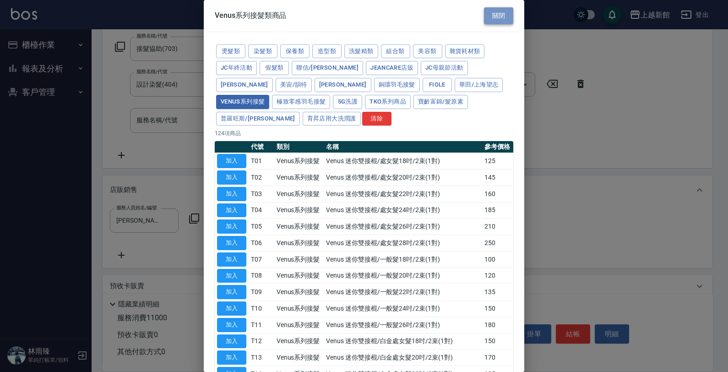
drag, startPoint x: 498, startPoint y: 13, endPoint x: 463, endPoint y: 45, distance: 47.0
click at [497, 13] on button "關閉" at bounding box center [498, 15] width 29 height 17
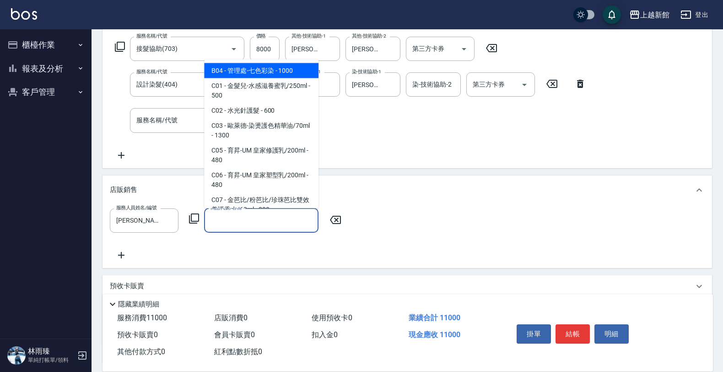
drag, startPoint x: 253, startPoint y: 221, endPoint x: 251, endPoint y: 216, distance: 5.5
click at [251, 217] on input "商品代號/名稱" at bounding box center [261, 220] width 106 height 16
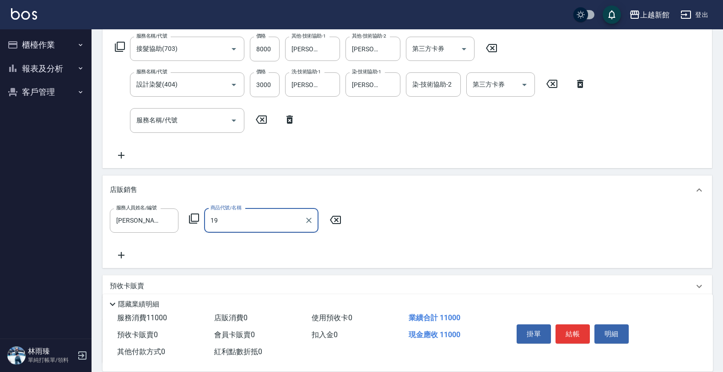
type input "1"
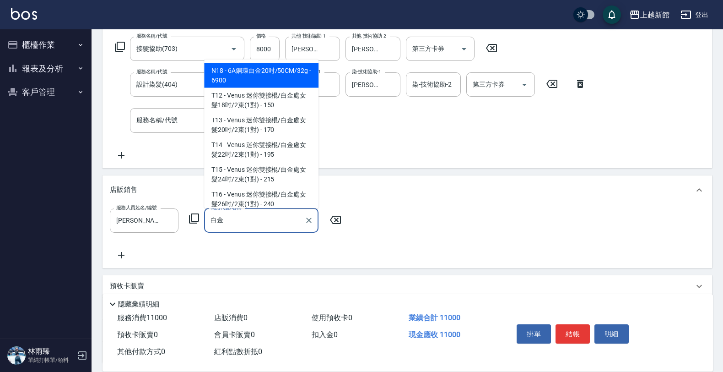
type input "白"
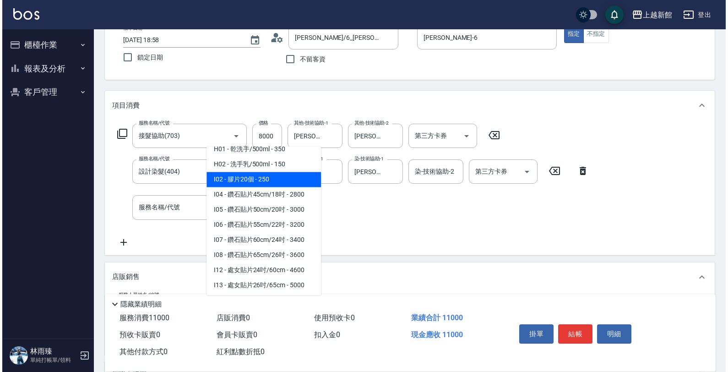
scroll to position [172, 0]
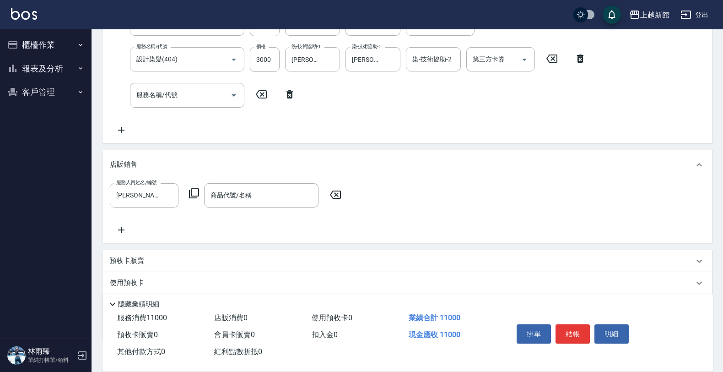
click at [195, 195] on icon at bounding box center [194, 193] width 10 height 10
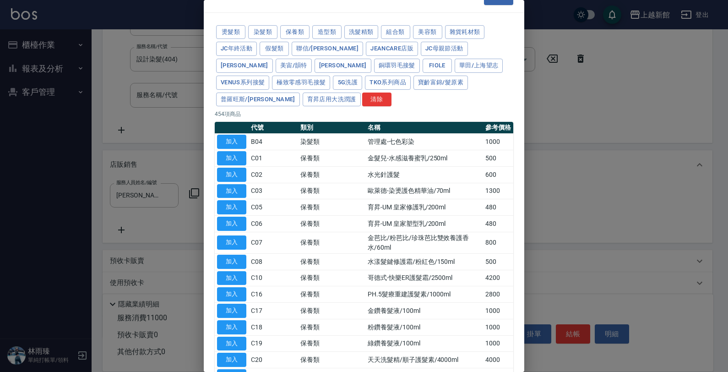
scroll to position [0, 0]
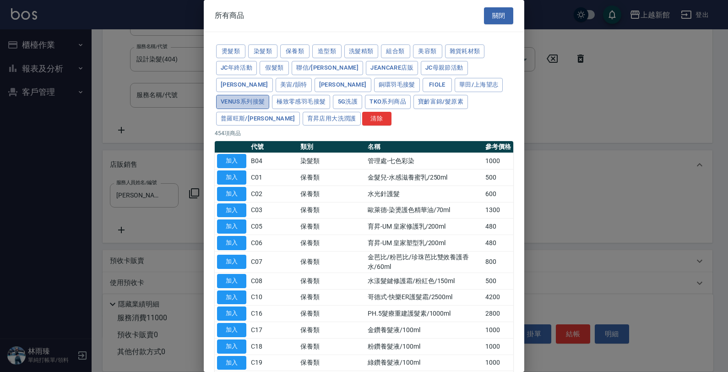
click at [269, 95] on button "Venus系列接髮" at bounding box center [242, 102] width 53 height 14
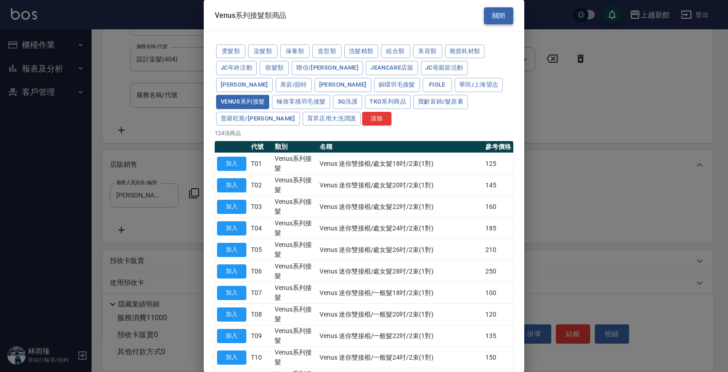
click at [488, 23] on button "關閉" at bounding box center [498, 15] width 29 height 17
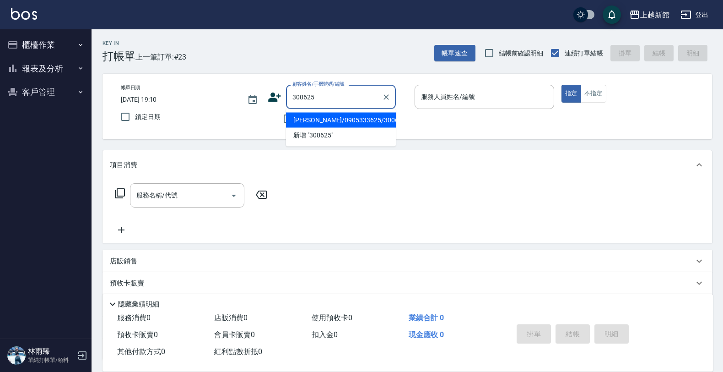
type input "[PERSON_NAME]/0905333625/300625"
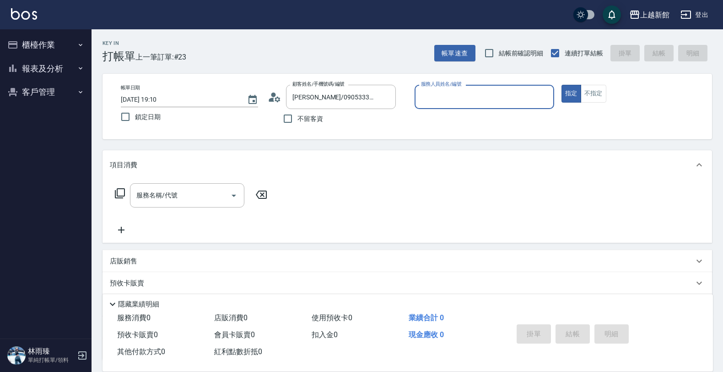
type input "[PERSON_NAME]-18"
click at [562, 85] on button "指定" at bounding box center [572, 94] width 20 height 18
type button "true"
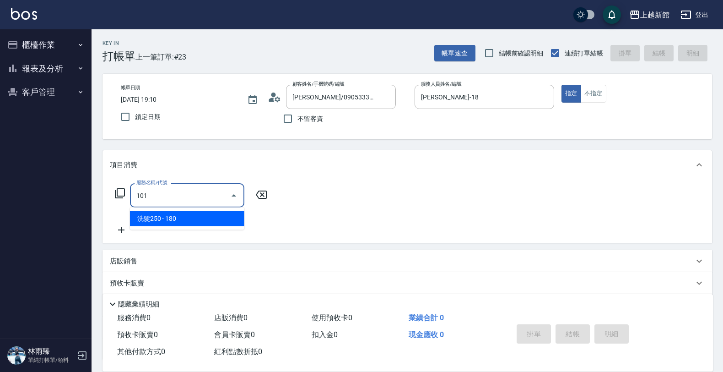
type input "洗髮250(101)"
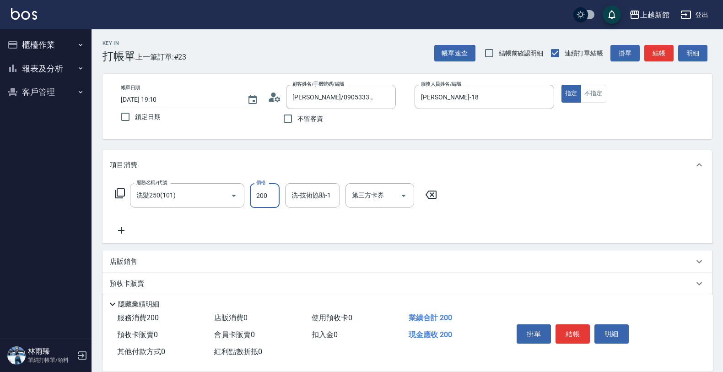
type input "200"
type input "容綺-21"
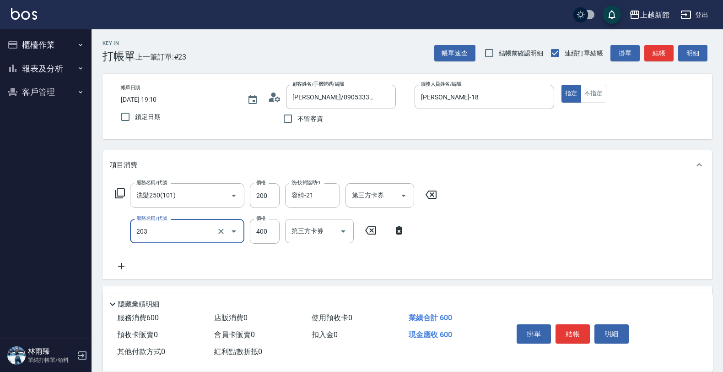
type input "指定單剪(203)"
type input "350"
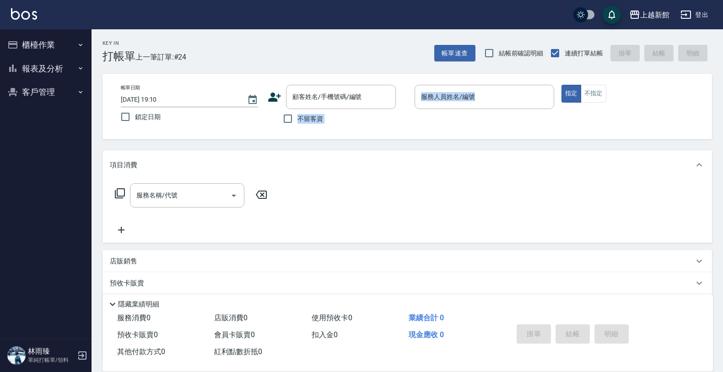
drag, startPoint x: 280, startPoint y: 136, endPoint x: 289, endPoint y: 164, distance: 29.0
click at [289, 167] on div "Key In 打帳單 上一筆訂單:#24 帳單速查 結帳前確認明細 連續打單結帳 掛單 結帳 明細 帳單日期 [DATE] 19:10 鎖定日期 顧客姓名/手…" at bounding box center [408, 238] width 632 height 418
click at [289, 163] on div "項目消費" at bounding box center [402, 165] width 584 height 10
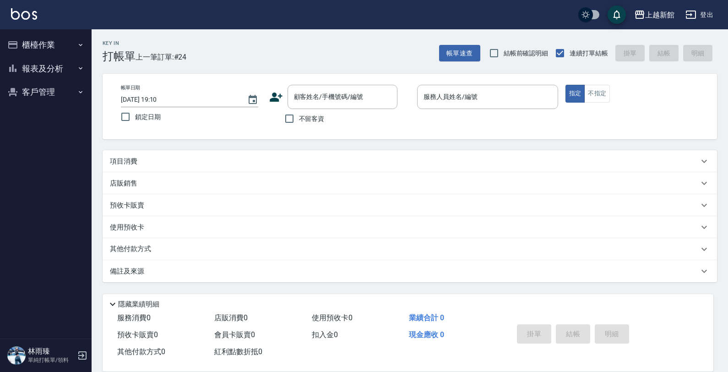
click at [269, 111] on div "不留客資" at bounding box center [333, 118] width 128 height 19
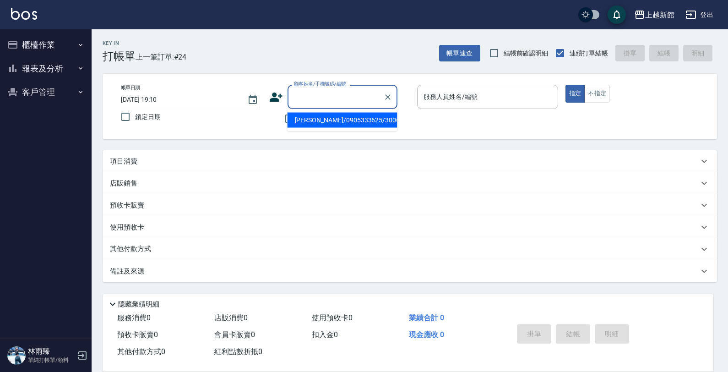
click at [328, 104] on input "顧客姓名/手機號碼/編號" at bounding box center [336, 97] width 88 height 16
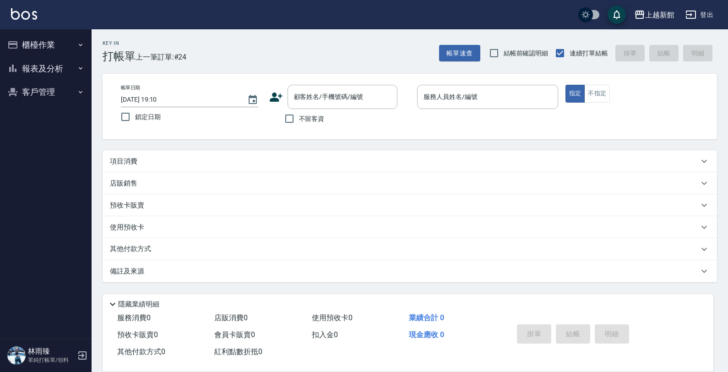
click at [271, 119] on div "不留客資" at bounding box center [333, 118] width 128 height 19
click at [379, 149] on div "Key In 打帳單 上一筆訂單:#24 帳單速查 結帳前確認明細 連續打單結帳 掛單 結帳 明細 帳單日期 [DATE] 19:10 鎖定日期 顧客姓名/手…" at bounding box center [410, 199] width 636 height 340
drag, startPoint x: 374, startPoint y: 161, endPoint x: 339, endPoint y: 87, distance: 81.3
click at [371, 152] on div "項目消費" at bounding box center [410, 161] width 614 height 22
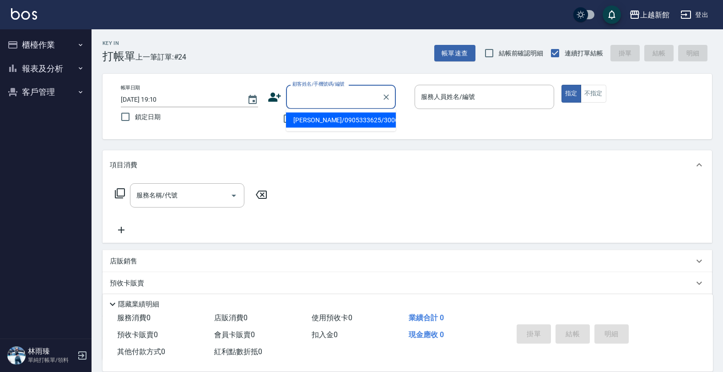
click at [333, 95] on input "顧客姓名/手機號碼/編號" at bounding box center [334, 97] width 88 height 16
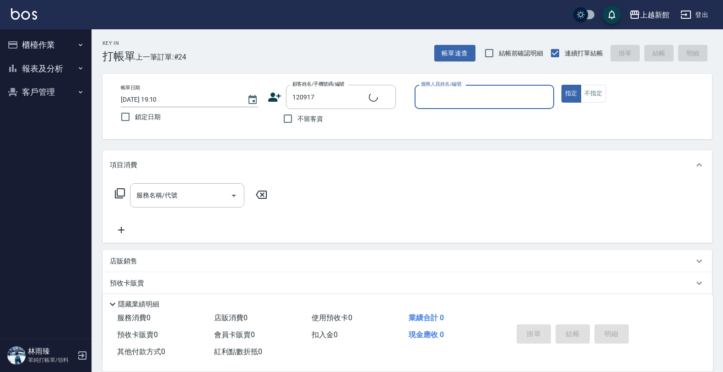
type input "陳榮貴/0938632960/120917"
type input "[PERSON_NAME]-18"
click at [562, 85] on button "指定" at bounding box center [572, 94] width 20 height 18
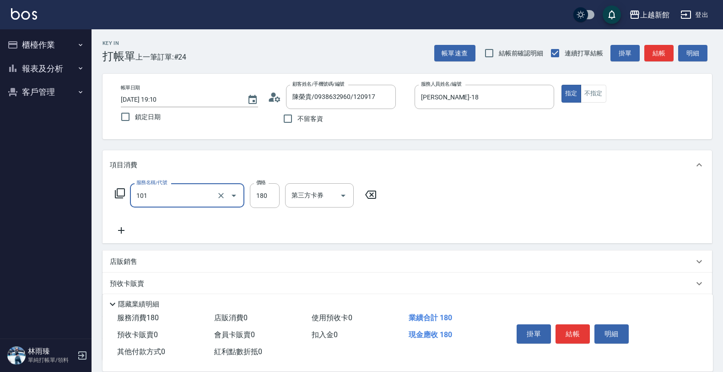
type input "洗髮250(101)"
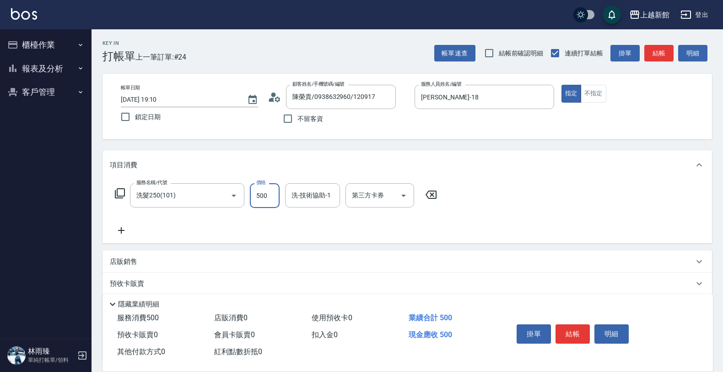
type input "500"
type input "容綺-21"
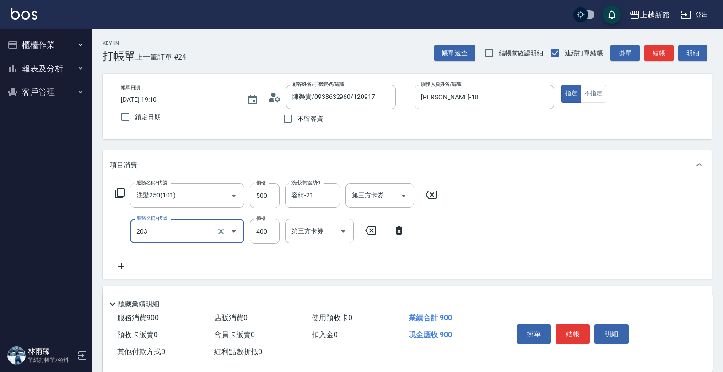
type input "指定單剪(203)"
type input "300"
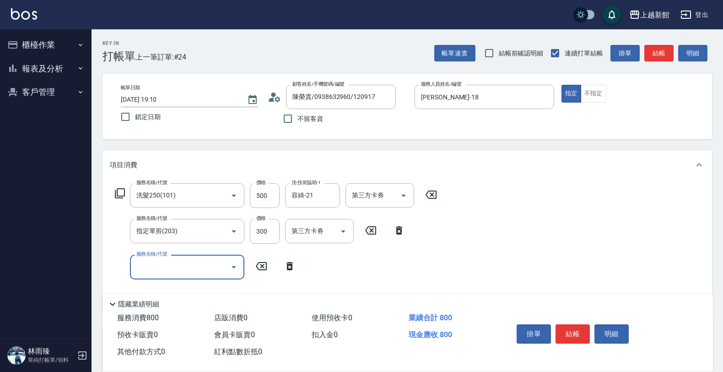
click at [120, 191] on icon at bounding box center [119, 193] width 11 height 11
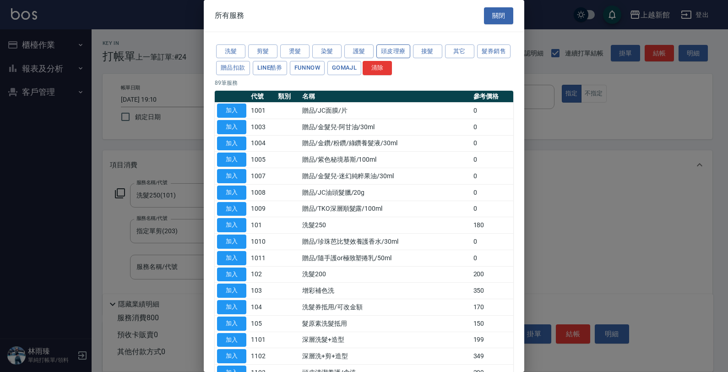
click at [388, 51] on button "頭皮理療" at bounding box center [393, 51] width 34 height 14
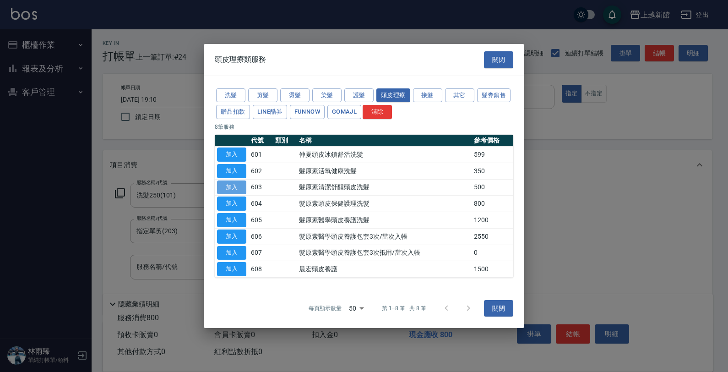
click at [234, 188] on button "加入" at bounding box center [231, 187] width 29 height 14
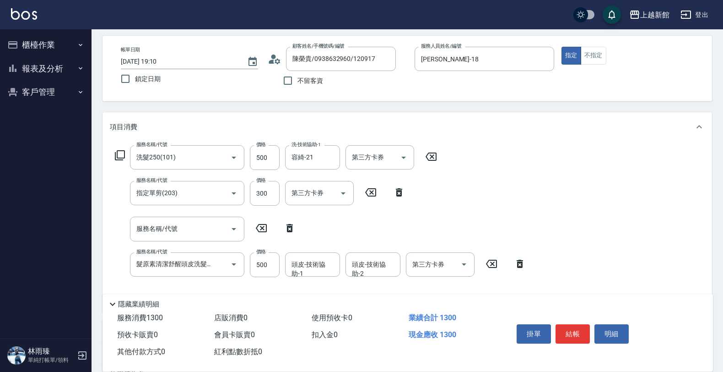
scroll to position [57, 0]
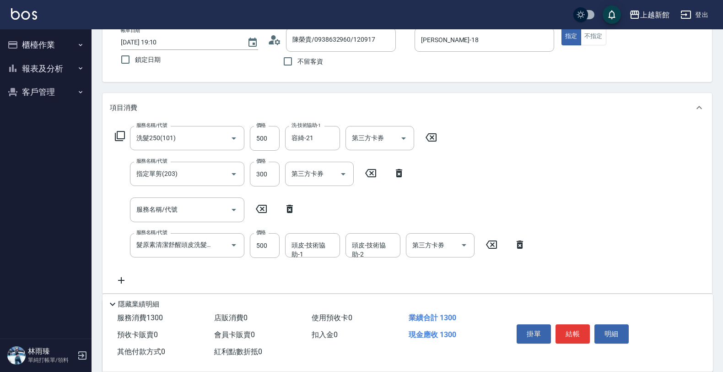
click at [288, 207] on icon at bounding box center [290, 209] width 6 height 8
type input "髮原素清潔舒醒頭皮洗髮(603)"
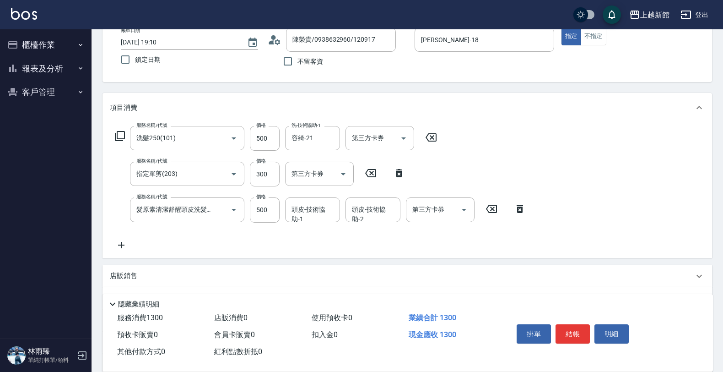
click at [427, 134] on icon at bounding box center [431, 137] width 23 height 11
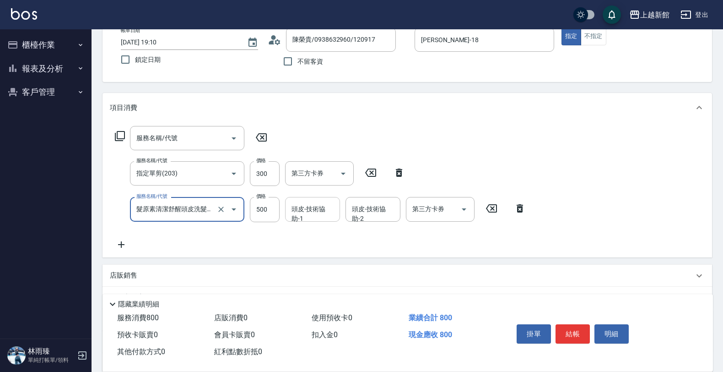
click at [301, 201] on input "頭皮-技術協助-1" at bounding box center [312, 209] width 47 height 16
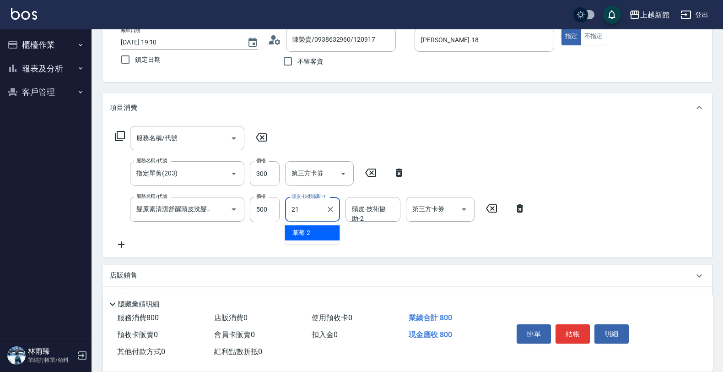
type input "容綺-21"
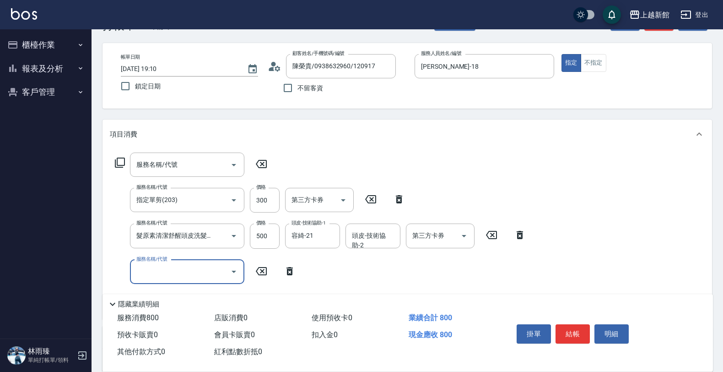
scroll to position [57, 0]
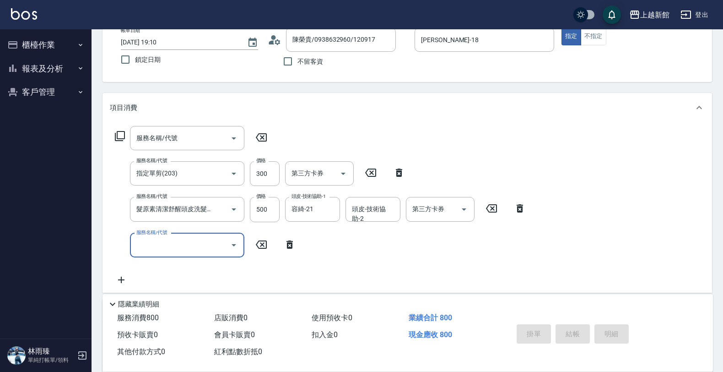
type input "[DATE] 19:13"
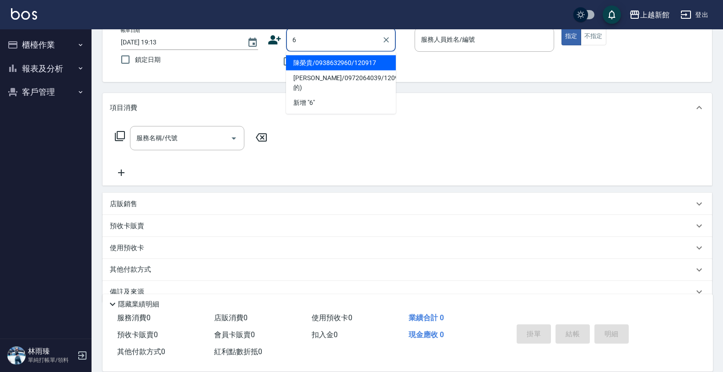
type input "陳榮貴/0938632960/120917"
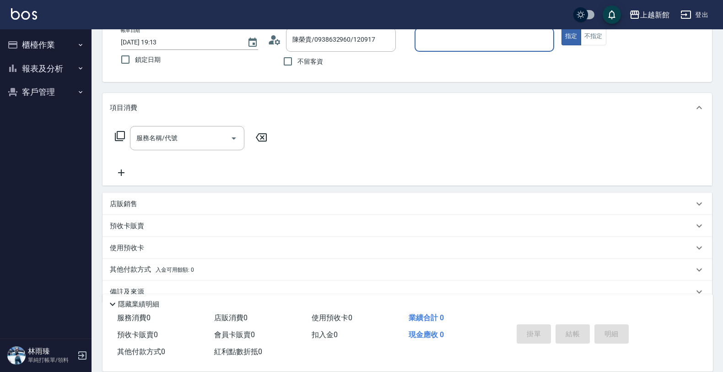
click at [562, 27] on button "指定" at bounding box center [572, 36] width 20 height 18
type input "[PERSON_NAME]-18"
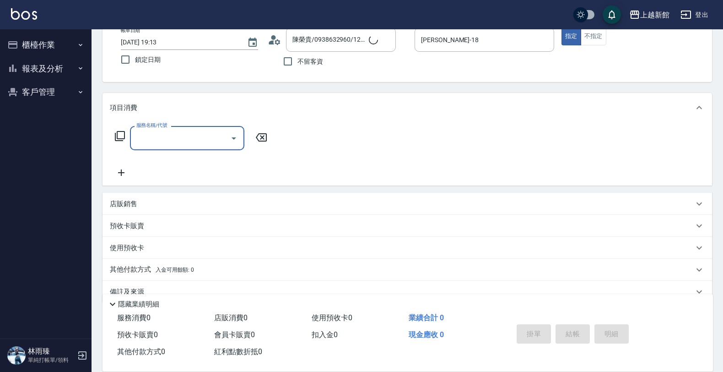
type input "[PERSON_NAME]/6_[PERSON_NAME]/6"
type input "[PERSON_NAME]-6"
click at [120, 133] on icon at bounding box center [119, 135] width 11 height 11
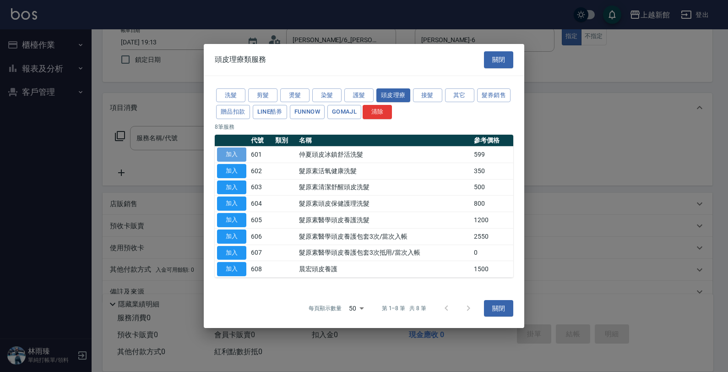
click at [232, 158] on button "加入" at bounding box center [231, 154] width 29 height 14
type input "[PERSON_NAME]頭皮冰鎮舒活洗髮(601)"
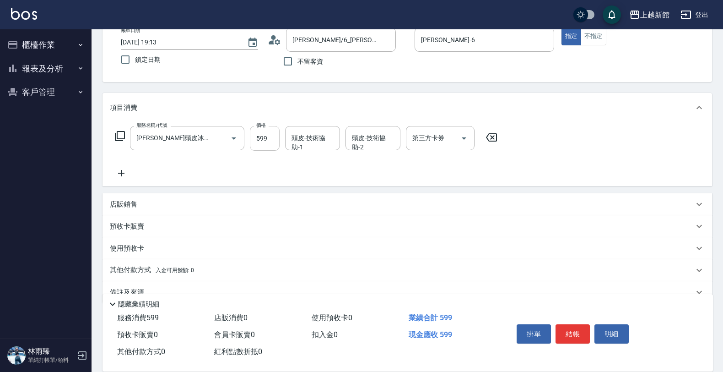
click at [268, 132] on input "599" at bounding box center [265, 138] width 30 height 25
type input "500"
type input "容綺-21"
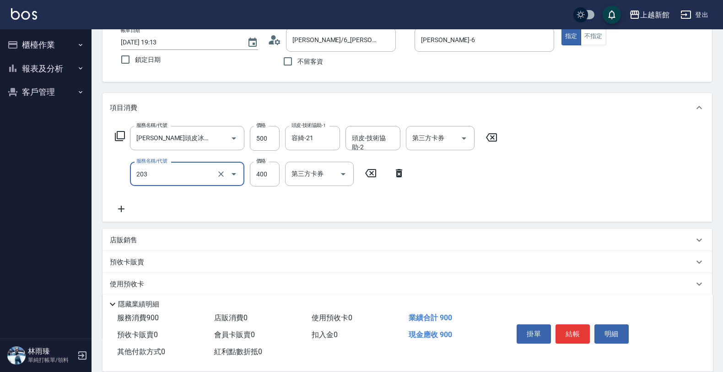
type input "指定單剪(203)"
type input "1300"
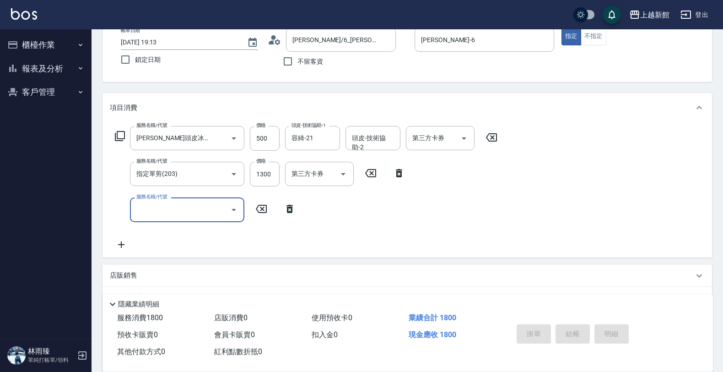
type input "[DATE] 19:14"
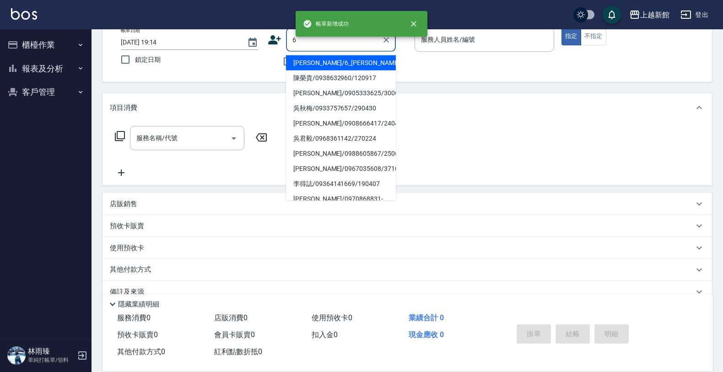
type input "[PERSON_NAME]/6_[PERSON_NAME]/6"
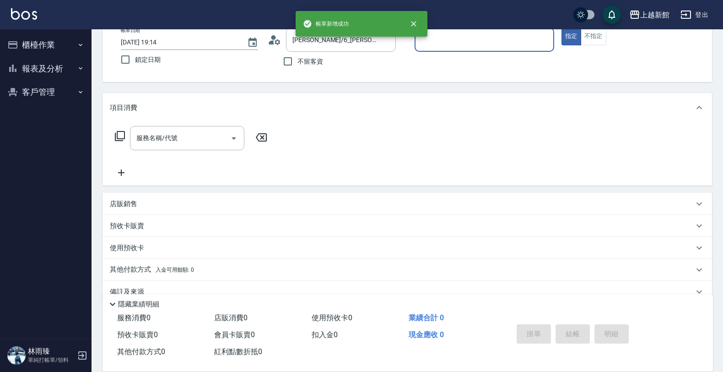
click at [562, 27] on button "指定" at bounding box center [572, 36] width 20 height 18
type input "[PERSON_NAME]-6"
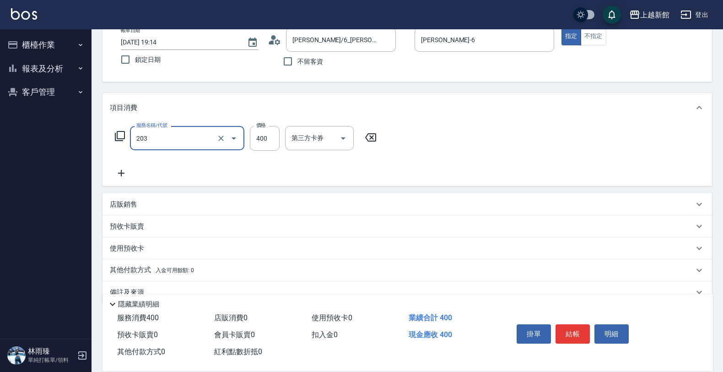
type input "指定單剪(203)"
type input "1400"
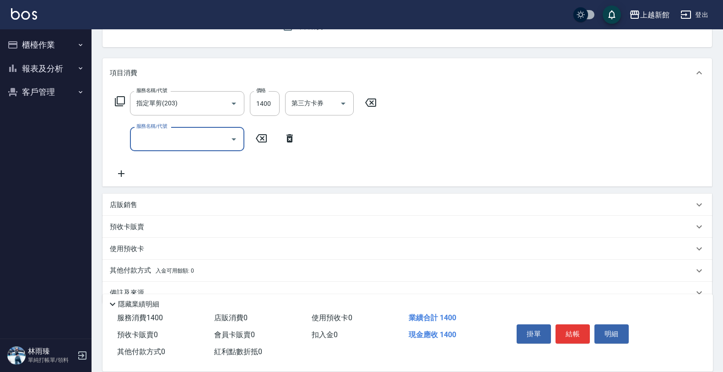
scroll to position [111, 0]
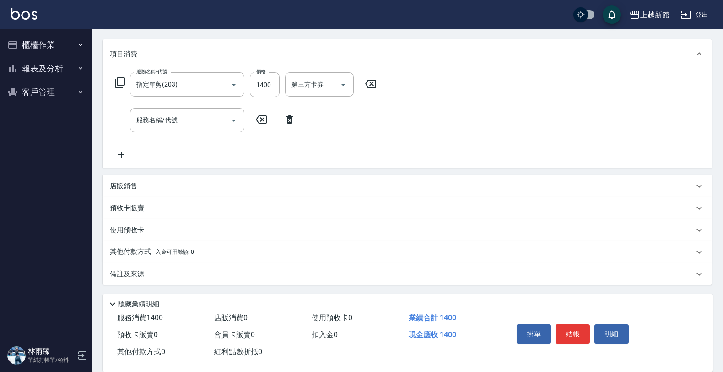
click at [147, 190] on div "店販銷售" at bounding box center [408, 186] width 610 height 22
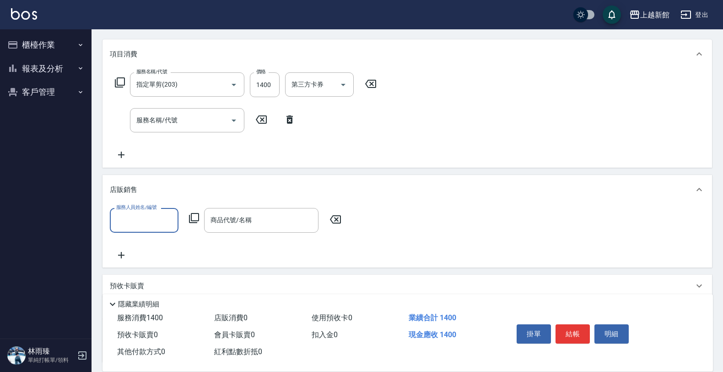
scroll to position [0, 0]
type input "[PERSON_NAME]-6"
click at [198, 213] on icon at bounding box center [194, 218] width 10 height 10
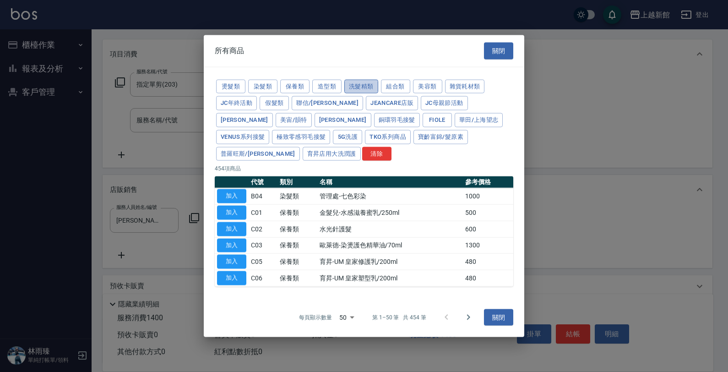
click at [361, 93] on button "洗髮精類" at bounding box center [361, 86] width 34 height 14
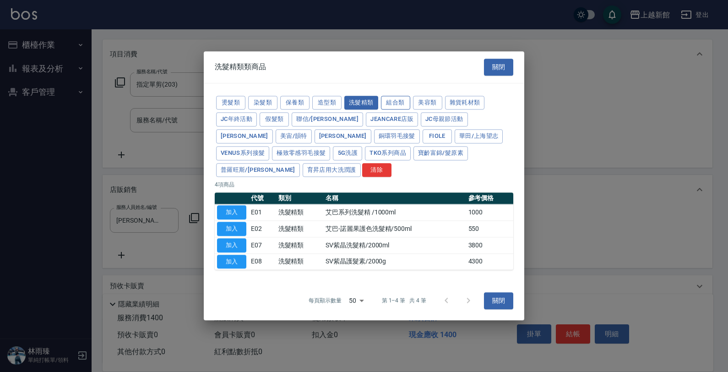
click at [386, 110] on button "組合類" at bounding box center [395, 103] width 29 height 14
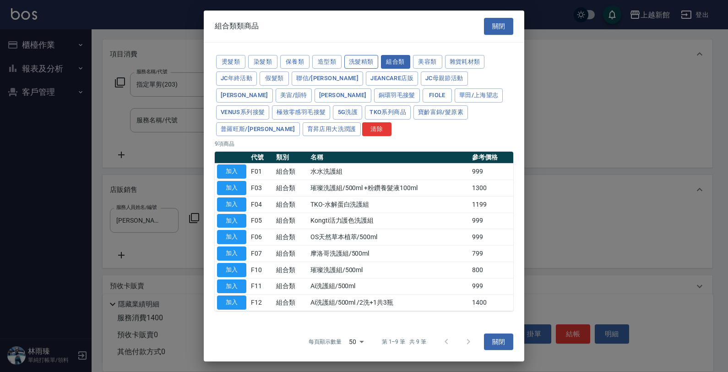
click at [365, 69] on button "洗髮精類" at bounding box center [361, 61] width 34 height 14
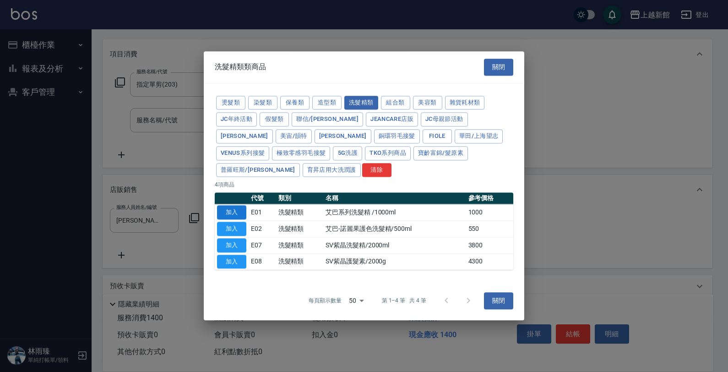
click at [231, 206] on button "加入" at bounding box center [231, 213] width 29 height 14
type input "艾巴系列洗髮精 /1000ml"
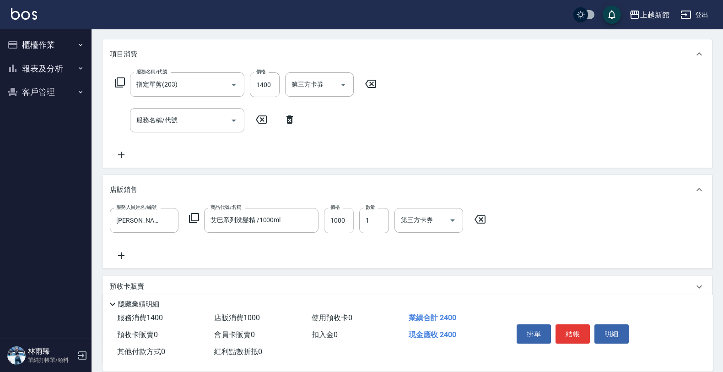
click at [342, 220] on input "1000" at bounding box center [339, 220] width 30 height 25
type input "1200"
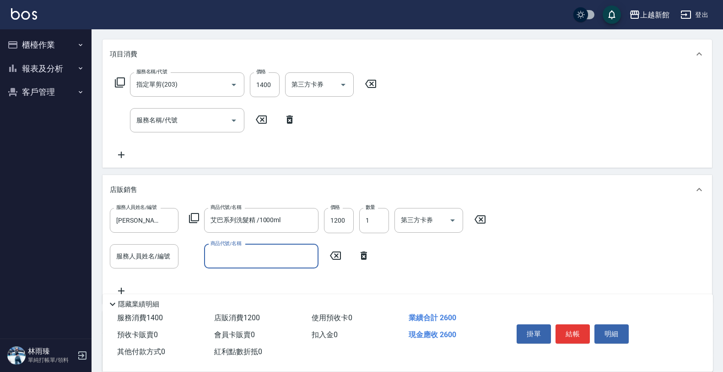
type input "ㄇ"
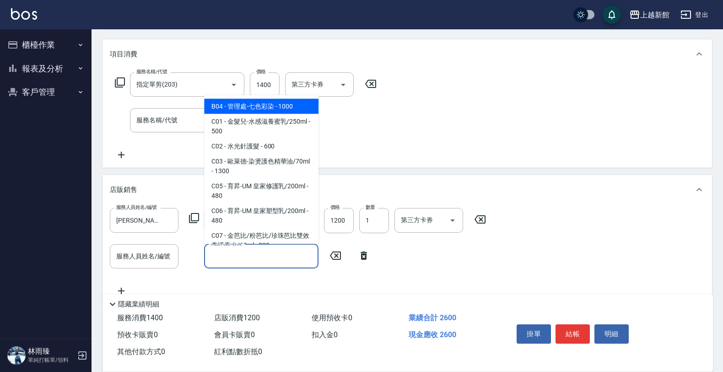
type input "ㄇ"
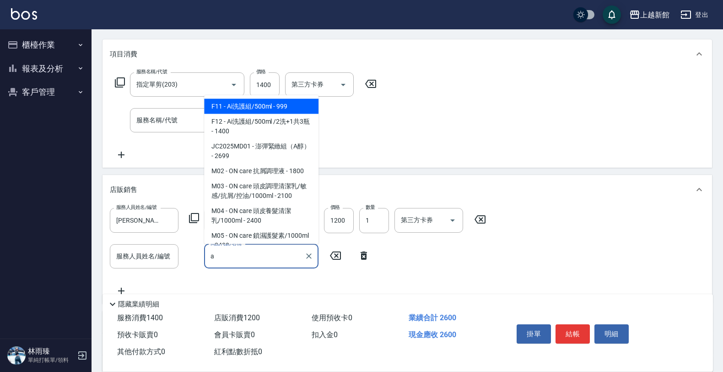
type input "Ai洗護組/500ml"
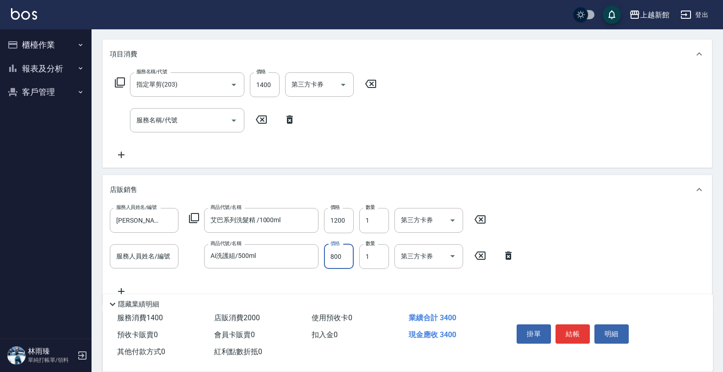
type input "800"
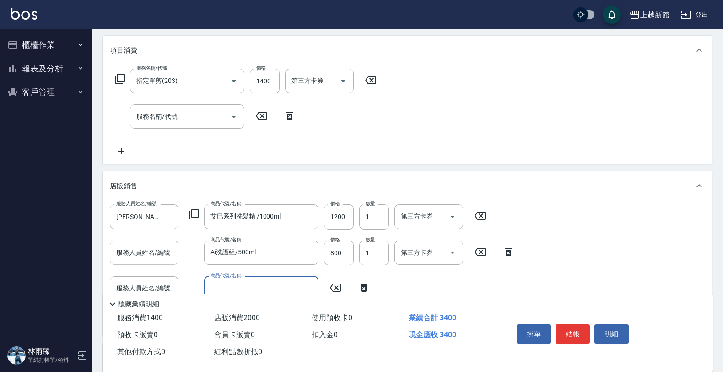
click at [169, 251] on input "服務人員姓名/編號" at bounding box center [144, 252] width 60 height 16
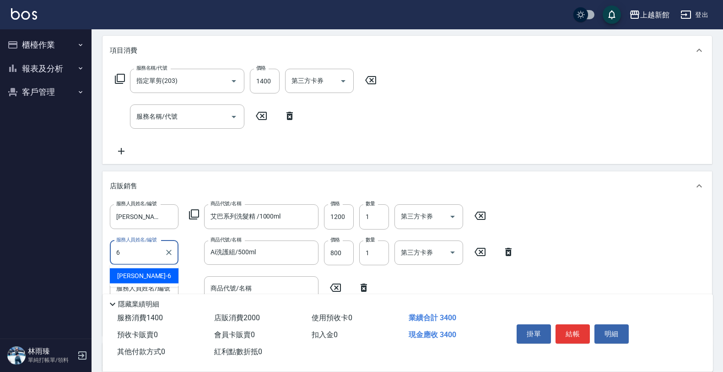
type input "[PERSON_NAME]-6"
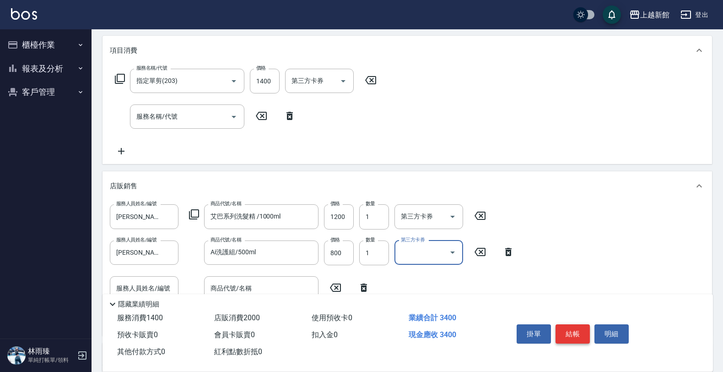
click at [568, 329] on button "結帳" at bounding box center [573, 333] width 34 height 19
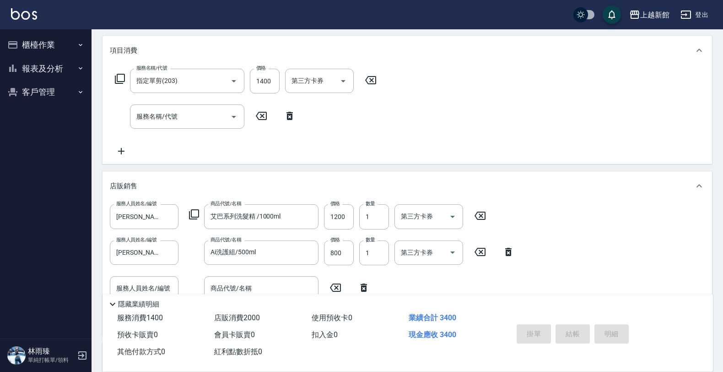
type input "[DATE] 19:16"
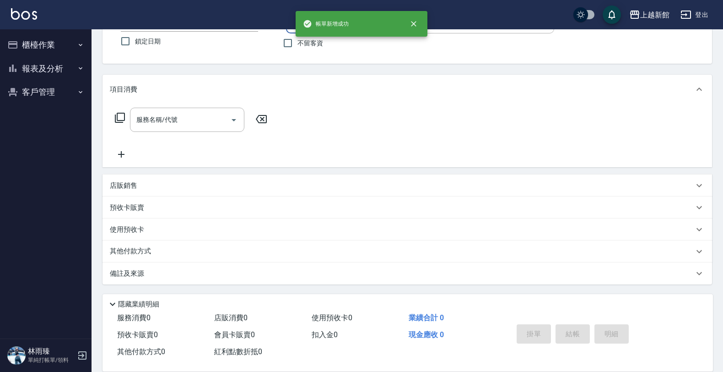
scroll to position [0, 0]
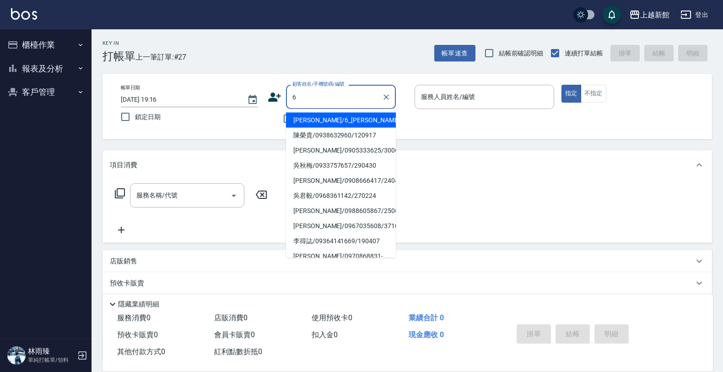
type input "[PERSON_NAME]/6_[PERSON_NAME]/6"
click at [562, 85] on button "指定" at bounding box center [572, 94] width 20 height 18
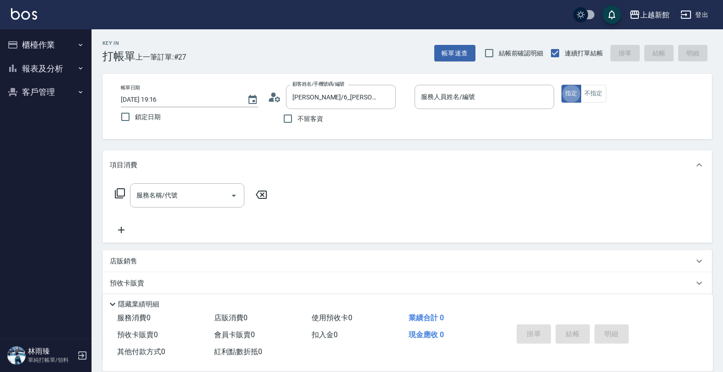
type input "[PERSON_NAME]-6"
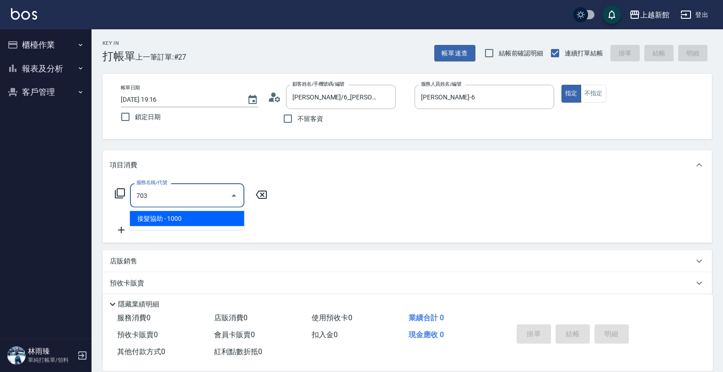
type input "接髮協助(703)"
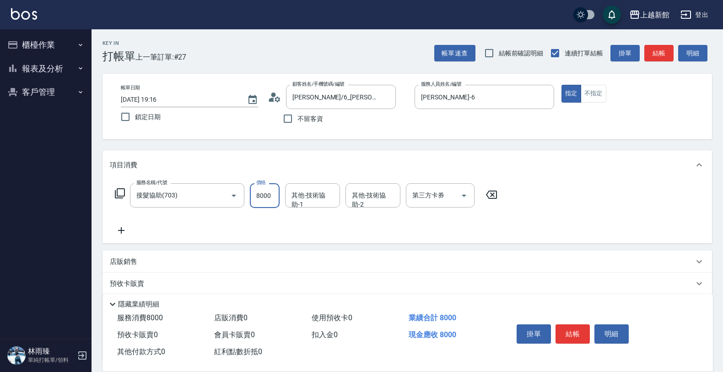
type input "8000"
type input "[PERSON_NAME]-24"
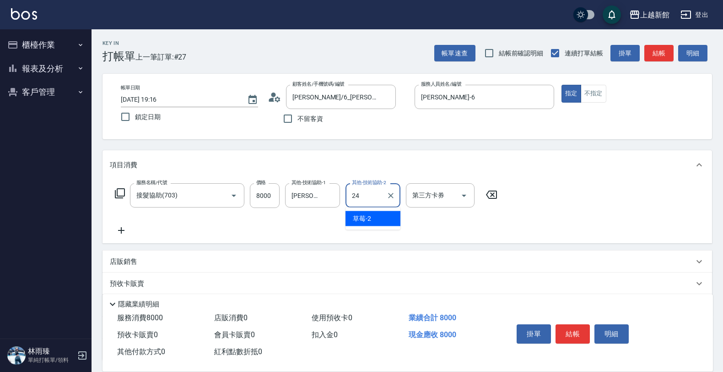
type input "[PERSON_NAME]-24"
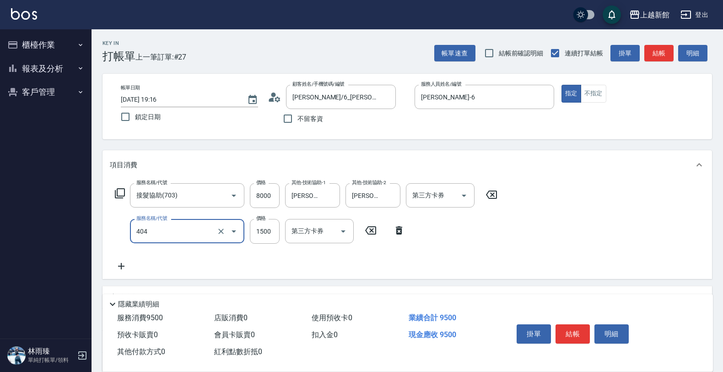
type input "設計染髮(404)"
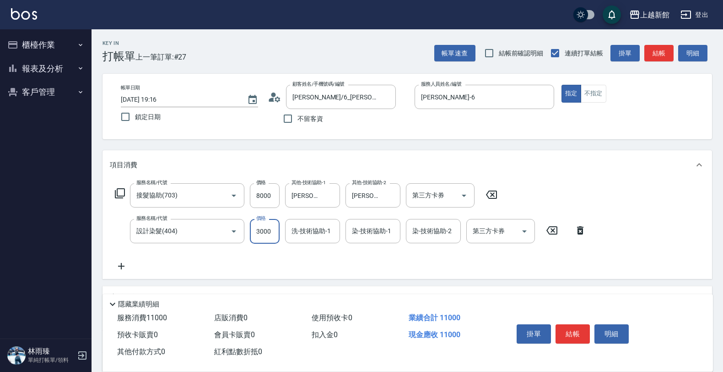
type input "3000"
type input "[PERSON_NAME]-24"
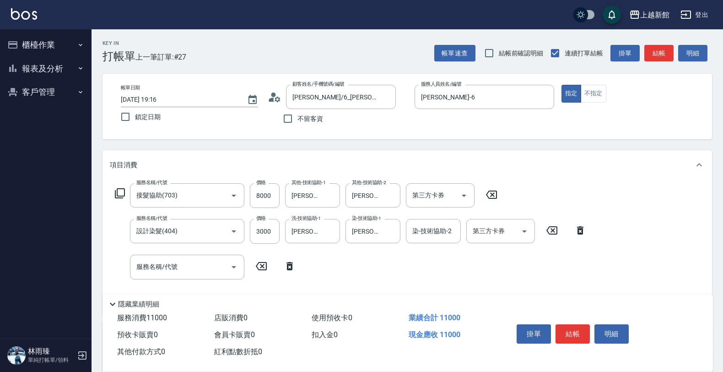
click at [262, 218] on label "價格" at bounding box center [261, 218] width 10 height 7
click at [262, 219] on input "3000" at bounding box center [265, 231] width 30 height 25
click at [260, 230] on input "3000" at bounding box center [265, 231] width 30 height 25
type input "4000"
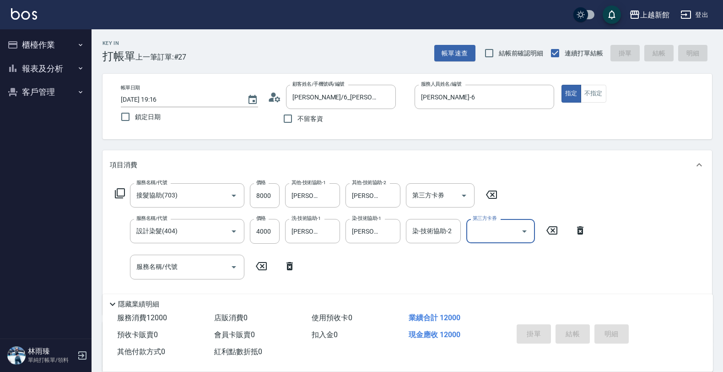
type input "[DATE] 19:18"
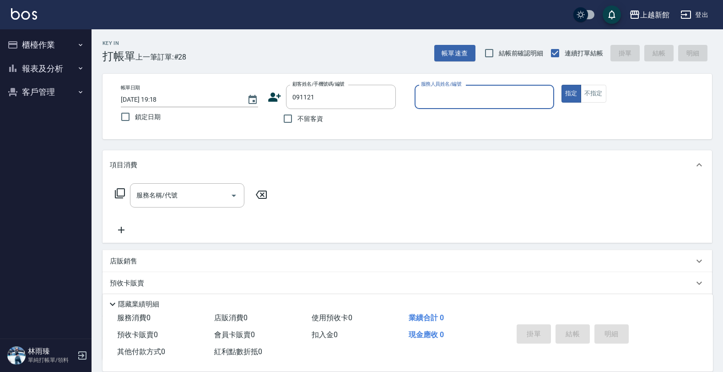
click at [562, 85] on button "指定" at bounding box center [572, 94] width 20 height 18
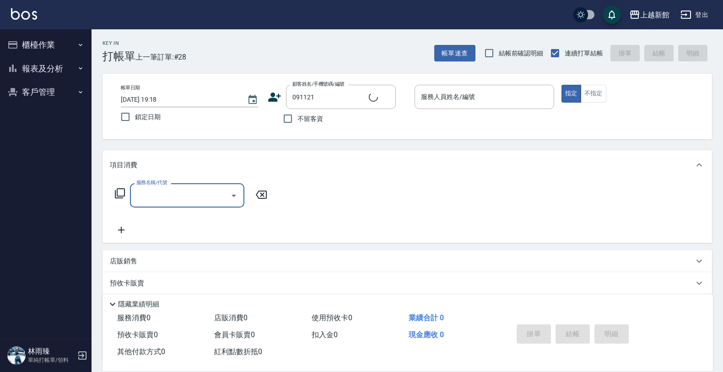
type input "[PERSON_NAME]/0918225505/091121"
type input "[PERSON_NAME]-1"
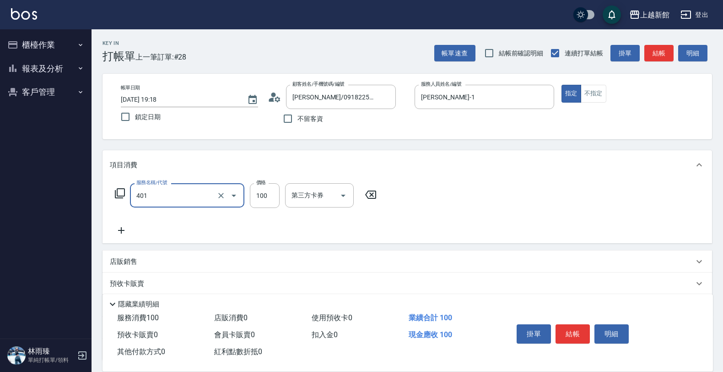
type input "補染(401)"
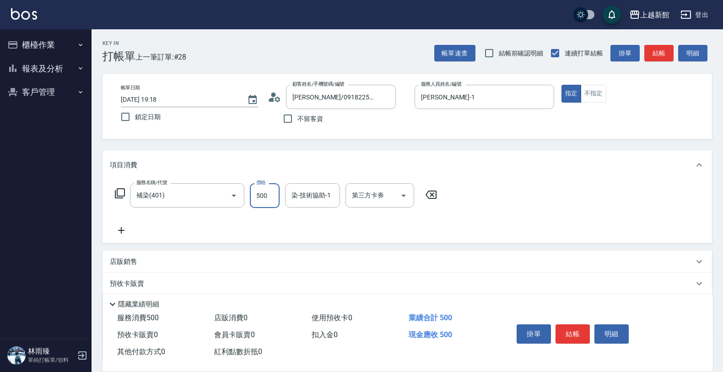
type input "500"
type input "4"
type input "[PERSON_NAME]-24"
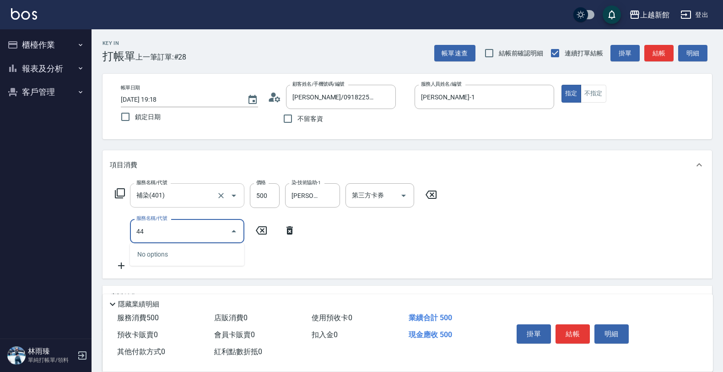
type input "44"
drag, startPoint x: 189, startPoint y: 191, endPoint x: 194, endPoint y: 181, distance: 10.6
click at [191, 190] on input "補染(401)" at bounding box center [174, 195] width 81 height 16
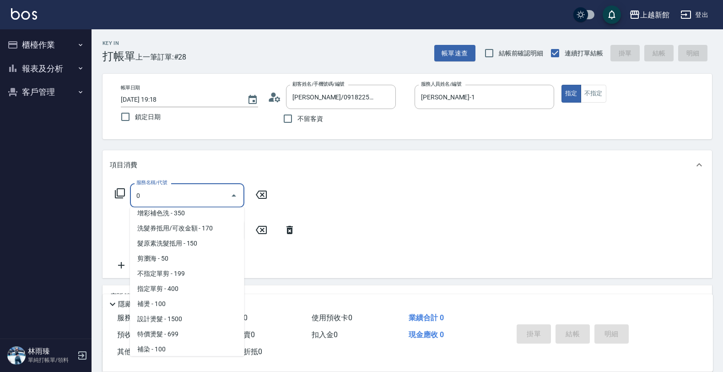
scroll to position [3, 0]
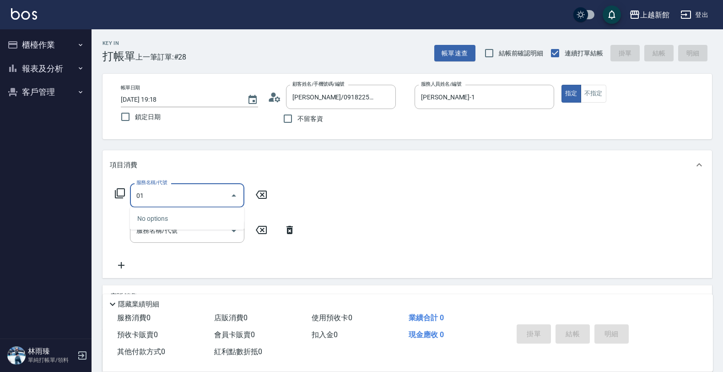
type input "0"
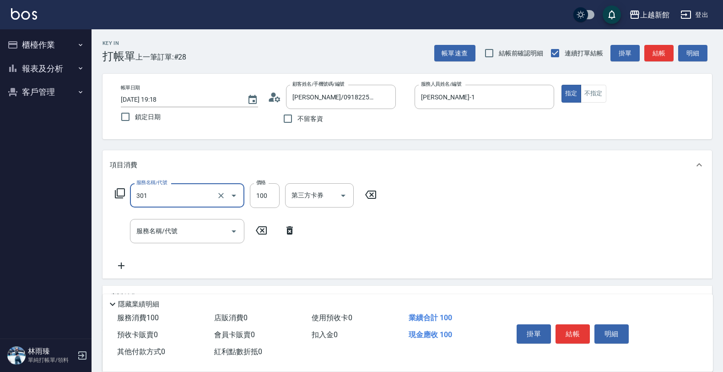
type input "補燙(301)"
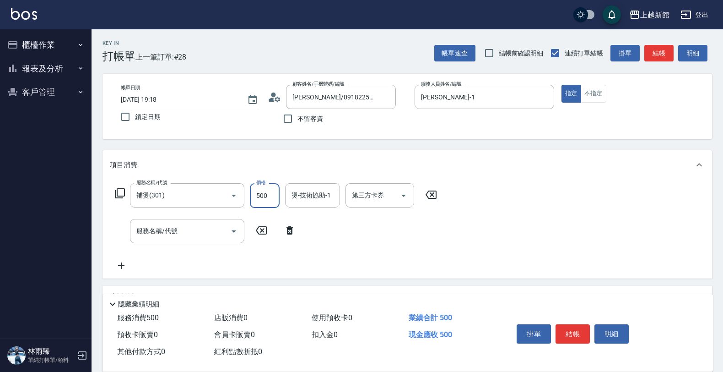
type input "500"
type input "[PERSON_NAME]-24"
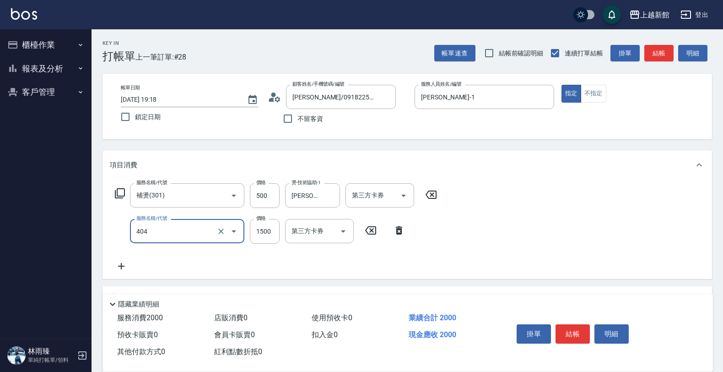
type input "設計染髮(404)"
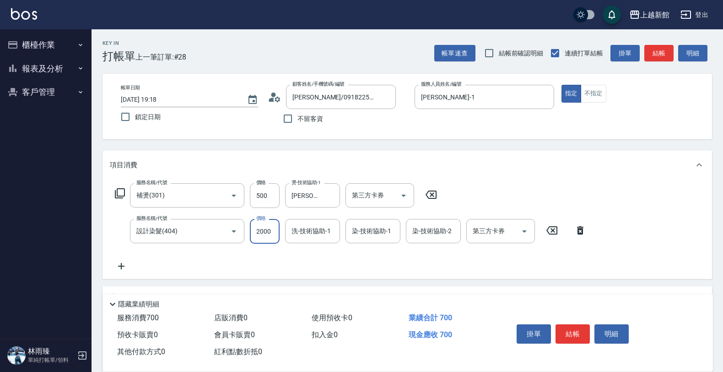
type input "2000"
type input "[PERSON_NAME]-24"
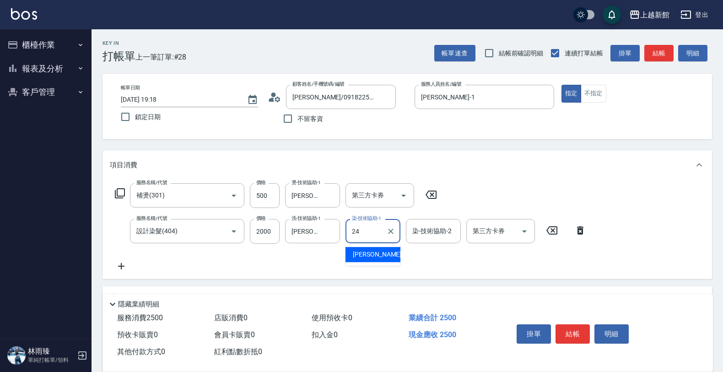
type input "[PERSON_NAME]-24"
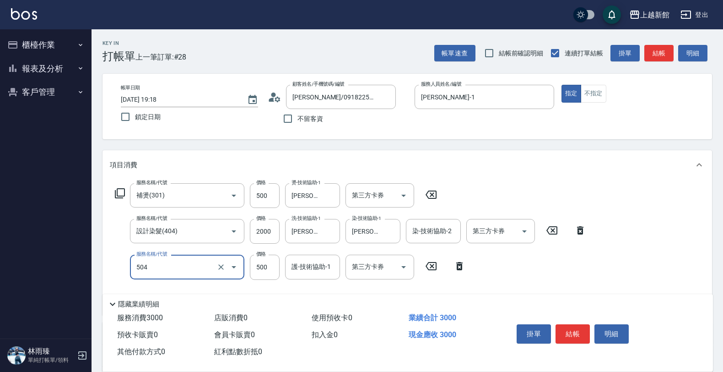
type input "順子護髮(504)"
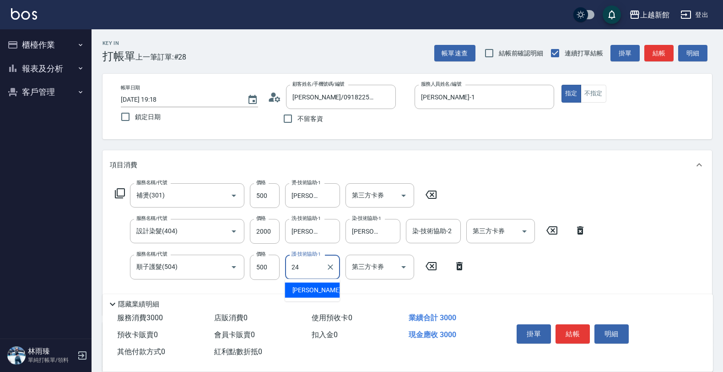
type input "[PERSON_NAME]-24"
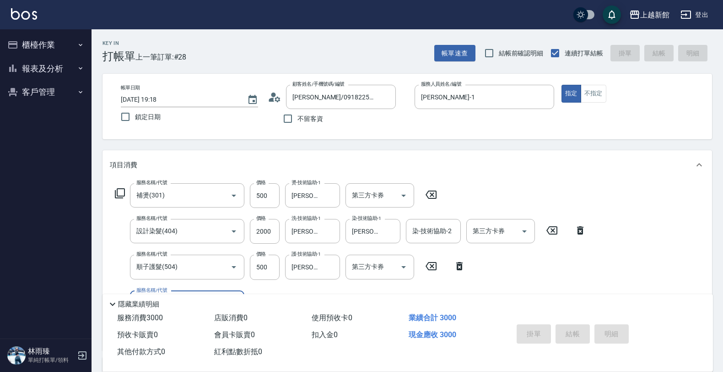
type input "[DATE] 19:20"
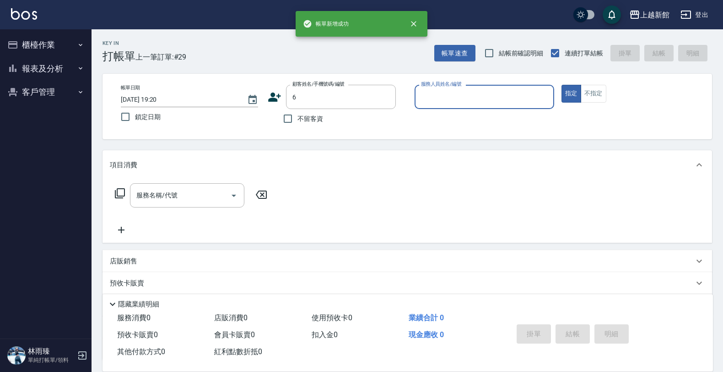
click at [562, 85] on button "指定" at bounding box center [572, 94] width 20 height 18
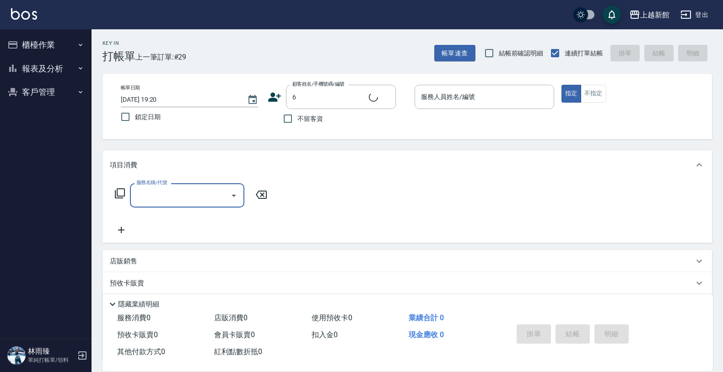
type input "[PERSON_NAME]/6_[PERSON_NAME]/6"
type input "[PERSON_NAME]-6"
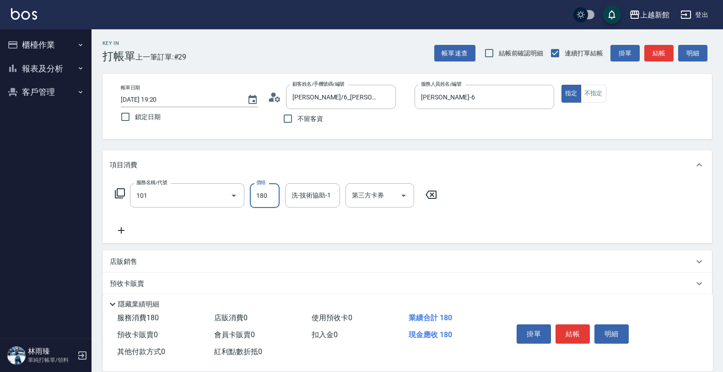
type input "洗髮250(101)"
type input "320"
drag, startPoint x: 306, startPoint y: 195, endPoint x: 308, endPoint y: 186, distance: 8.9
click at [307, 188] on div "洗-技術協助-1 洗-技術協助-1" at bounding box center [312, 195] width 55 height 24
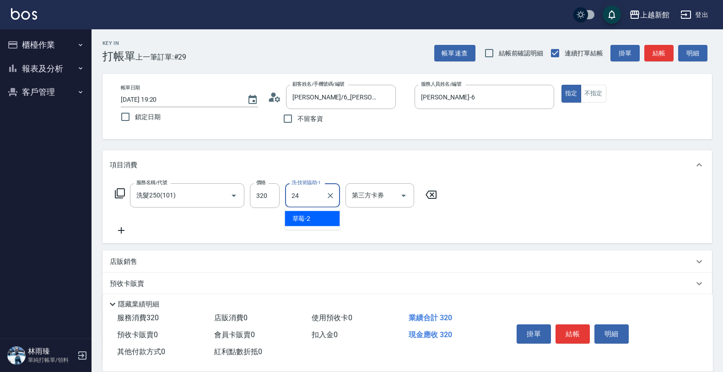
type input "[PERSON_NAME]-24"
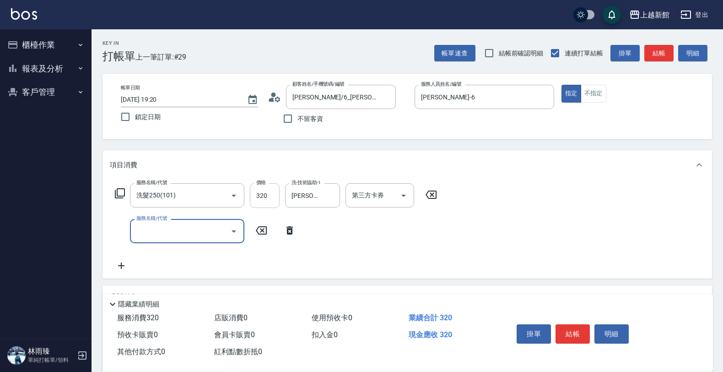
click at [263, 195] on input "320" at bounding box center [265, 195] width 30 height 25
type input "300"
type input "潤絲(801)"
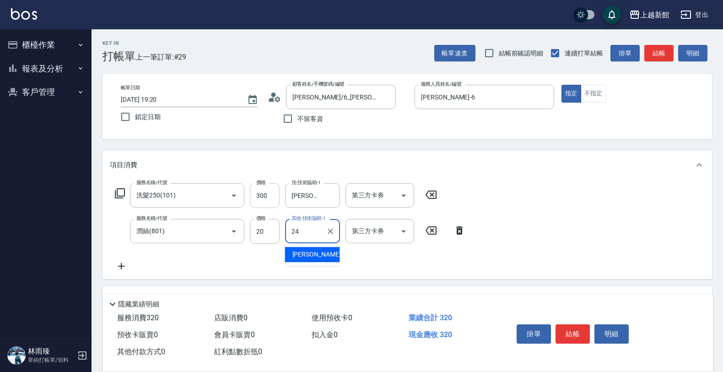
type input "[PERSON_NAME]-24"
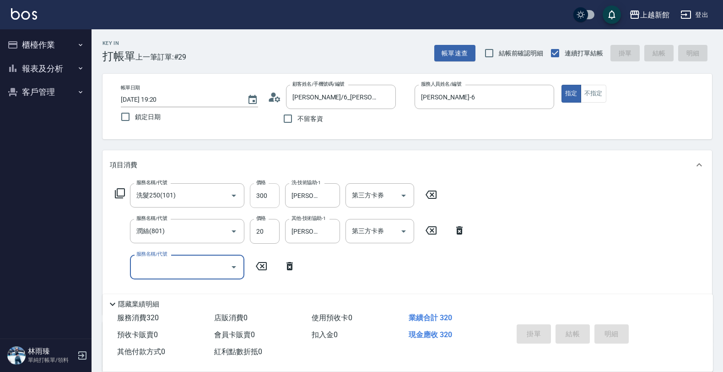
type input "[DATE] 19:21"
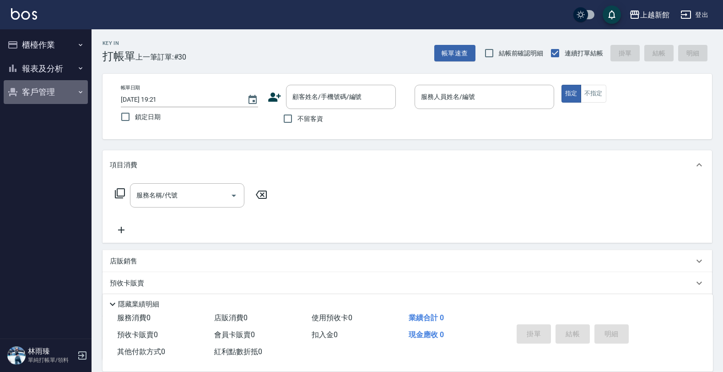
click at [63, 97] on button "客戶管理" at bounding box center [46, 92] width 84 height 24
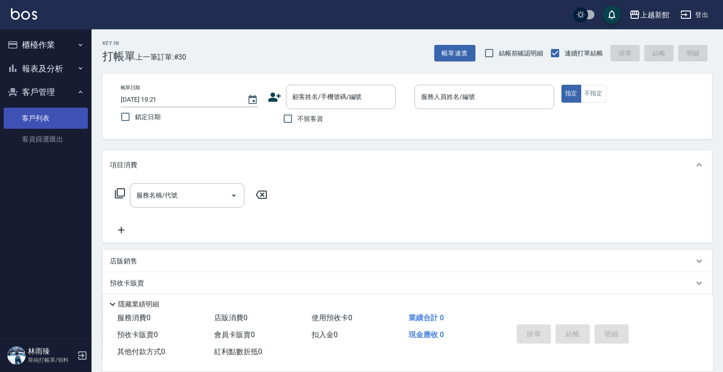
click at [57, 111] on link "客戶列表" at bounding box center [46, 118] width 84 height 21
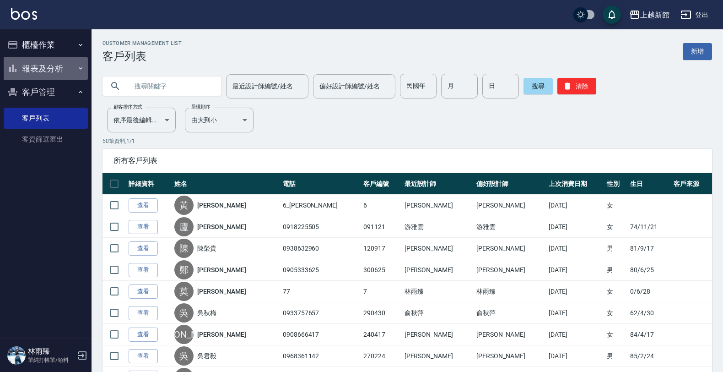
click at [47, 71] on button "報表及分析" at bounding box center [46, 69] width 84 height 24
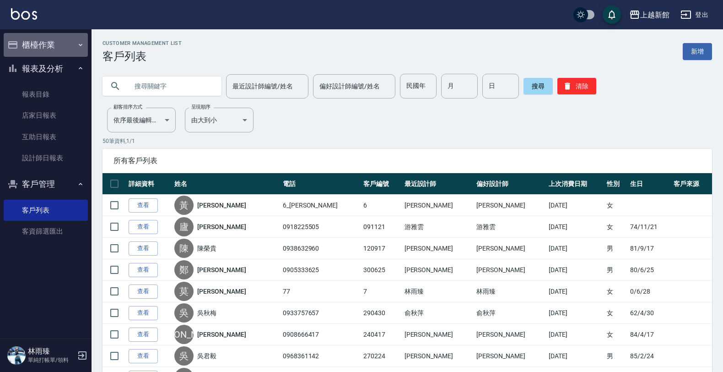
click at [54, 51] on button "櫃檯作業" at bounding box center [46, 45] width 84 height 24
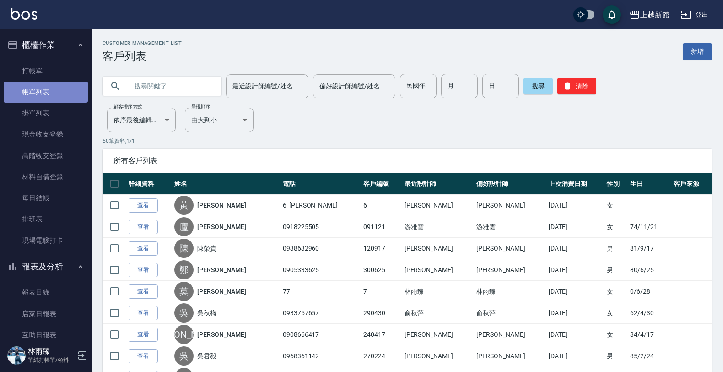
click at [57, 97] on link "帳單列表" at bounding box center [46, 91] width 84 height 21
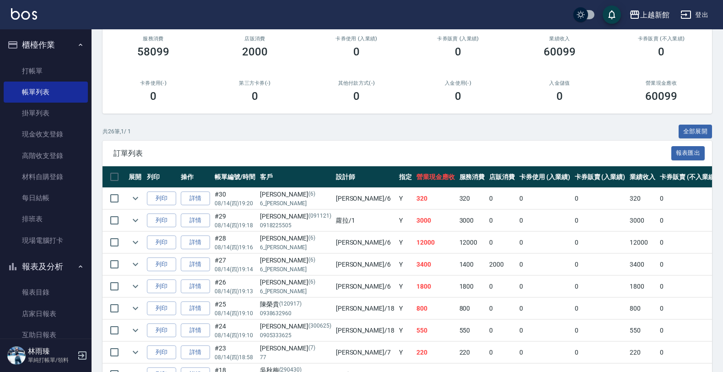
scroll to position [114, 0]
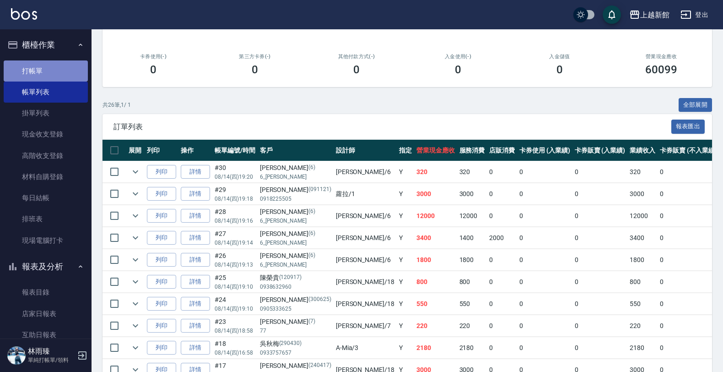
click at [69, 65] on link "打帳單" at bounding box center [46, 70] width 84 height 21
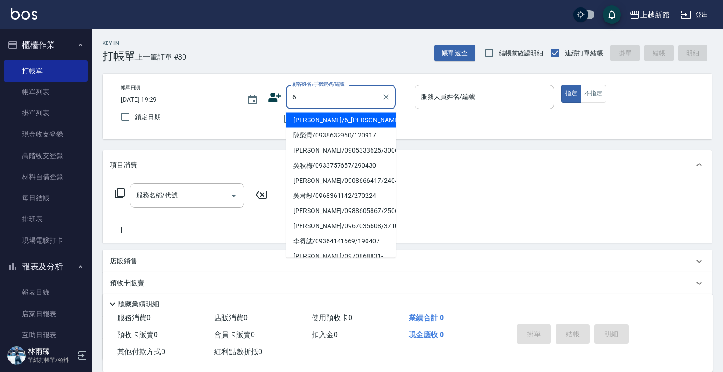
type input "[PERSON_NAME]/6_[PERSON_NAME]/6"
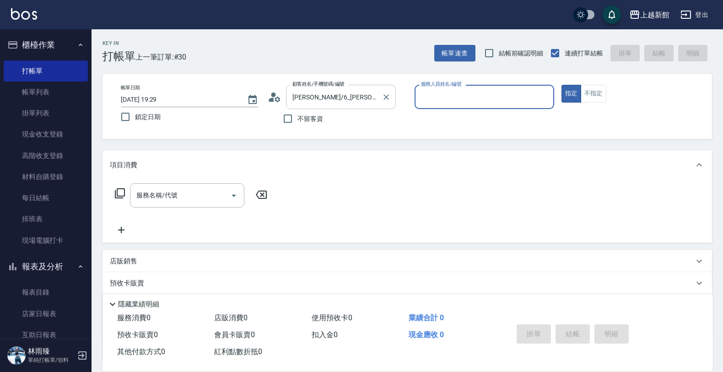
click at [562, 85] on button "指定" at bounding box center [572, 94] width 20 height 18
type button "true"
type input "[PERSON_NAME]-6"
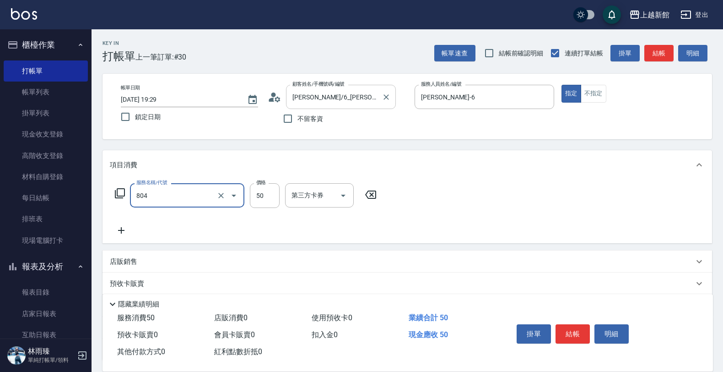
type input "吹捲/夾直/青捲/電棒/夾玉米鬚(804)"
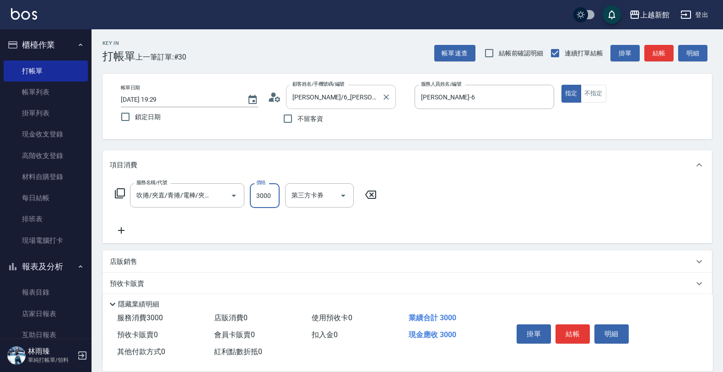
type input "3000"
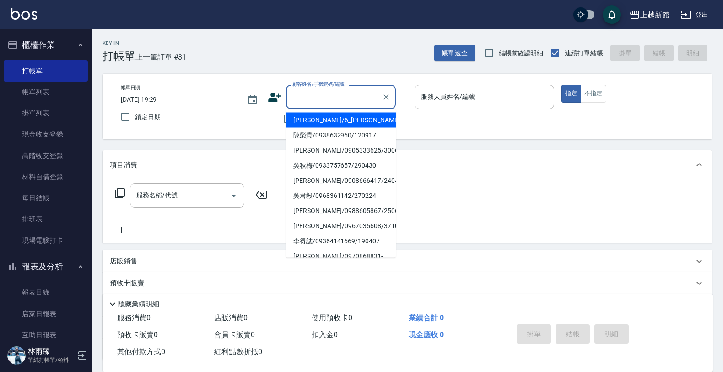
click at [316, 95] on input "顧客姓名/手機號碼/編號" at bounding box center [334, 97] width 88 height 16
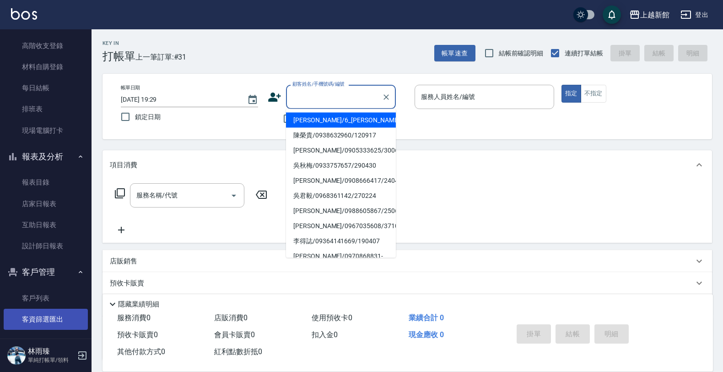
scroll to position [114, 0]
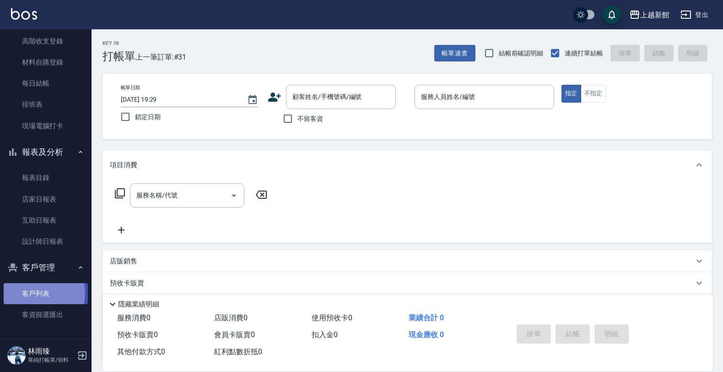
click at [32, 293] on link "客戶列表" at bounding box center [46, 293] width 84 height 21
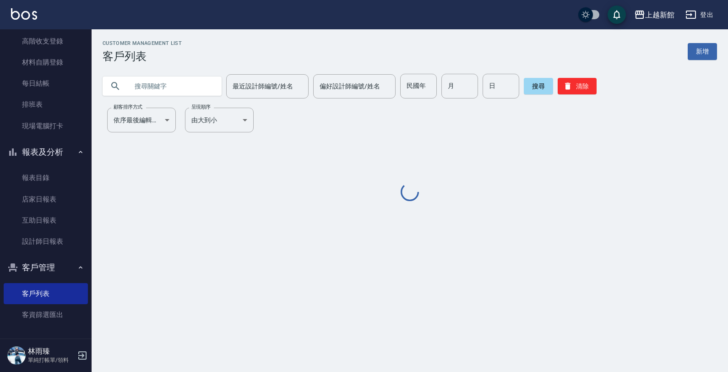
click at [176, 92] on input "text" at bounding box center [171, 86] width 86 height 25
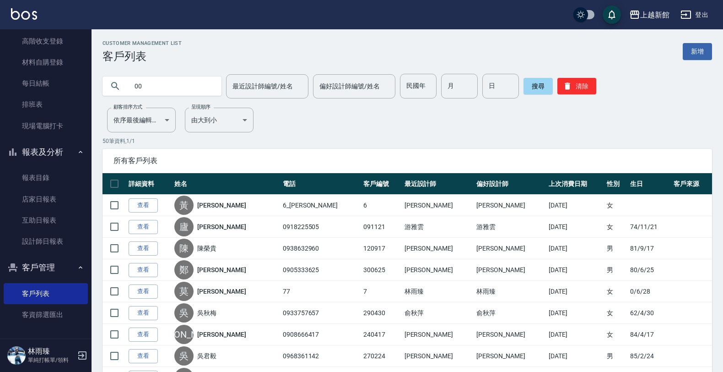
type input "0"
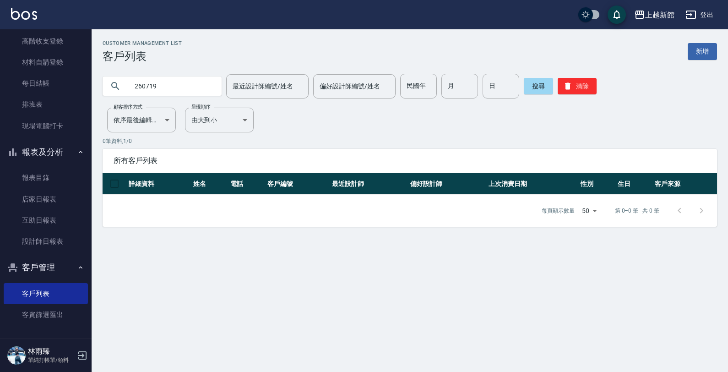
type input "260719"
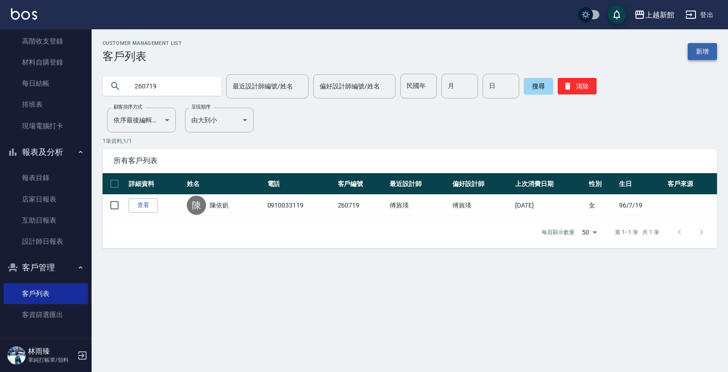
click at [688, 56] on div "Customer Management List 客戶列表 新增" at bounding box center [410, 51] width 614 height 22
click at [696, 53] on link "新增" at bounding box center [702, 51] width 29 height 17
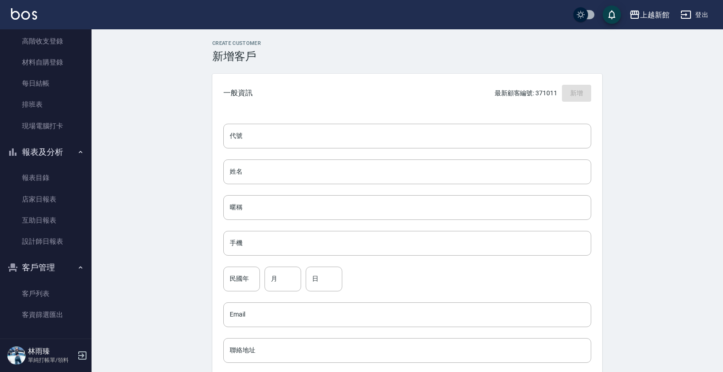
click at [696, 53] on div "Create Customer 新增客戶 一般資訊 最新顧客編號: 371011 新增 代號 代號 姓名 姓名 暱稱 暱稱 手機 手機 民國年 民國年 月 月…" at bounding box center [408, 312] width 632 height 567
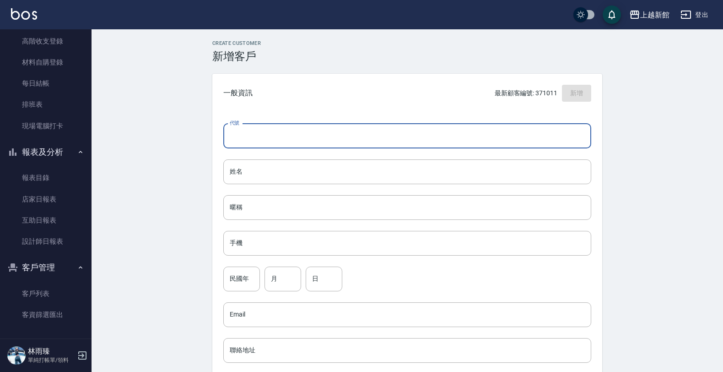
click at [442, 145] on input "代號" at bounding box center [407, 136] width 368 height 25
type input "270719"
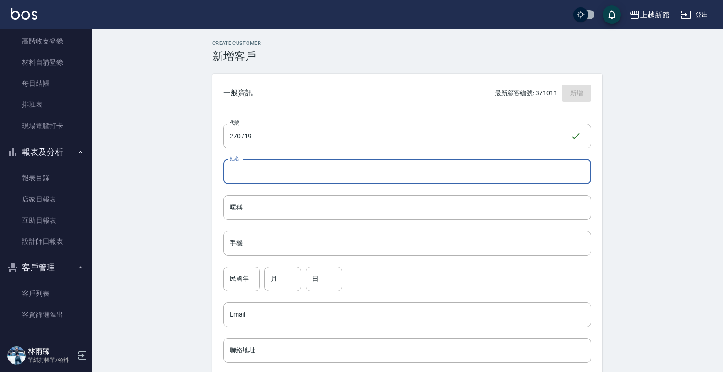
type input "y"
type input "[PERSON_NAME]"
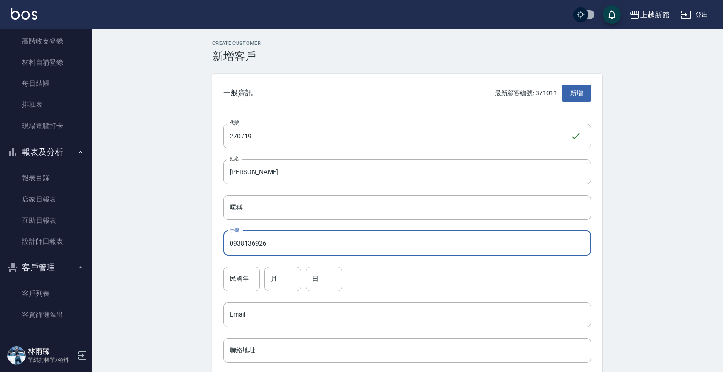
type input "0938136926"
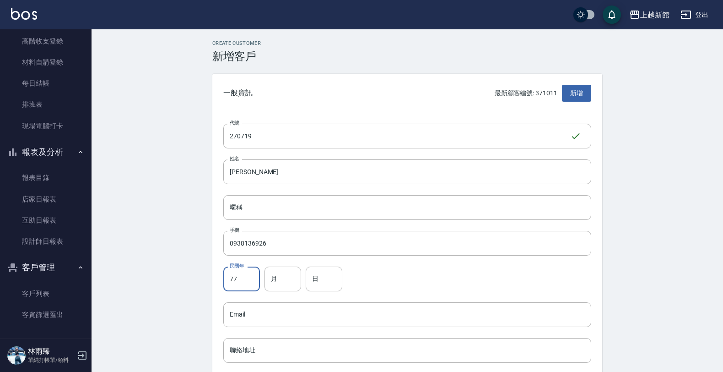
type input "77"
type input "07"
type input "19"
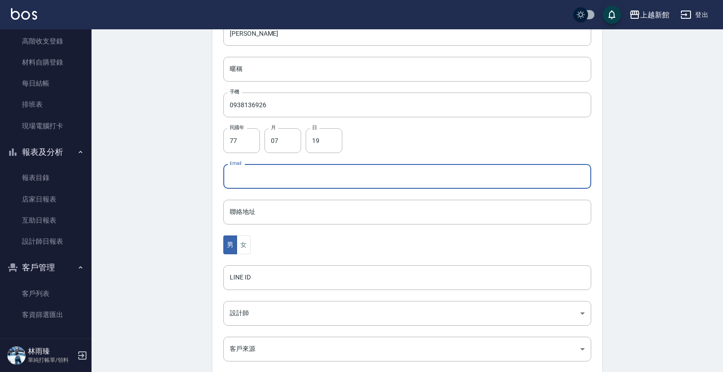
scroll to position [223, 0]
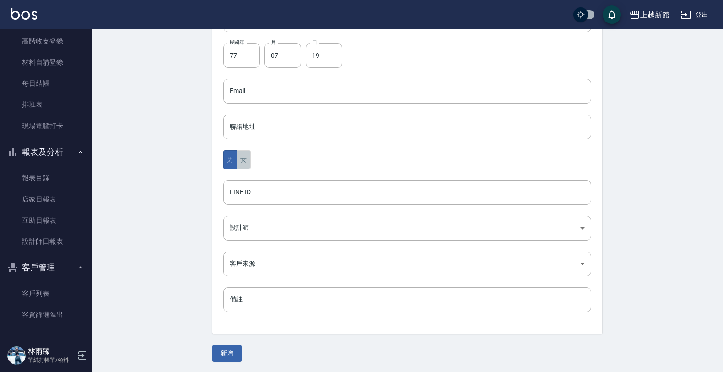
click at [242, 166] on button "女" at bounding box center [244, 159] width 14 height 19
click at [239, 233] on body "上越新館 登出 櫃檯作業 打帳單 帳單列表 掛單列表 現金收支登錄 高階收支登錄 材料自購登錄 每日結帳 排班表 現場電腦打卡 報表及分析 報表目錄 店家日報…" at bounding box center [361, 75] width 723 height 596
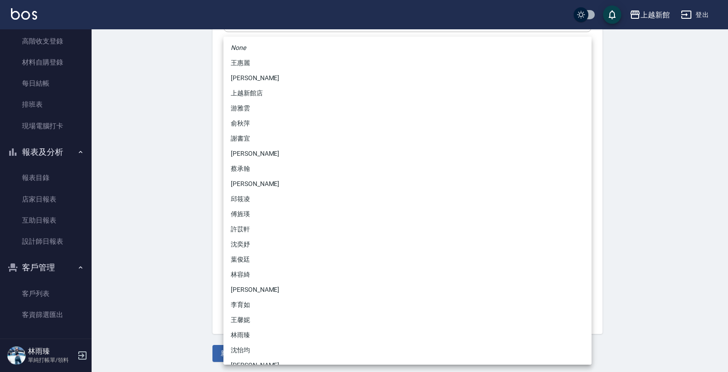
click at [268, 111] on li "游雅雲" at bounding box center [407, 108] width 368 height 15
type input "f7313804-6829-44b4-8327-9cb5f151e927"
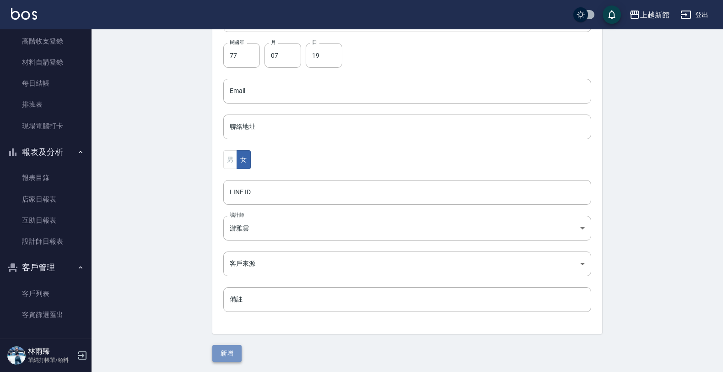
click at [224, 353] on button "新增" at bounding box center [226, 353] width 29 height 17
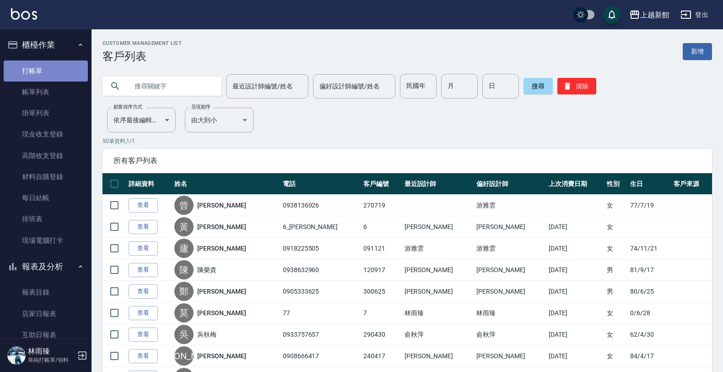
click at [62, 72] on link "打帳單" at bounding box center [46, 70] width 84 height 21
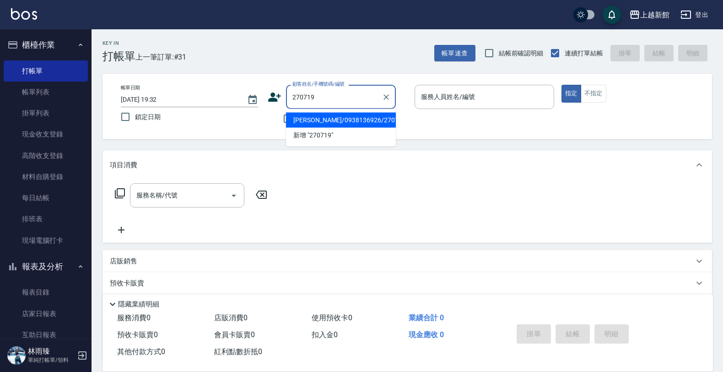
type input "[PERSON_NAME]/0938136926/270719"
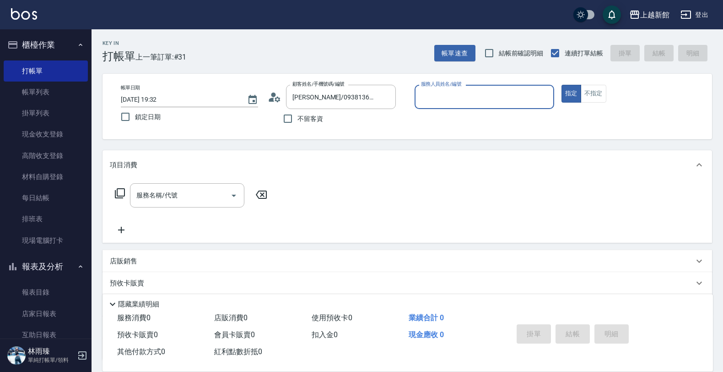
type input "[PERSON_NAME]-1"
click at [562, 85] on button "指定" at bounding box center [572, 94] width 20 height 18
type button "true"
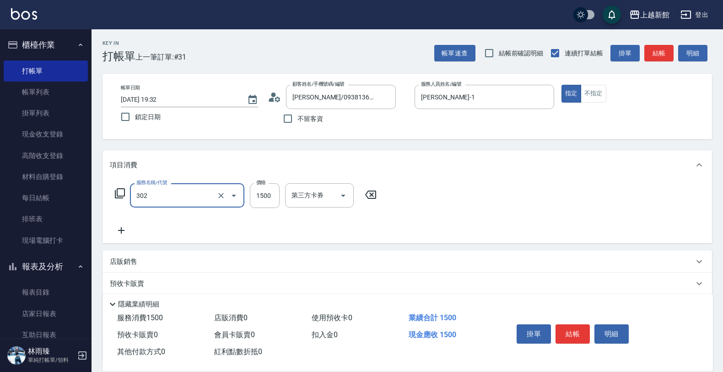
type input "設計燙髮(302)"
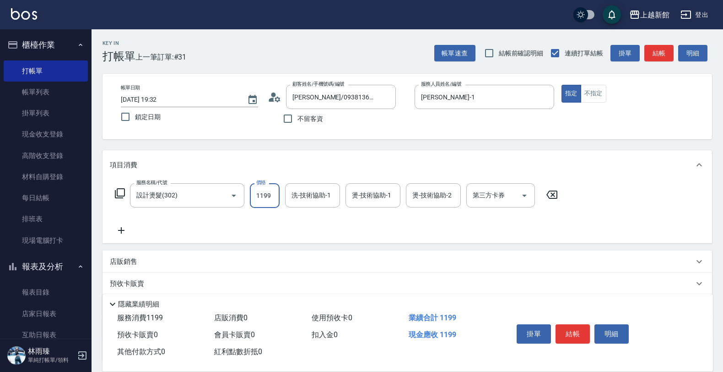
type input "1199"
type input "[PERSON_NAME]-24"
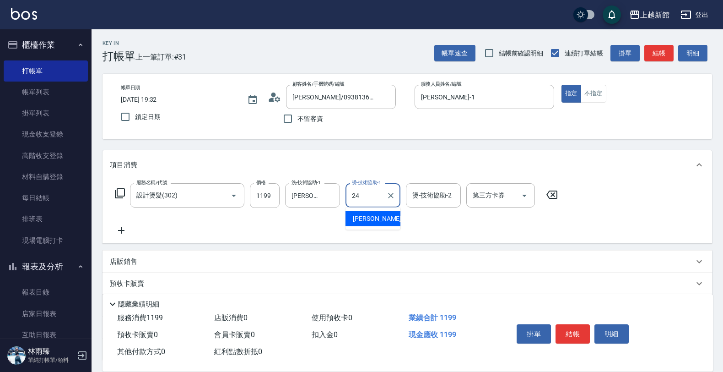
type input "[PERSON_NAME]-24"
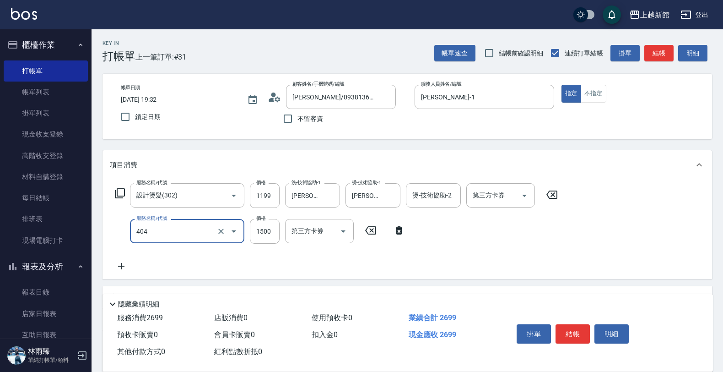
type input "設計染髮(404)"
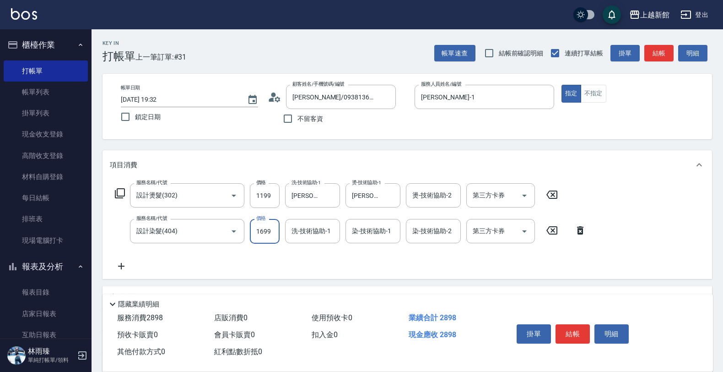
type input "1699"
type input "[PERSON_NAME]-24"
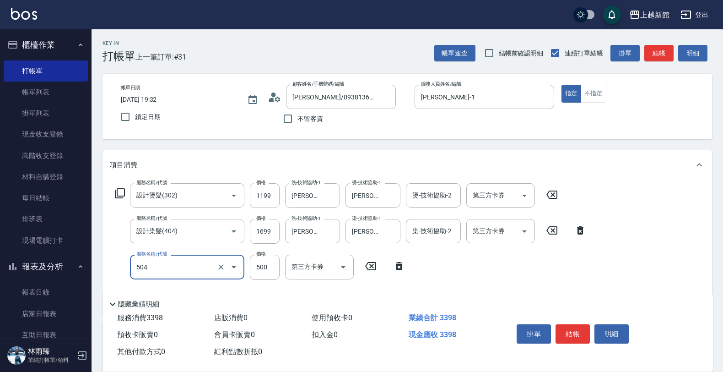
type input "順子護髮(504)"
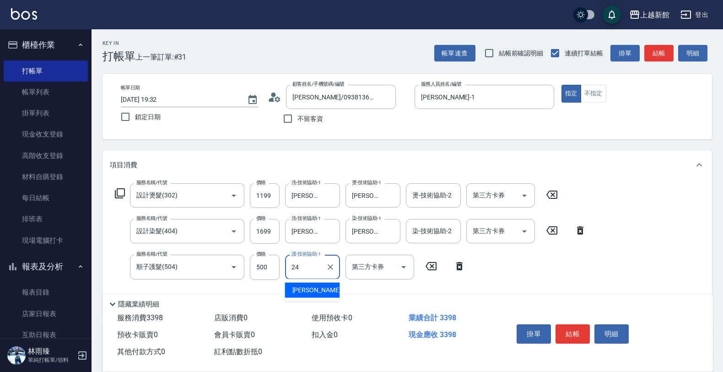
type input "[PERSON_NAME]-24"
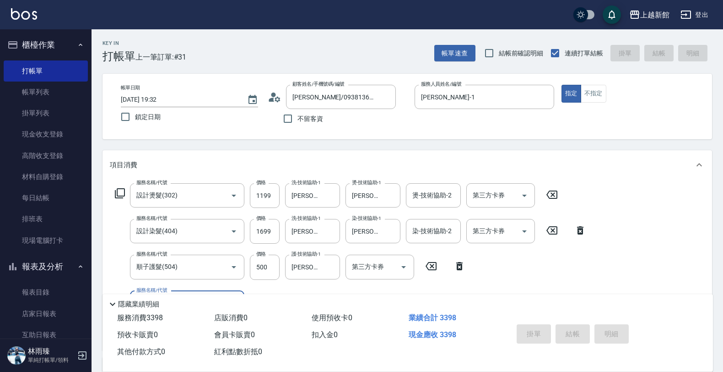
type input "[DATE] 19:33"
